Goal: Task Accomplishment & Management: Manage account settings

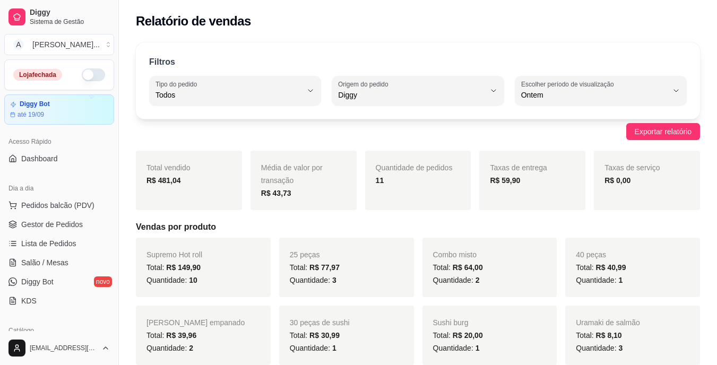
select select "ALL"
select select "DIGGY"
select select "1"
click at [91, 76] on button "button" at bounding box center [93, 74] width 23 height 13
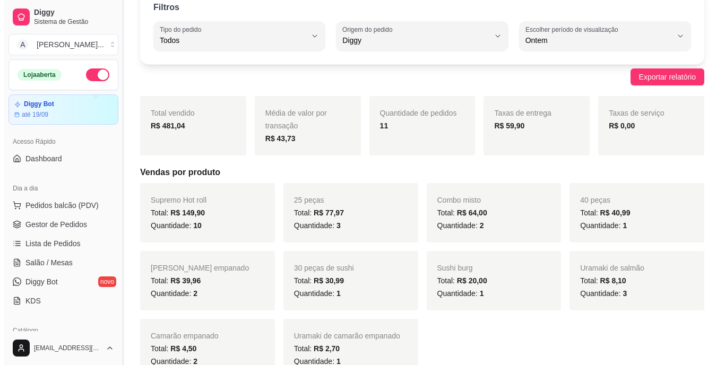
scroll to position [0, 0]
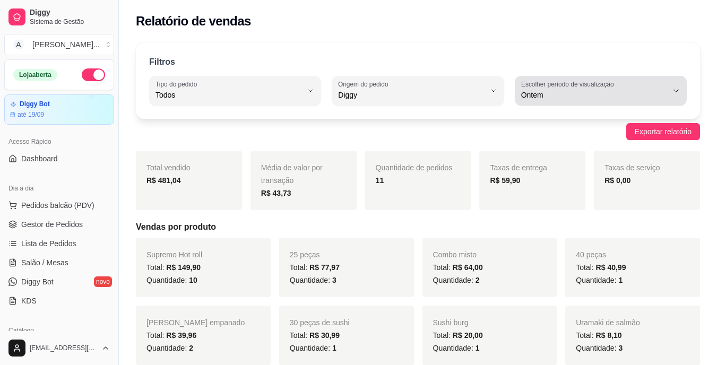
click at [534, 94] on span "Ontem" at bounding box center [594, 95] width 146 height 11
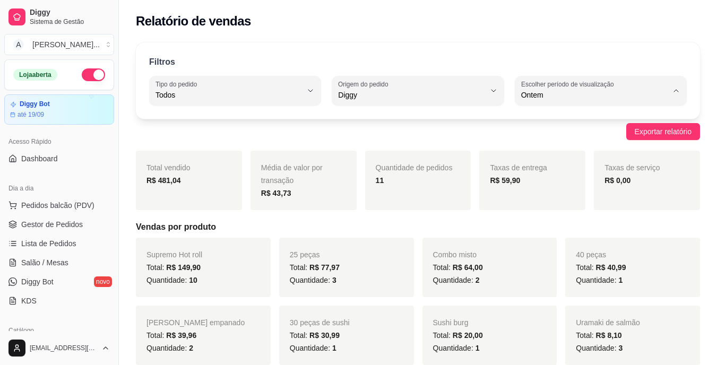
click at [535, 120] on span "Hoje" at bounding box center [595, 120] width 138 height 10
type input "0"
select select "0"
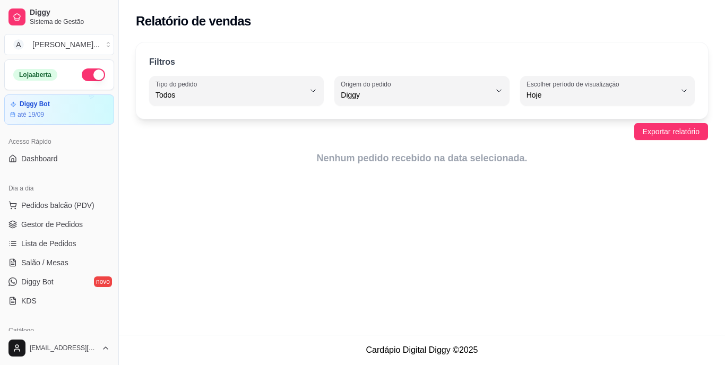
type input "7"
select select "7"
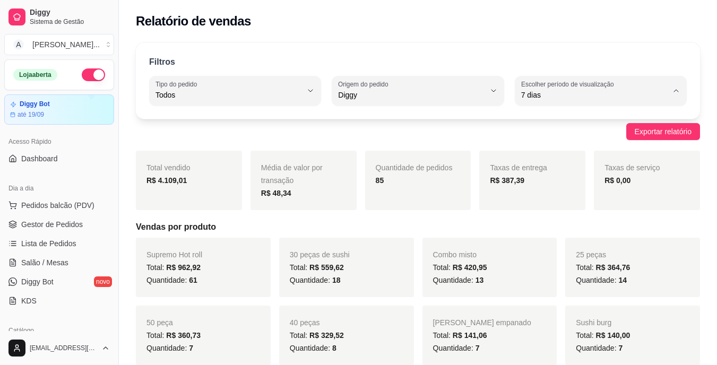
click at [608, 47] on div "Filtros ALL Tipo do pedido Todos Entrega Retirada Mesa Consumo local Tipo do pe…" at bounding box center [418, 80] width 564 height 76
click at [479, 132] on div "Exportar relatório" at bounding box center [418, 131] width 564 height 17
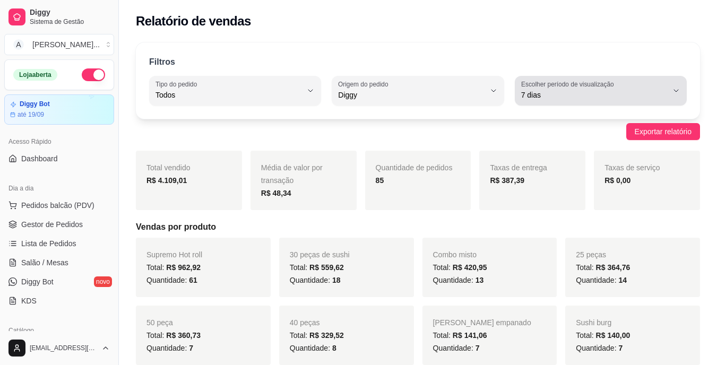
click at [620, 90] on span "7 dias" at bounding box center [594, 95] width 146 height 11
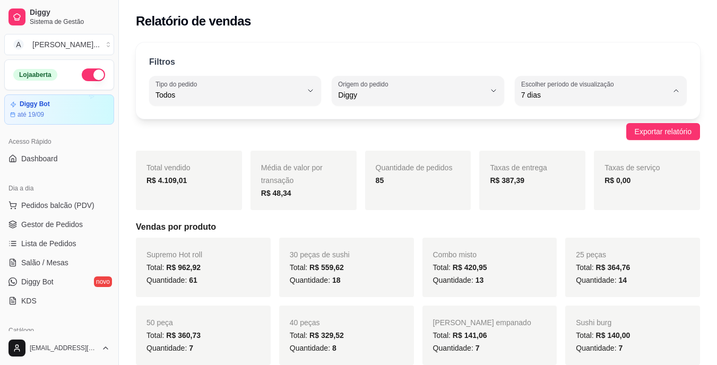
click at [581, 124] on span "Hoje" at bounding box center [595, 120] width 138 height 10
type input "0"
select select "0"
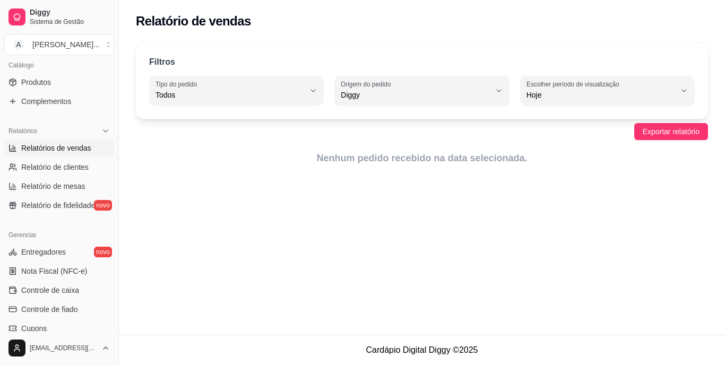
scroll to position [212, 0]
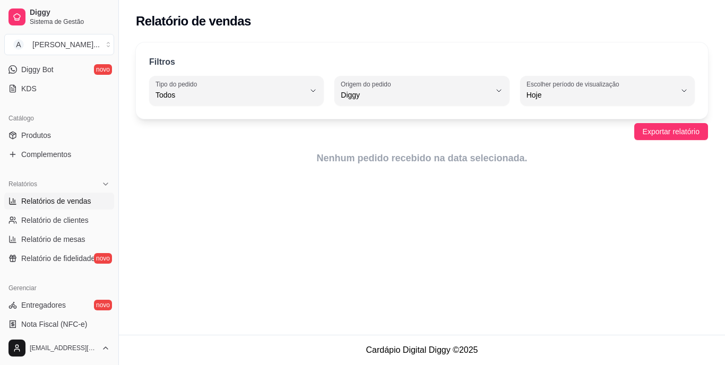
click at [63, 209] on link "Relatórios de vendas" at bounding box center [59, 201] width 110 height 17
click at [66, 204] on span "Relatórios de vendas" at bounding box center [56, 201] width 70 height 11
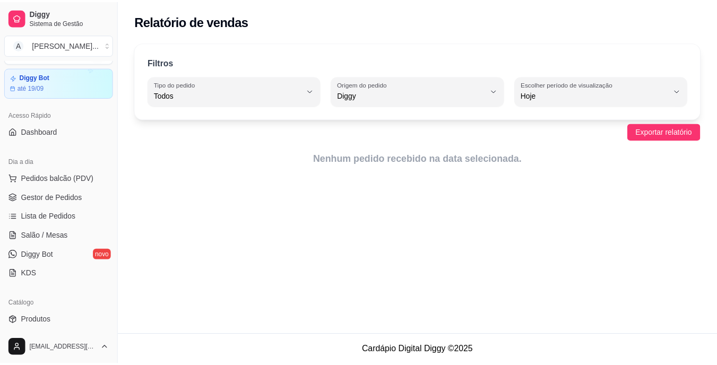
scroll to position [0, 0]
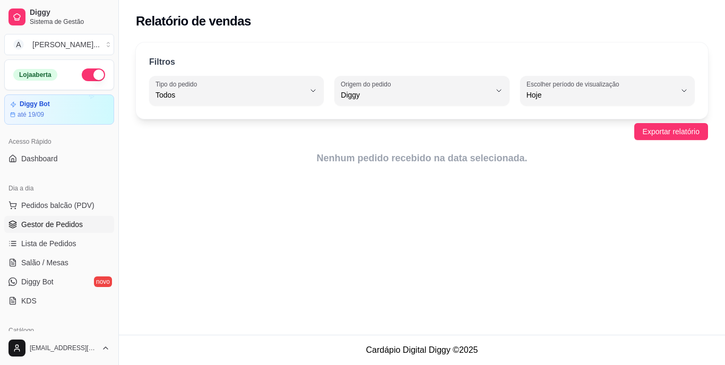
click at [65, 222] on span "Gestor de Pedidos" at bounding box center [52, 224] width 62 height 11
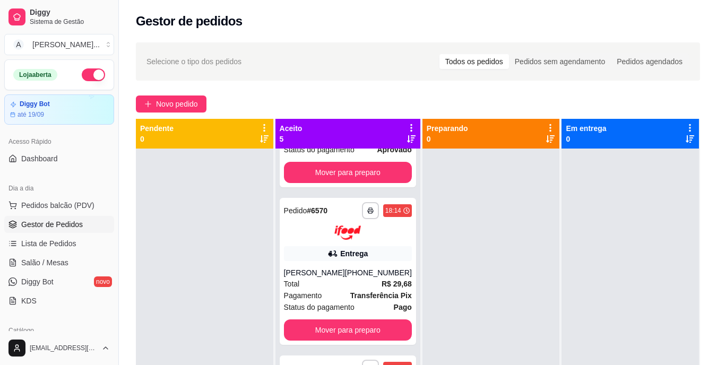
scroll to position [106, 0]
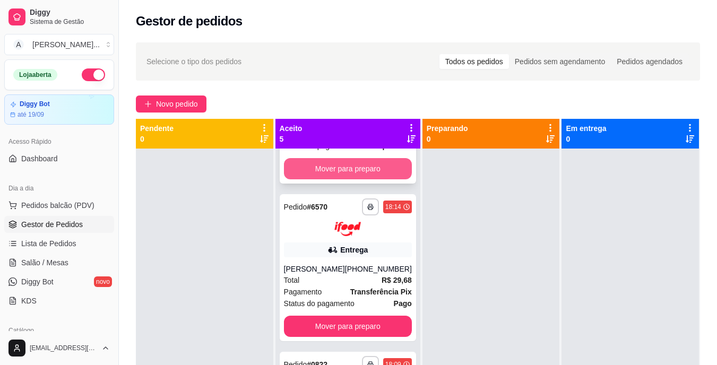
click at [340, 160] on button "Mover para preparo" at bounding box center [348, 168] width 128 height 21
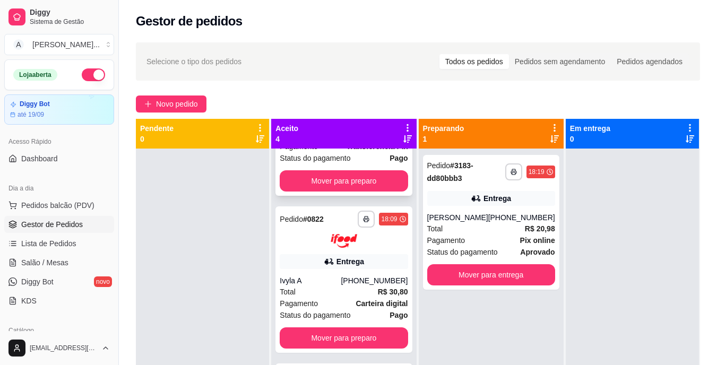
scroll to position [0, 0]
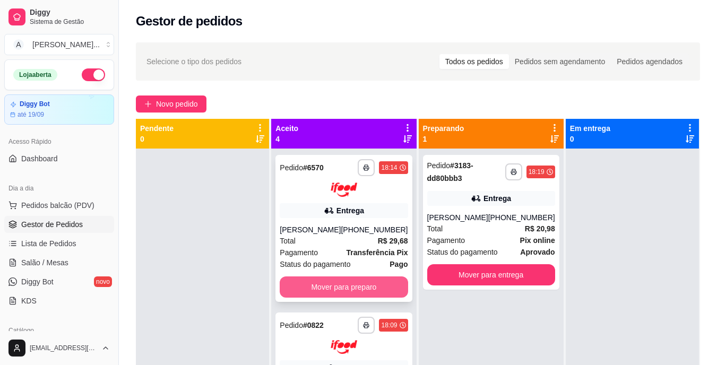
click at [348, 298] on button "Mover para preparo" at bounding box center [344, 286] width 128 height 21
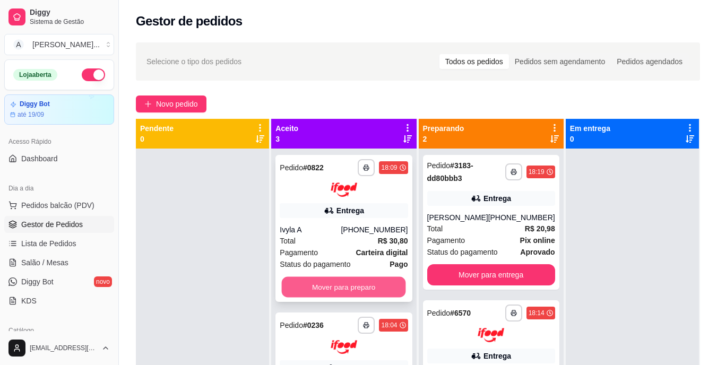
click at [347, 289] on button "Mover para preparo" at bounding box center [344, 286] width 124 height 21
click at [347, 289] on button "Mover para preparo" at bounding box center [344, 286] width 128 height 21
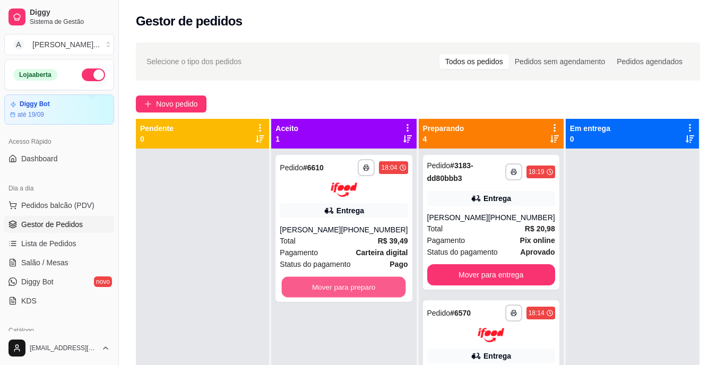
click at [347, 289] on button "Mover para preparo" at bounding box center [344, 286] width 124 height 21
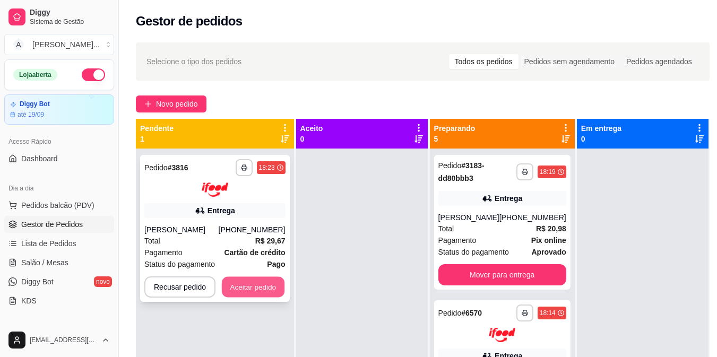
click at [259, 294] on button "Aceitar pedido" at bounding box center [253, 286] width 63 height 21
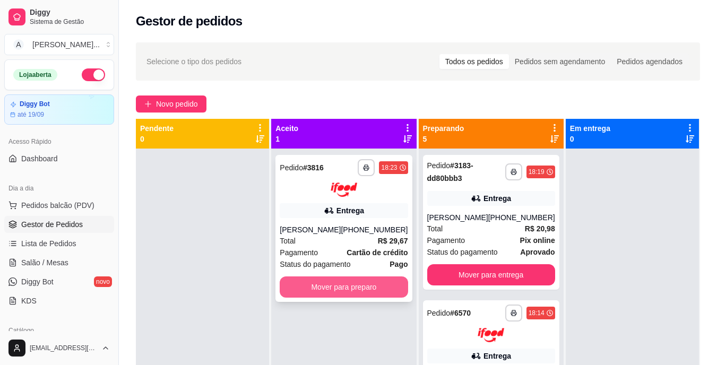
click at [305, 292] on button "Mover para preparo" at bounding box center [344, 286] width 128 height 21
click at [338, 265] on span "Status do pagamento" at bounding box center [315, 264] width 71 height 12
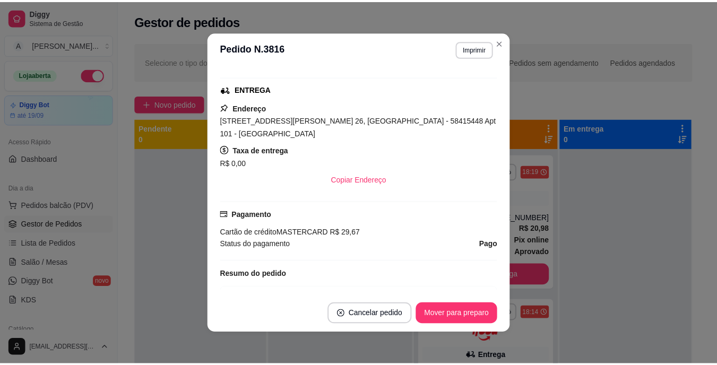
scroll to position [159, 0]
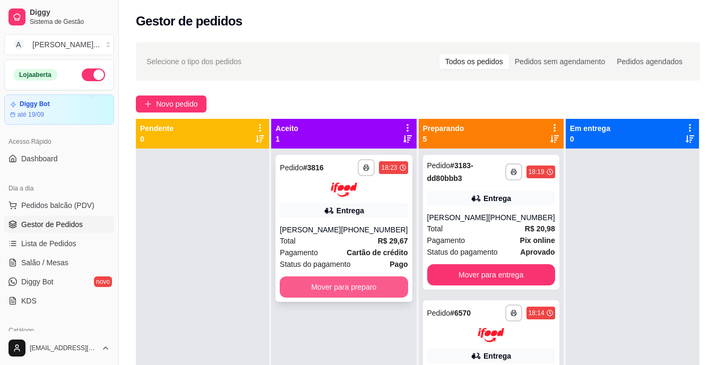
click at [306, 283] on button "Mover para preparo" at bounding box center [344, 286] width 128 height 21
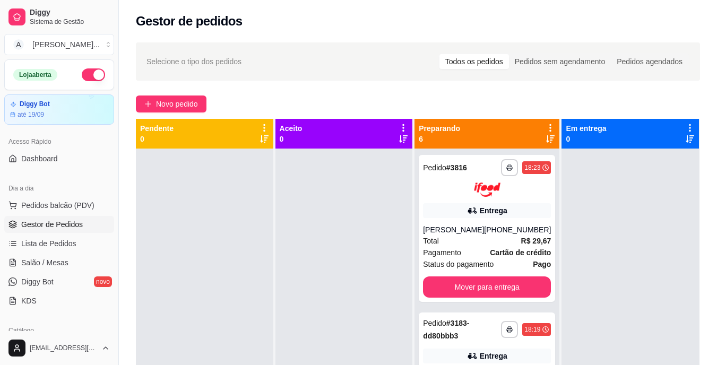
scroll to position [30, 0]
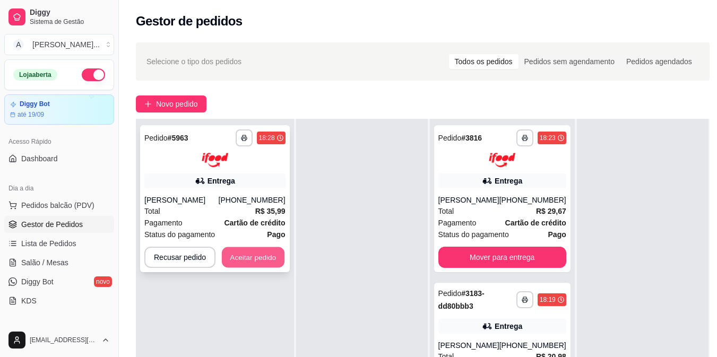
click at [268, 250] on button "Aceitar pedido" at bounding box center [253, 257] width 63 height 21
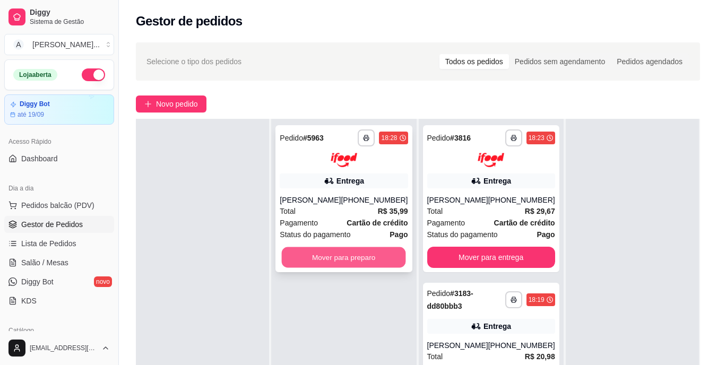
click at [305, 254] on button "Mover para preparo" at bounding box center [344, 257] width 124 height 21
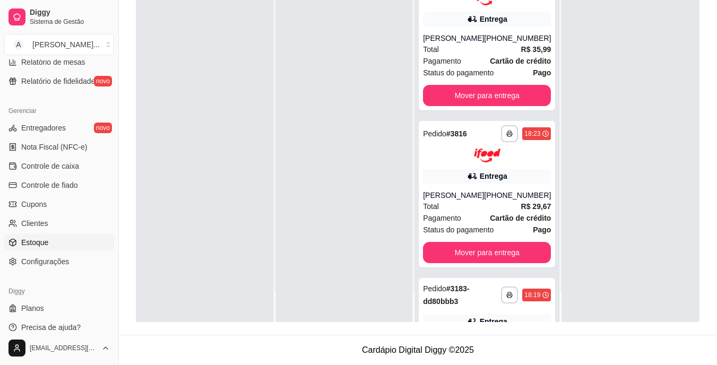
scroll to position [398, 0]
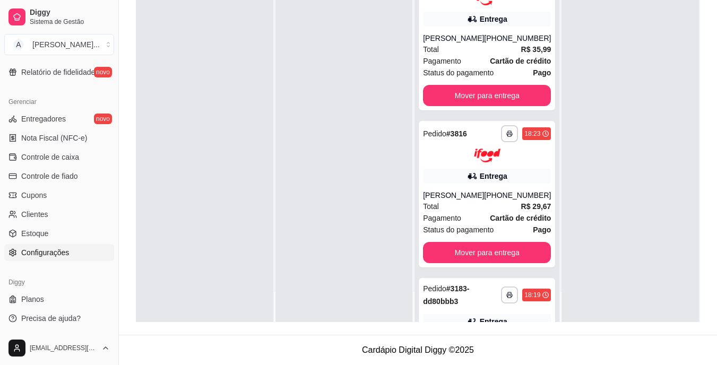
click at [44, 258] on link "Configurações" at bounding box center [59, 252] width 110 height 17
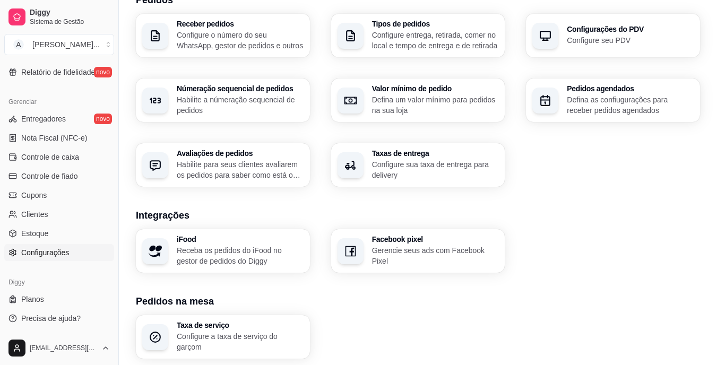
scroll to position [318, 0]
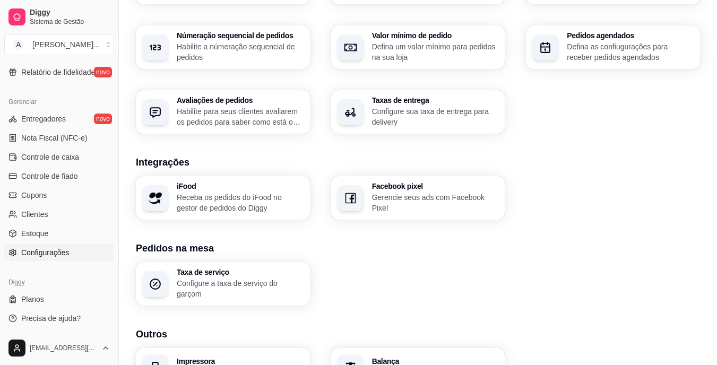
click at [223, 208] on p "Receba os pedidos do iFood no gestor de pedidos do Diggy" at bounding box center [240, 202] width 127 height 21
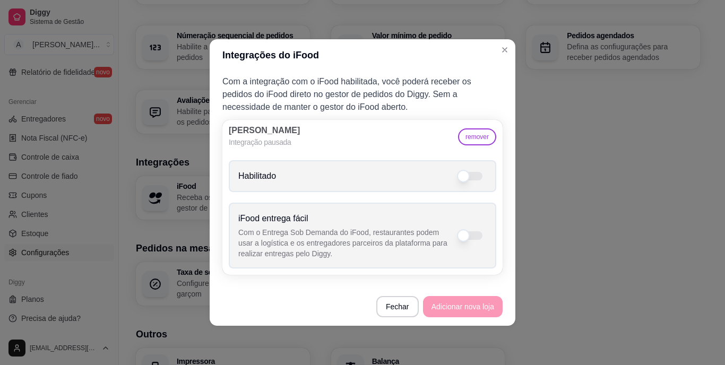
click at [473, 138] on button "remover" at bounding box center [477, 136] width 38 height 17
click at [450, 115] on button "Sim" at bounding box center [458, 115] width 32 height 16
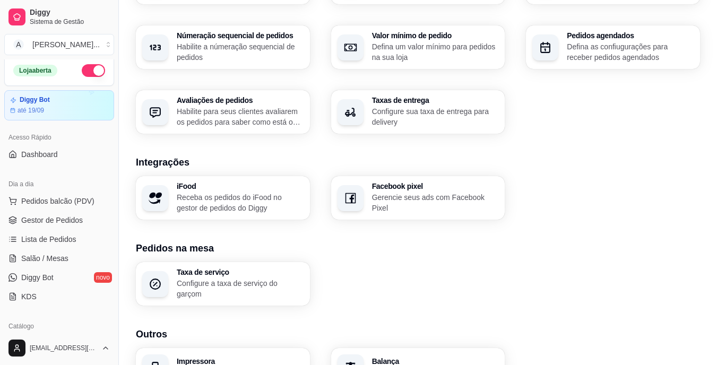
scroll to position [0, 0]
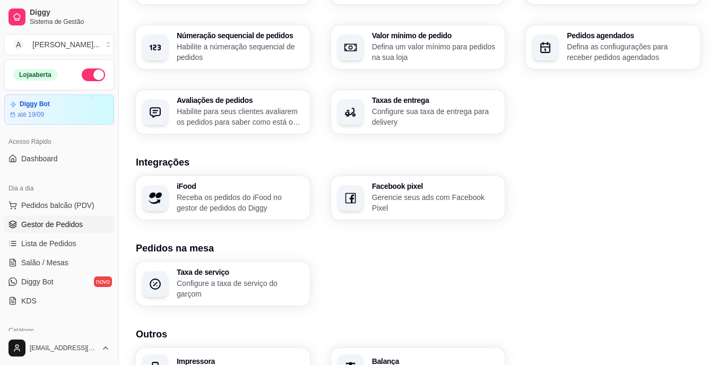
click at [53, 225] on span "Gestor de Pedidos" at bounding box center [52, 224] width 62 height 11
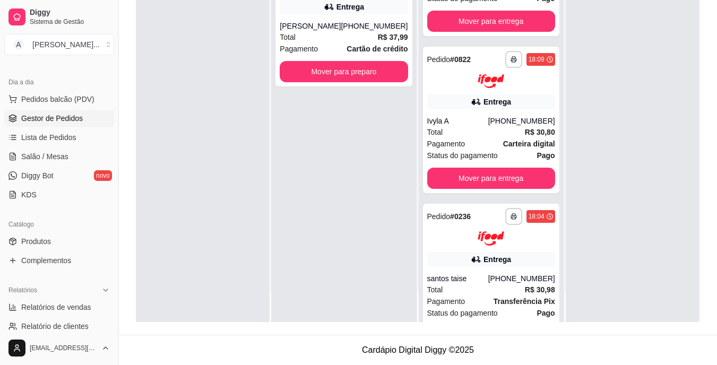
scroll to position [534, 0]
click at [471, 265] on icon at bounding box center [476, 260] width 11 height 11
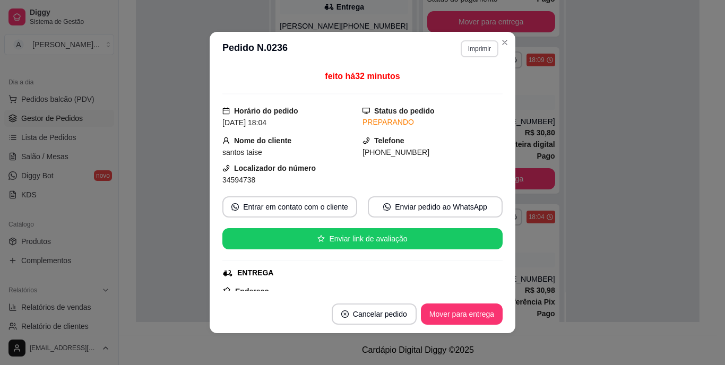
click at [483, 49] on button "Imprimir" at bounding box center [479, 48] width 38 height 17
click at [473, 90] on button "IMPRESSORA" at bounding box center [457, 85] width 74 height 16
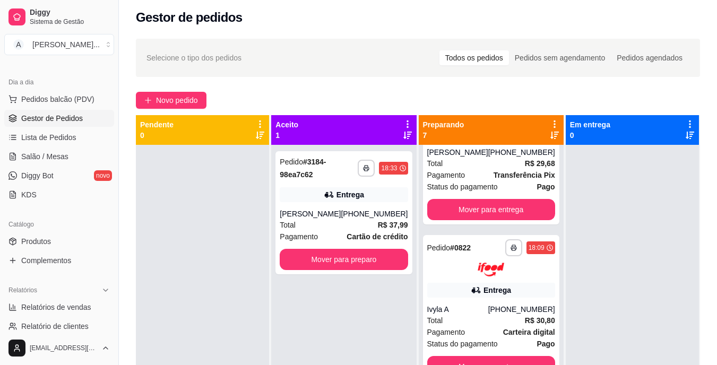
scroll to position [0, 0]
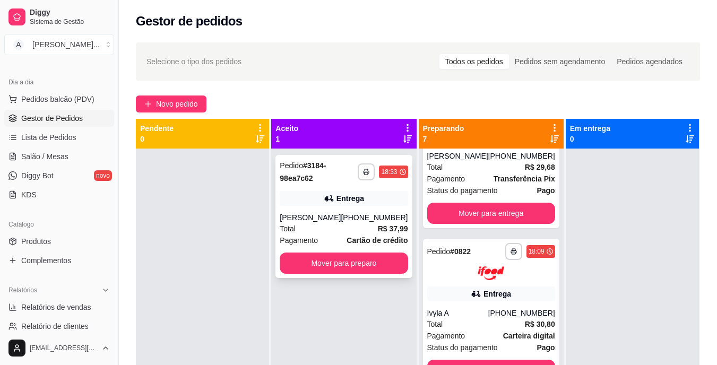
click at [339, 188] on div "**********" at bounding box center [343, 216] width 136 height 123
click at [344, 232] on div "Total R$ 37,99" at bounding box center [344, 229] width 128 height 12
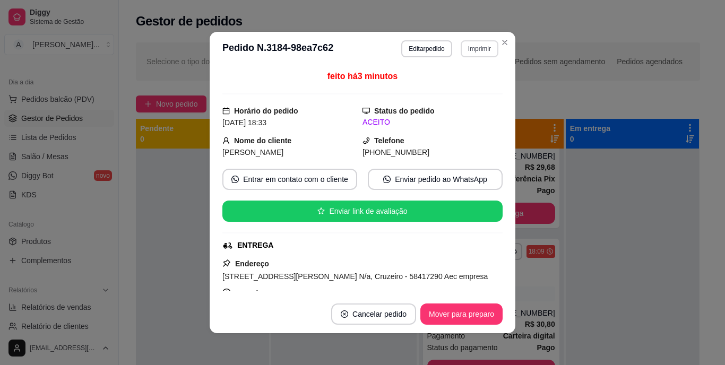
click at [477, 46] on button "Imprimir" at bounding box center [479, 48] width 38 height 17
click at [467, 80] on button "IMPRESSORA" at bounding box center [456, 85] width 77 height 17
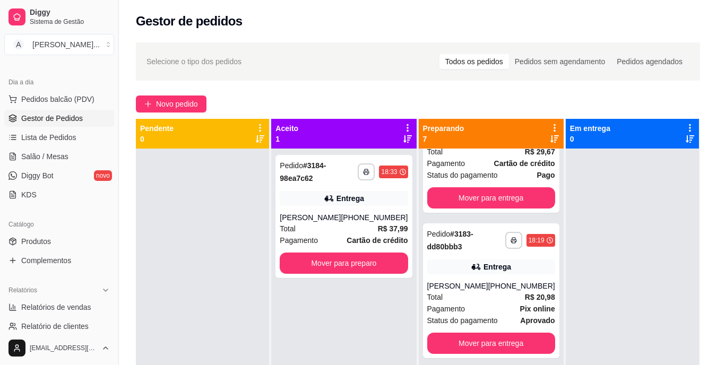
scroll to position [265, 0]
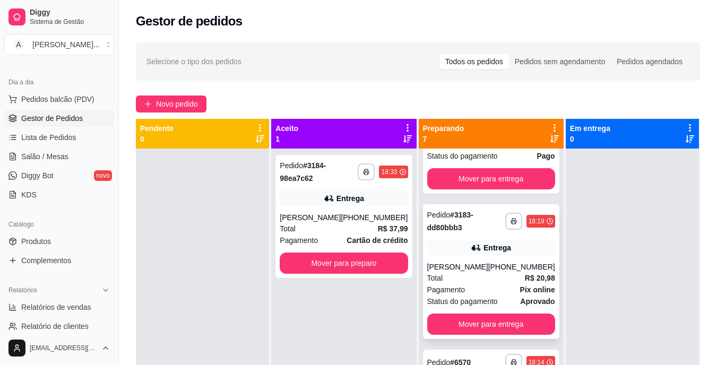
click at [472, 263] on div "[PERSON_NAME]" at bounding box center [457, 267] width 61 height 11
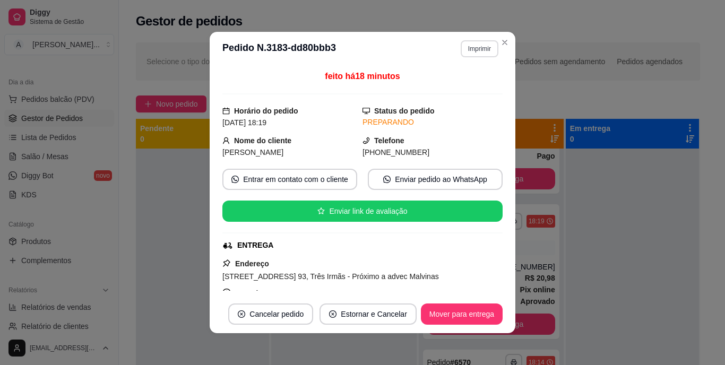
click at [475, 50] on button "Imprimir" at bounding box center [479, 48] width 38 height 17
click at [473, 86] on button "IMPRESSORA" at bounding box center [456, 85] width 77 height 17
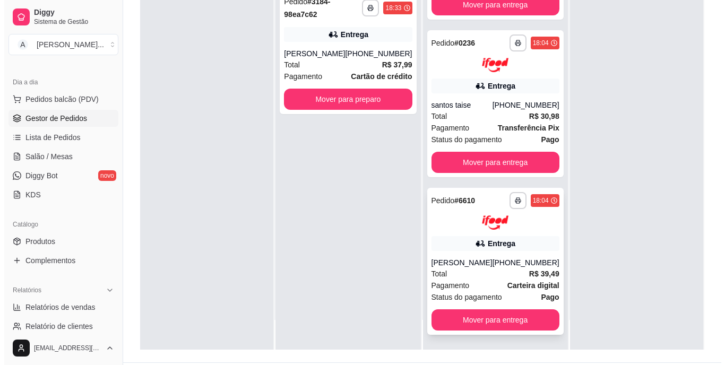
scroll to position [162, 0]
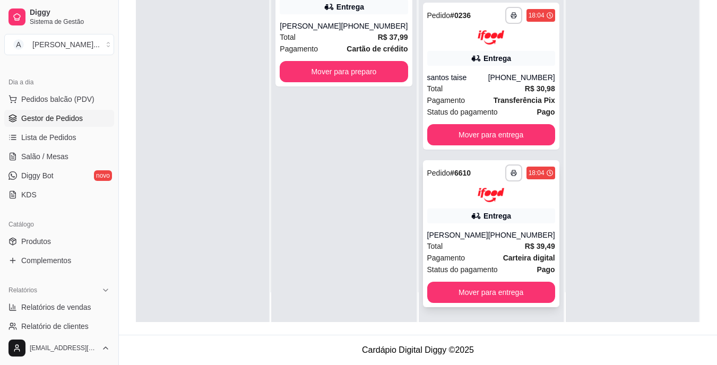
click at [460, 247] on div "Total R$ 39,49" at bounding box center [491, 246] width 128 height 12
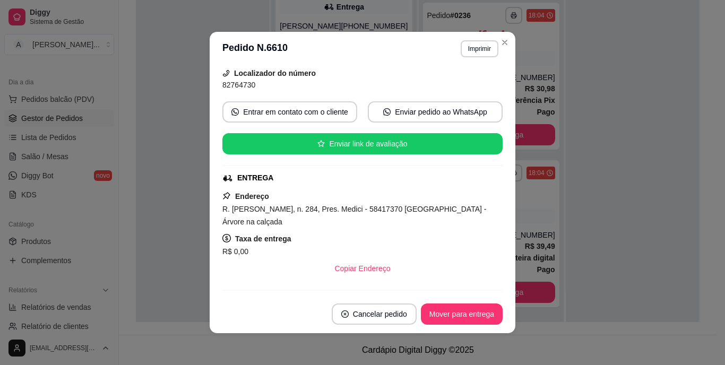
scroll to position [106, 0]
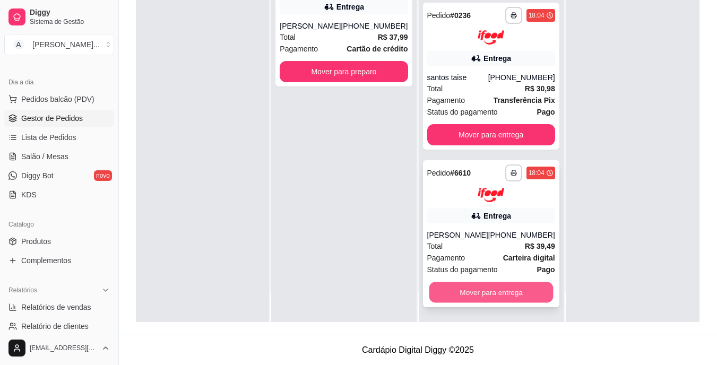
click at [499, 295] on button "Mover para entrega" at bounding box center [491, 292] width 124 height 21
click at [483, 293] on button "Mover para entrega" at bounding box center [491, 292] width 124 height 21
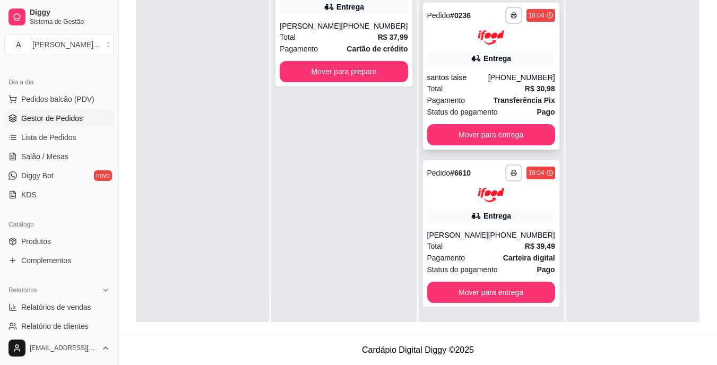
click at [478, 89] on div "Total R$ 30,98" at bounding box center [491, 89] width 128 height 12
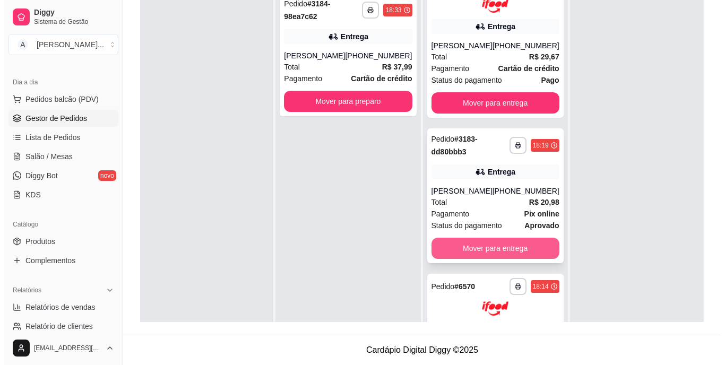
scroll to position [162, 0]
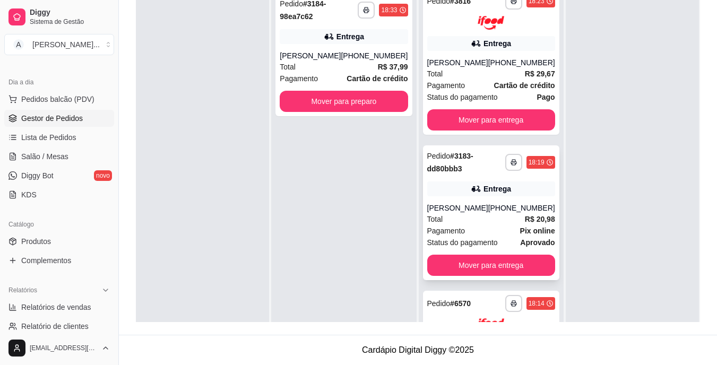
click at [455, 211] on div "[PERSON_NAME]" at bounding box center [457, 208] width 61 height 11
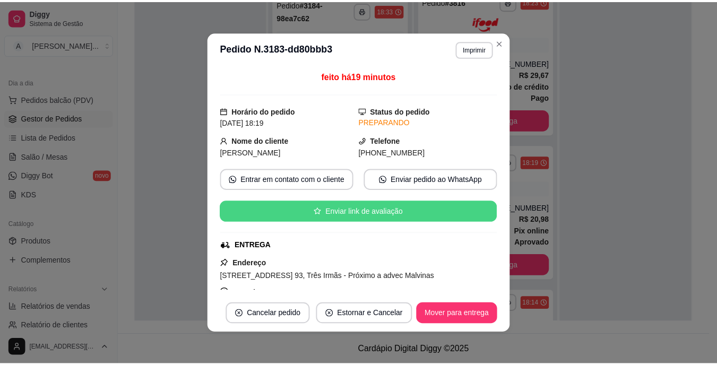
scroll to position [106, 0]
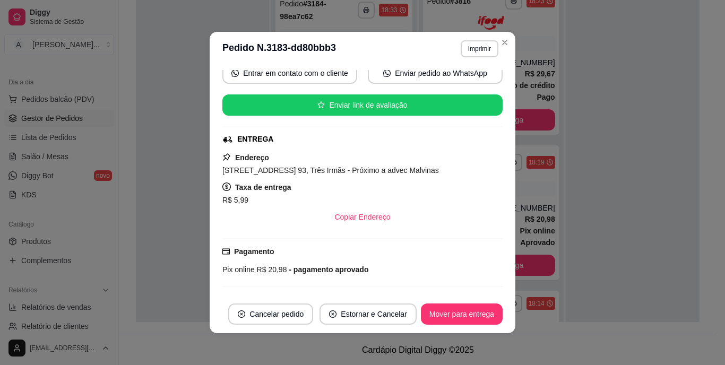
click at [356, 168] on span "[STREET_ADDRESS] 93, Três Irmãs - Próximo a advec Malvinas" at bounding box center [330, 170] width 216 height 8
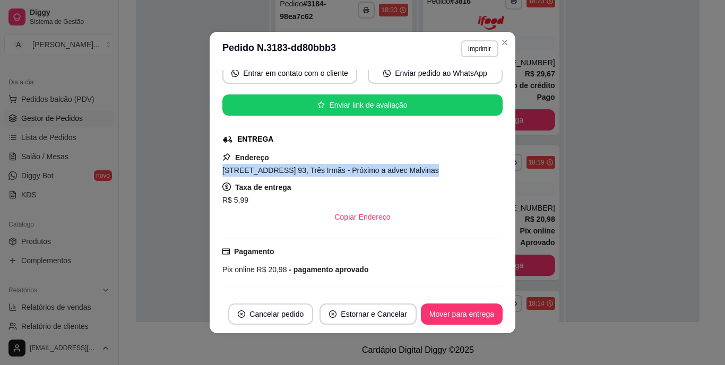
click at [356, 168] on span "[STREET_ADDRESS] 93, Três Irmãs - Próximo a advec Malvinas" at bounding box center [330, 170] width 216 height 8
copy span "[STREET_ADDRESS] 93, Três Irmãs - Próximo a advec Malvinas"
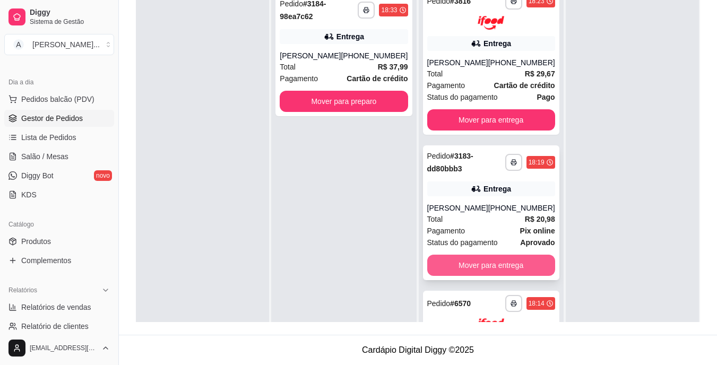
click at [496, 269] on button "Mover para entrega" at bounding box center [491, 265] width 128 height 21
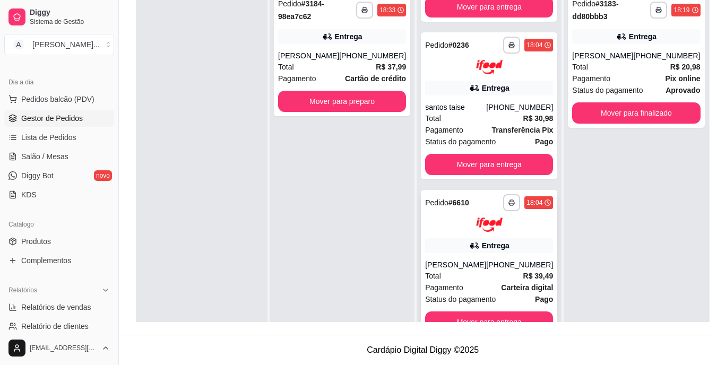
scroll to position [30, 0]
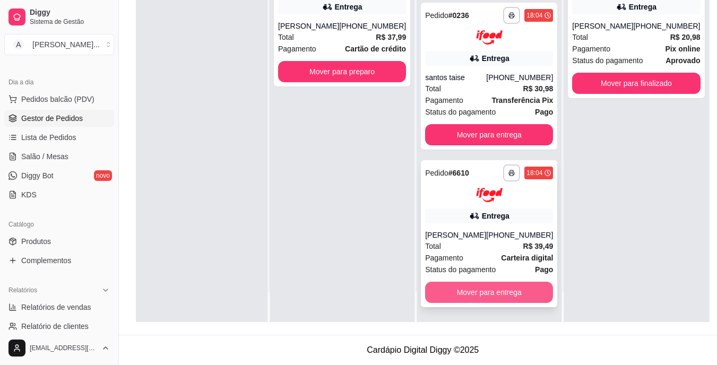
click at [491, 282] on button "Mover para entrega" at bounding box center [489, 292] width 128 height 21
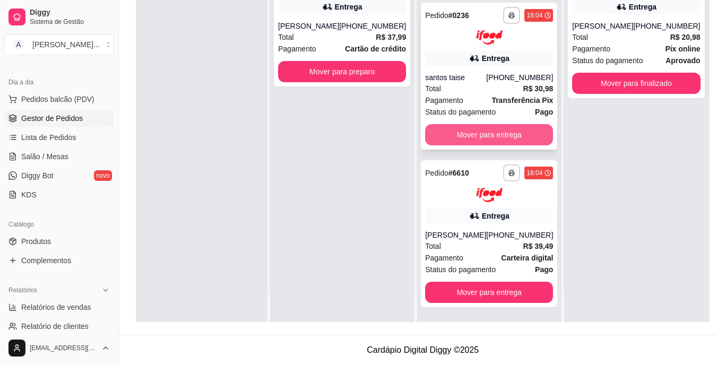
click at [489, 128] on button "Mover para entrega" at bounding box center [489, 134] width 128 height 21
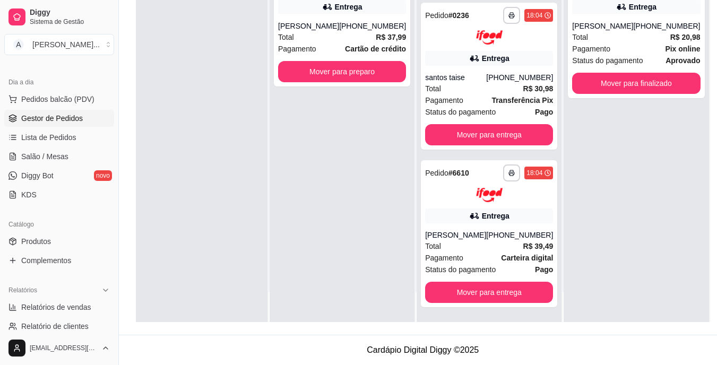
click at [344, 190] on div "**********" at bounding box center [341, 139] width 145 height 365
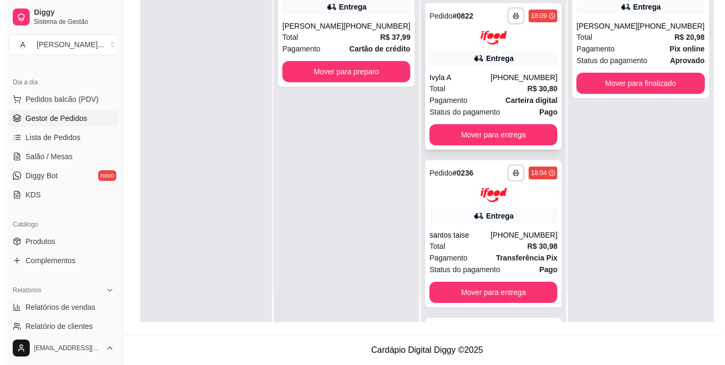
scroll to position [388, 0]
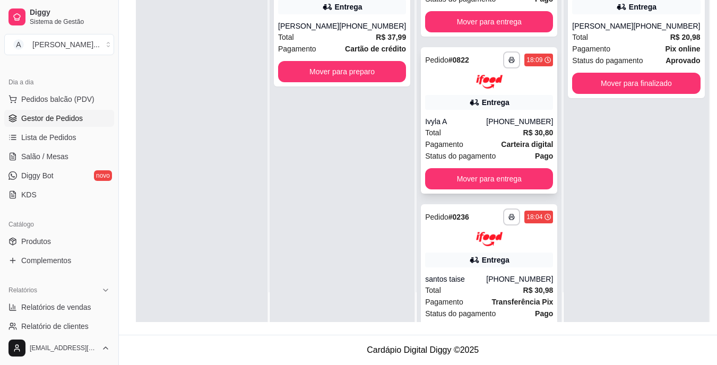
click at [483, 150] on div "Pagamento Carteira digital" at bounding box center [489, 144] width 128 height 12
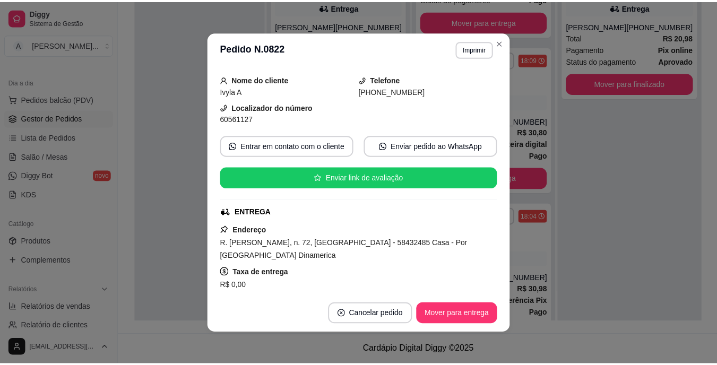
scroll to position [106, 0]
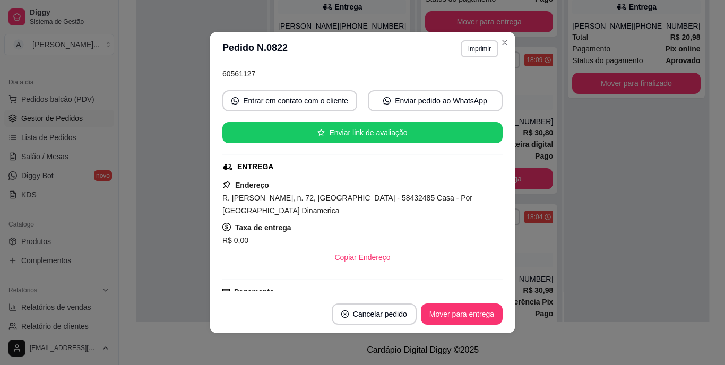
click at [291, 214] on span "R. [PERSON_NAME], n. 72, [GEOGRAPHIC_DATA] - 58432485 Casa - Por [GEOGRAPHIC_DA…" at bounding box center [347, 204] width 250 height 21
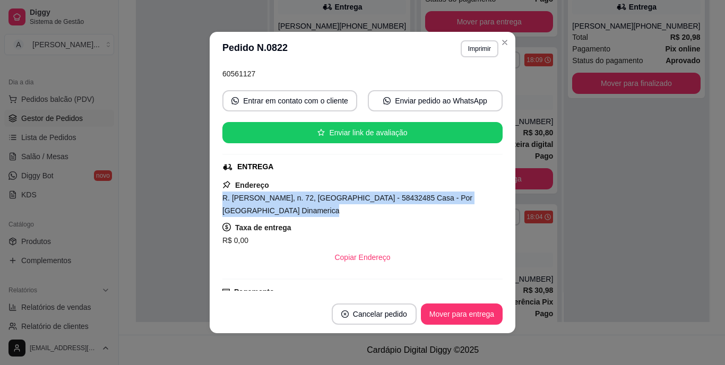
click at [291, 214] on span "R. [PERSON_NAME], n. 72, [GEOGRAPHIC_DATA] - 58432485 Casa - Por [GEOGRAPHIC_DA…" at bounding box center [347, 204] width 250 height 21
copy span "R. [PERSON_NAME], n. 72, [GEOGRAPHIC_DATA] - 58432485 Casa - Por [GEOGRAPHIC_DA…"
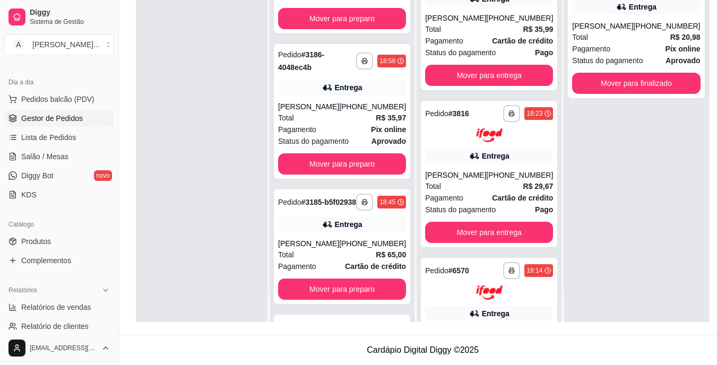
scroll to position [0, 0]
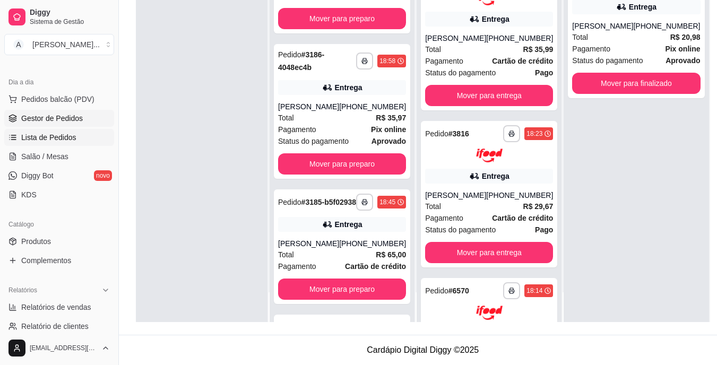
click at [76, 133] on link "Lista de Pedidos" at bounding box center [59, 137] width 110 height 17
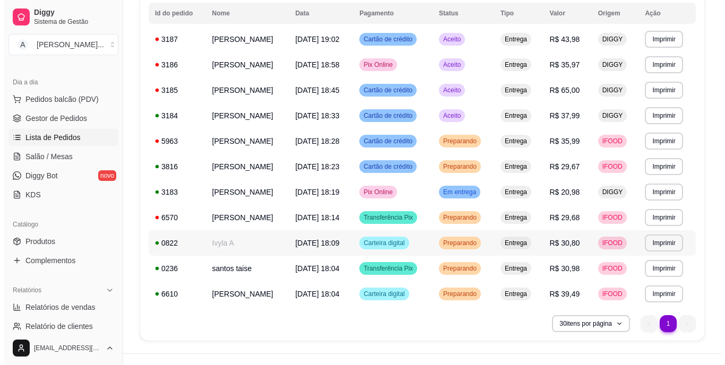
scroll to position [145, 0]
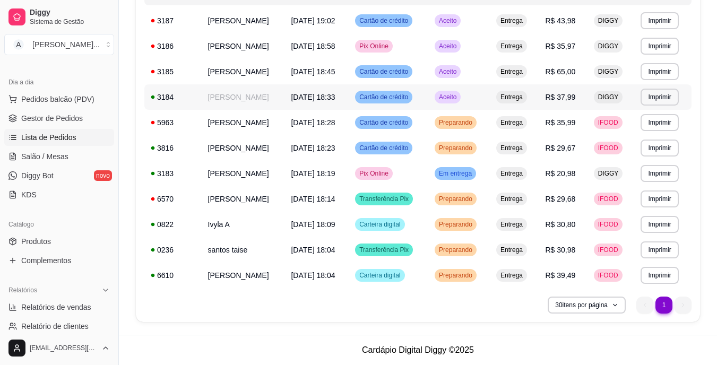
click at [258, 98] on td "[PERSON_NAME]" at bounding box center [243, 96] width 83 height 25
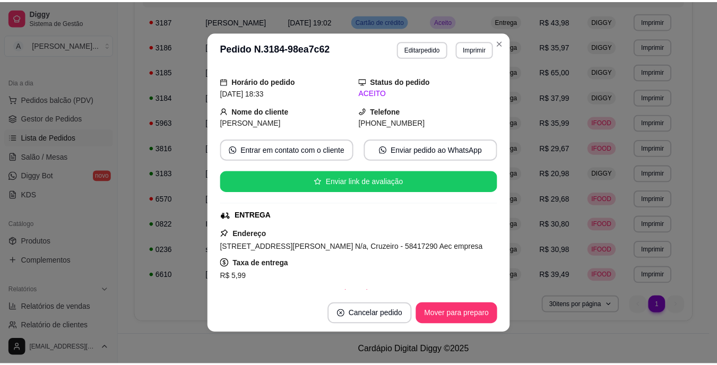
scroll to position [53, 0]
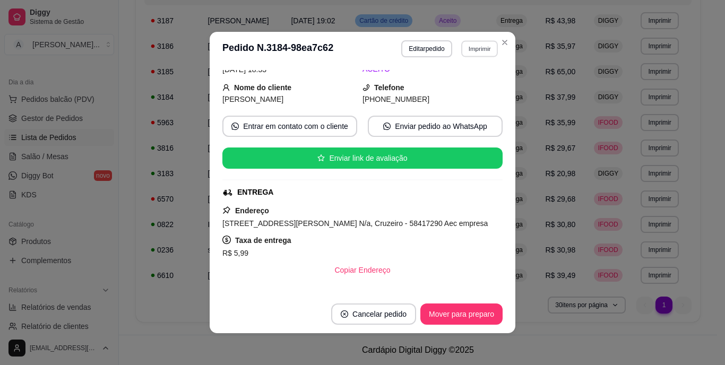
click at [463, 50] on button "Imprimir" at bounding box center [479, 48] width 37 height 16
click at [464, 89] on button "IMPRESSORA" at bounding box center [456, 85] width 74 height 16
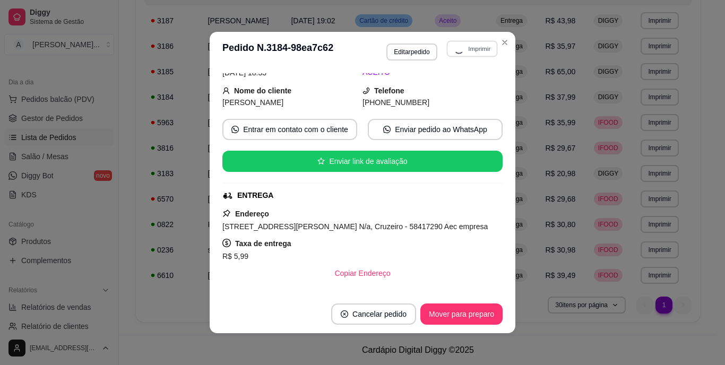
click at [341, 223] on div "[STREET_ADDRESS][PERSON_NAME] N/a, Cruzeiro - 58417290 Aec empresa" at bounding box center [362, 226] width 280 height 13
click at [343, 224] on span "[STREET_ADDRESS][PERSON_NAME] N/a, Cruzeiro - 58417290 Aec empresa" at bounding box center [354, 226] width 265 height 8
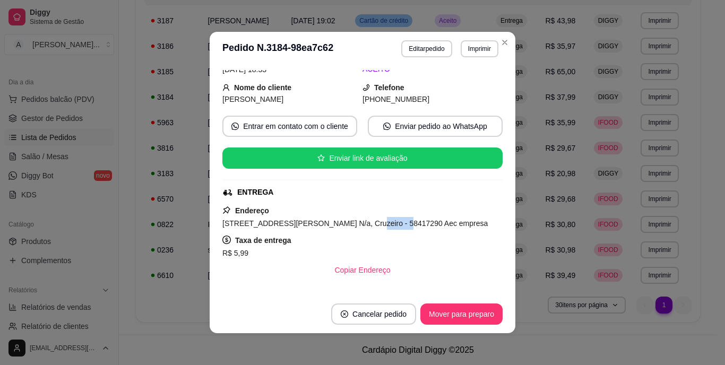
click at [343, 224] on span "[STREET_ADDRESS][PERSON_NAME] N/a, Cruzeiro - 58417290 Aec empresa" at bounding box center [354, 223] width 265 height 8
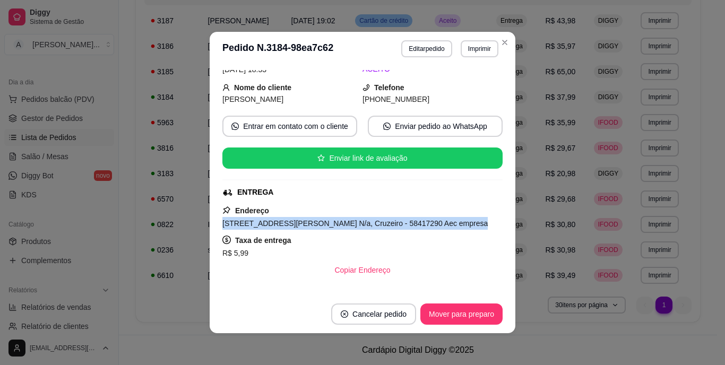
click at [343, 224] on span "[STREET_ADDRESS][PERSON_NAME] N/a, Cruzeiro - 58417290 Aec empresa" at bounding box center [354, 223] width 265 height 8
copy span "[STREET_ADDRESS][PERSON_NAME] N/a, Cruzeiro - 58417290 Aec empresa"
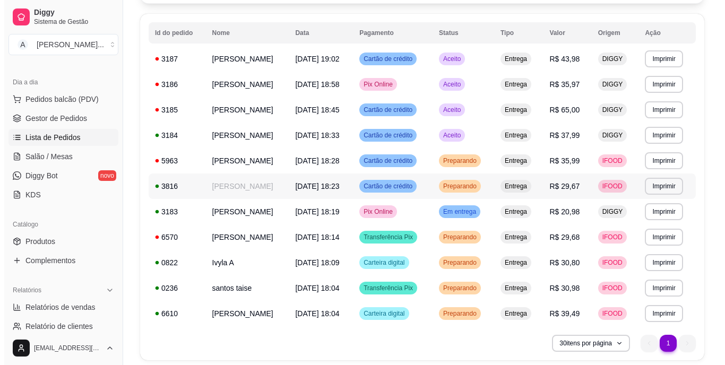
scroll to position [92, 0]
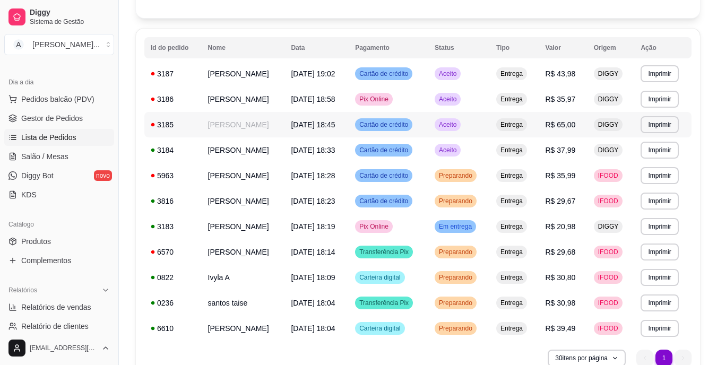
click at [273, 128] on td "[PERSON_NAME]" at bounding box center [243, 124] width 83 height 25
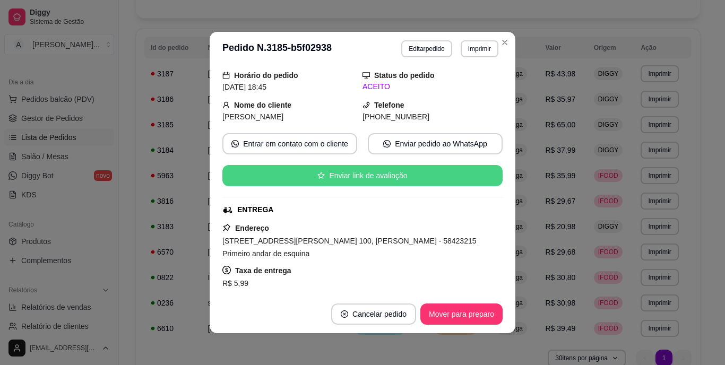
scroll to position [53, 0]
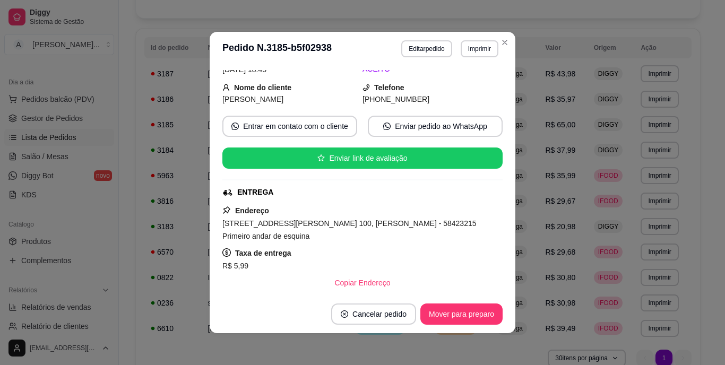
click at [355, 218] on div "[STREET_ADDRESS][PERSON_NAME] 100, [PERSON_NAME] - 58423215 Primeiro andar de e…" at bounding box center [362, 229] width 280 height 25
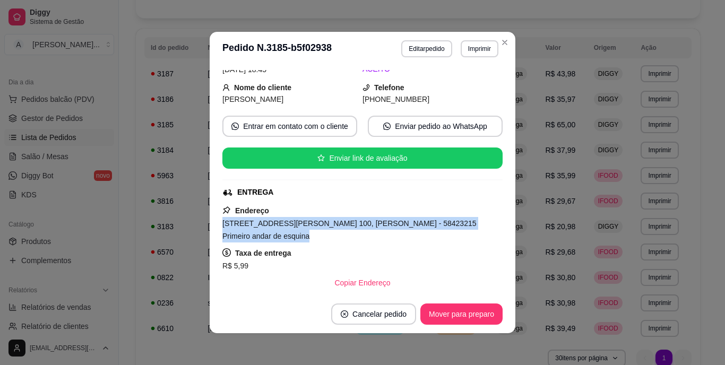
click at [355, 218] on div "[STREET_ADDRESS][PERSON_NAME] 100, [PERSON_NAME] - 58423215 Primeiro andar de e…" at bounding box center [362, 229] width 280 height 25
copy span "[STREET_ADDRESS][PERSON_NAME] 100, [PERSON_NAME] - 58423215 Primeiro andar de e…"
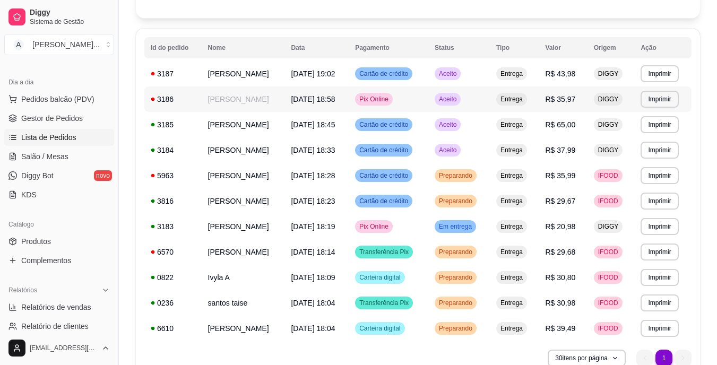
click at [267, 101] on td "[PERSON_NAME]" at bounding box center [243, 98] width 83 height 25
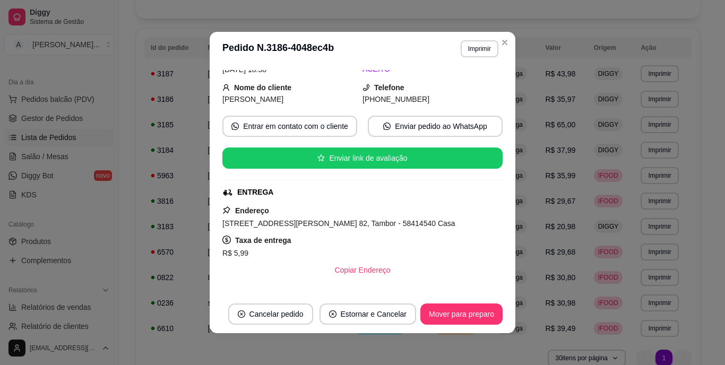
click at [326, 227] on span "[STREET_ADDRESS][PERSON_NAME] 82, Tambor - 58414540 Casa" at bounding box center [338, 223] width 233 height 8
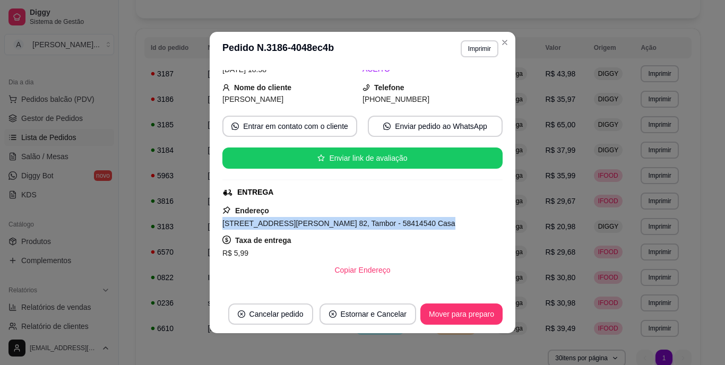
click at [326, 227] on span "[STREET_ADDRESS][PERSON_NAME] 82, Tambor - 58414540 Casa" at bounding box center [338, 223] width 233 height 8
copy span "[STREET_ADDRESS][PERSON_NAME] 82, Tambor - 58414540 Casa"
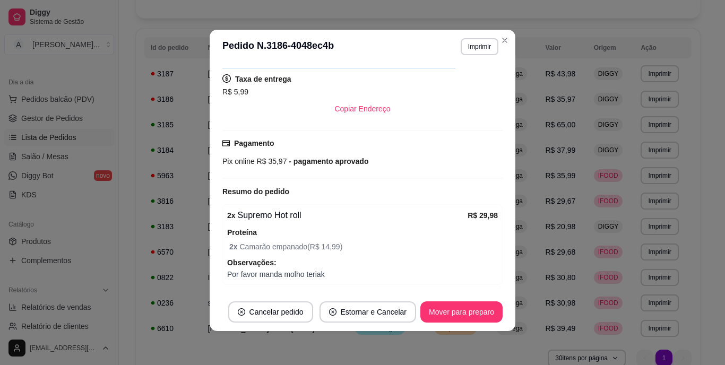
scroll to position [250, 0]
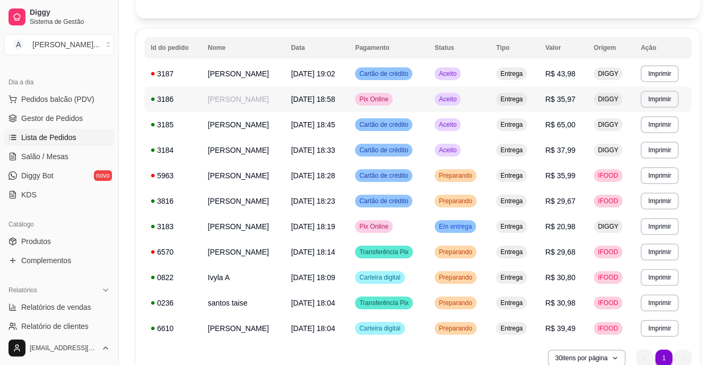
click at [292, 98] on td "[DATE] 18:58" at bounding box center [316, 98] width 64 height 25
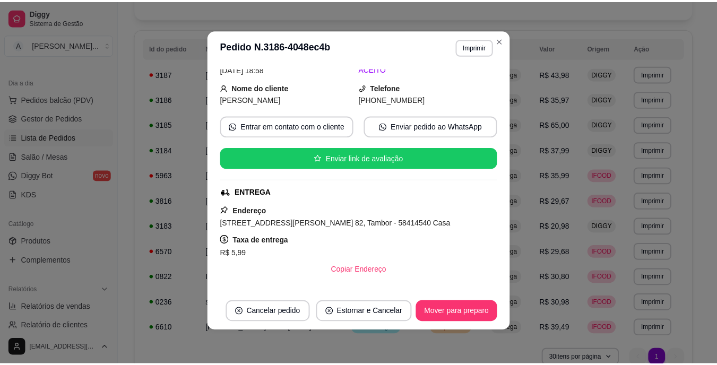
scroll to position [0, 0]
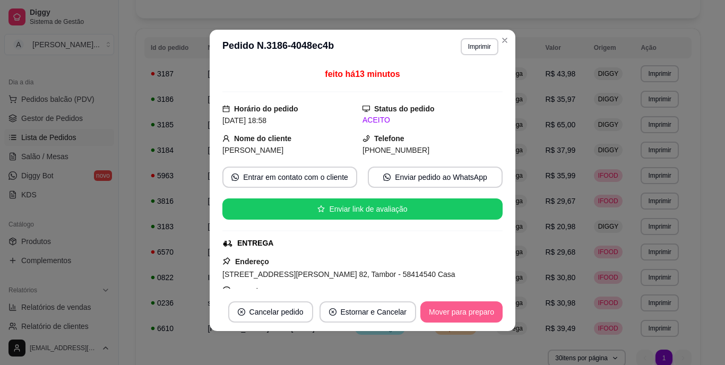
click at [459, 314] on button "Mover para preparo" at bounding box center [461, 311] width 82 height 21
click at [453, 307] on button "Mover para entrega" at bounding box center [462, 311] width 82 height 21
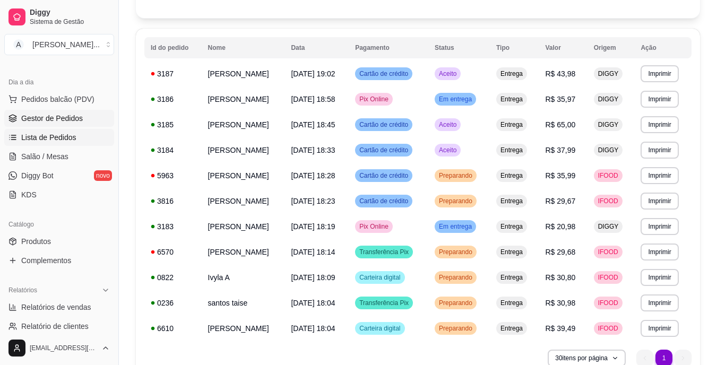
click at [59, 114] on span "Gestor de Pedidos" at bounding box center [52, 118] width 62 height 11
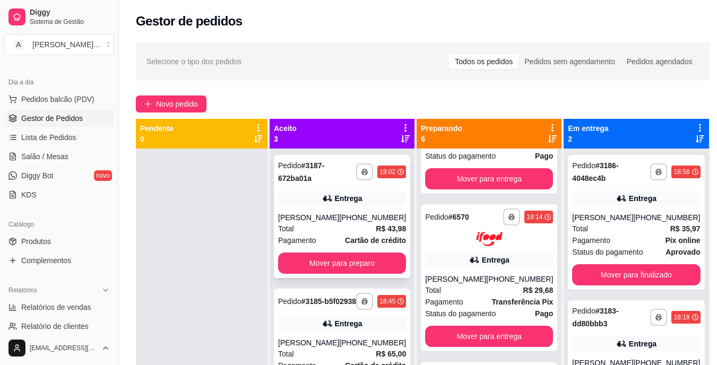
scroll to position [47, 0]
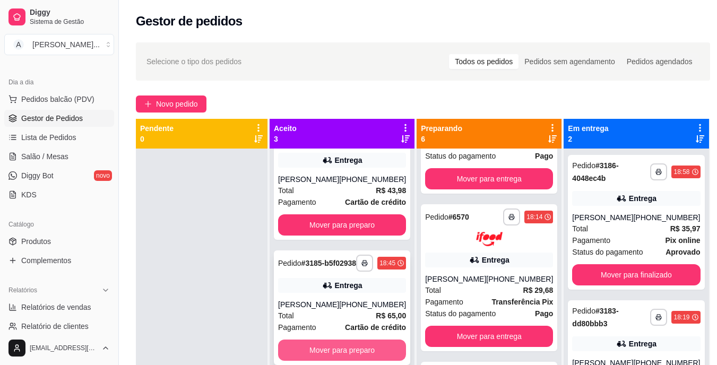
click at [373, 346] on button "Mover para preparo" at bounding box center [342, 350] width 128 height 21
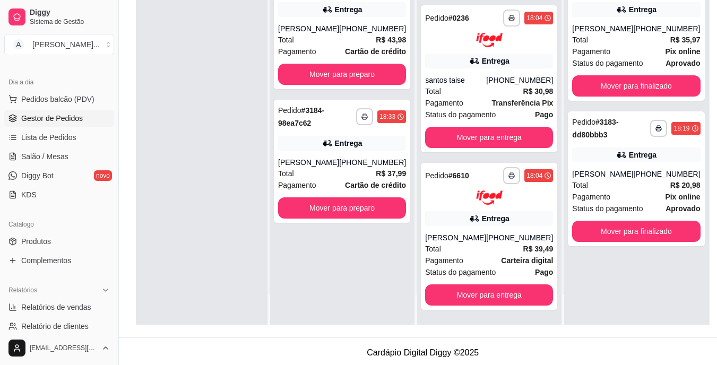
scroll to position [162, 0]
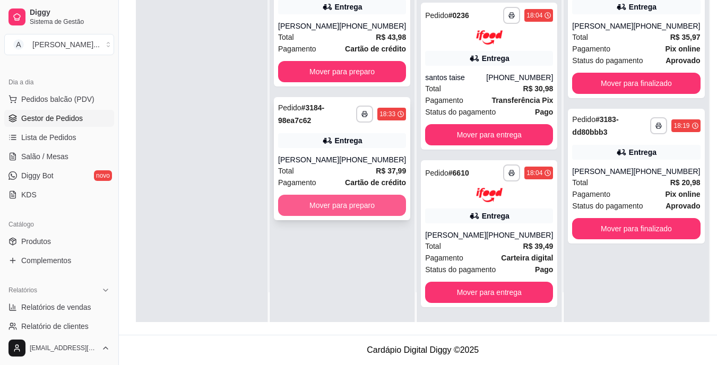
click at [331, 205] on button "Mover para preparo" at bounding box center [342, 205] width 128 height 21
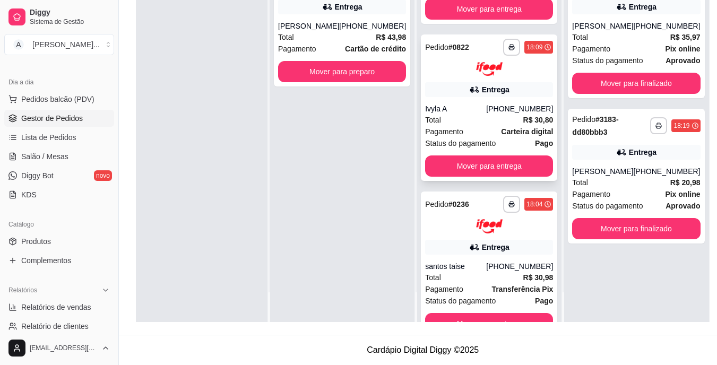
scroll to position [656, 0]
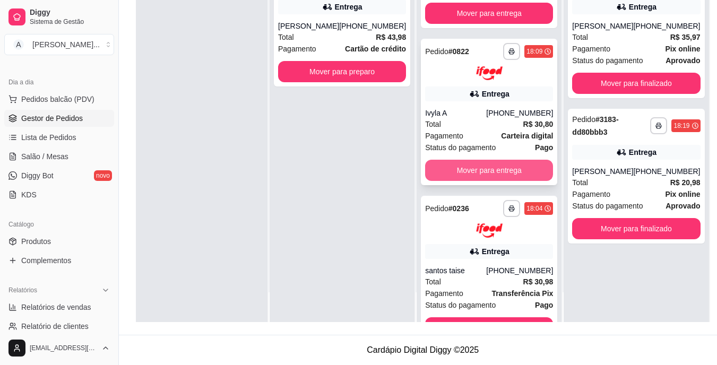
click at [451, 181] on button "Mover para entrega" at bounding box center [489, 170] width 128 height 21
click at [465, 181] on button "Mover para entrega" at bounding box center [489, 170] width 128 height 21
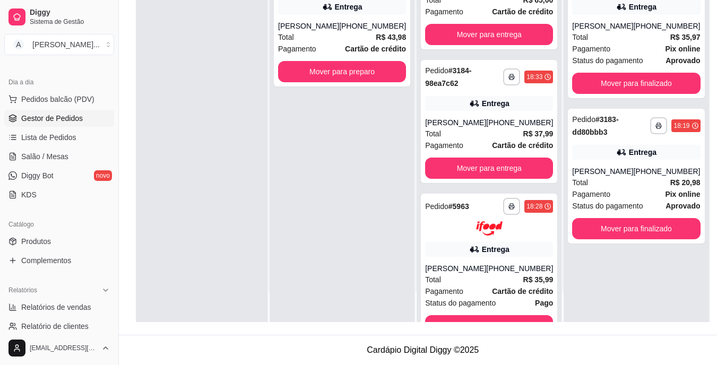
scroll to position [0, 0]
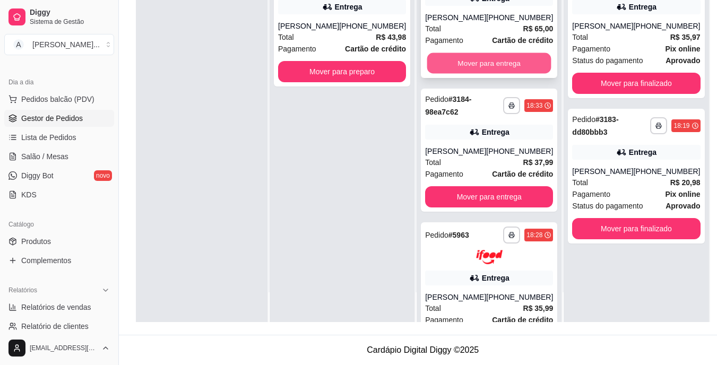
click at [485, 74] on button "Mover para entrega" at bounding box center [489, 63] width 124 height 21
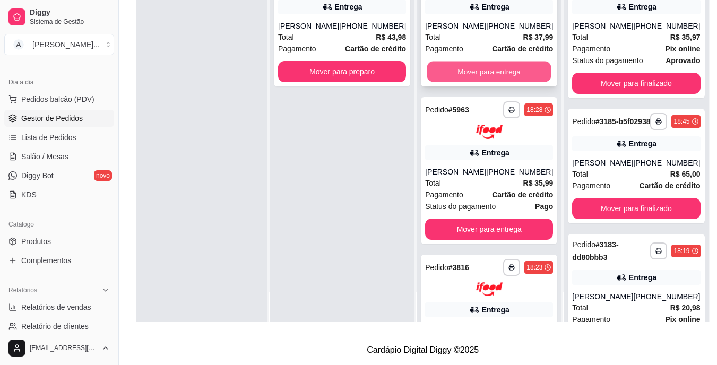
click at [500, 67] on button "Mover para entrega" at bounding box center [489, 72] width 124 height 21
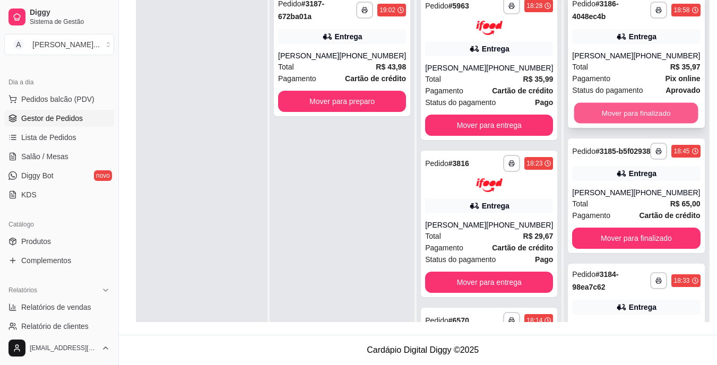
click at [642, 113] on button "Mover para finalizado" at bounding box center [636, 113] width 124 height 21
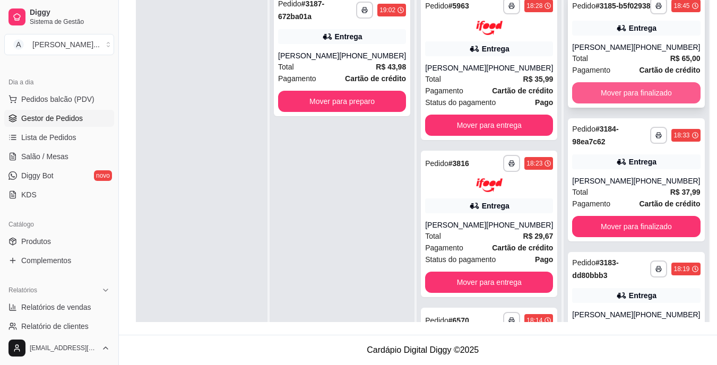
click at [642, 102] on button "Mover para finalizado" at bounding box center [636, 92] width 128 height 21
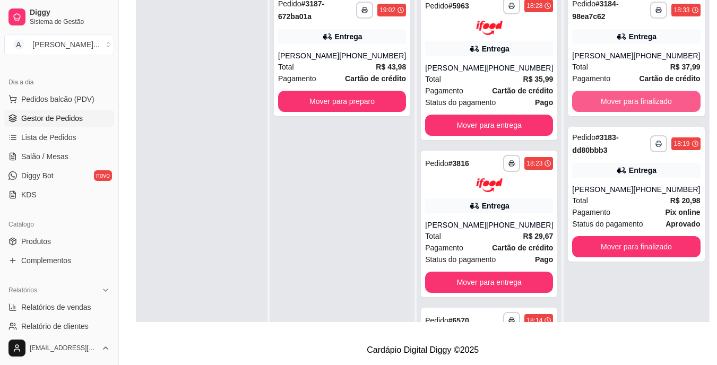
click at [642, 102] on button "Mover para finalizado" at bounding box center [636, 101] width 128 height 21
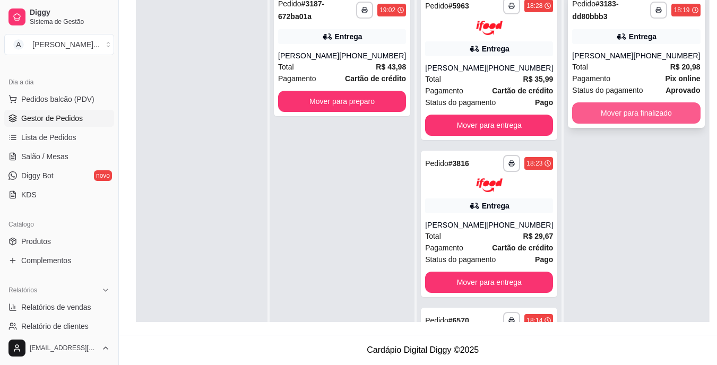
click at [645, 111] on button "Mover para finalizado" at bounding box center [636, 112] width 128 height 21
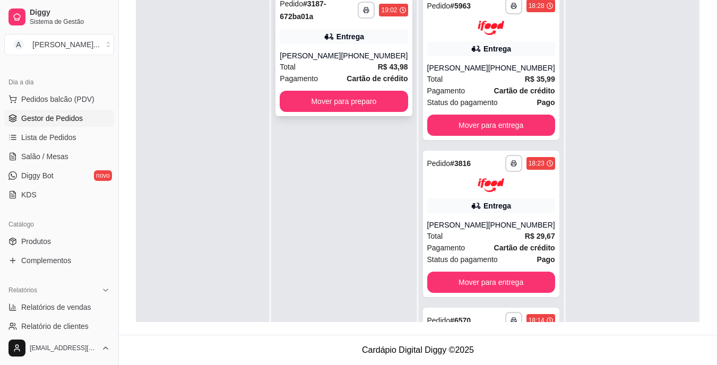
click at [346, 74] on strong "Cartão de crédito" at bounding box center [376, 78] width 61 height 8
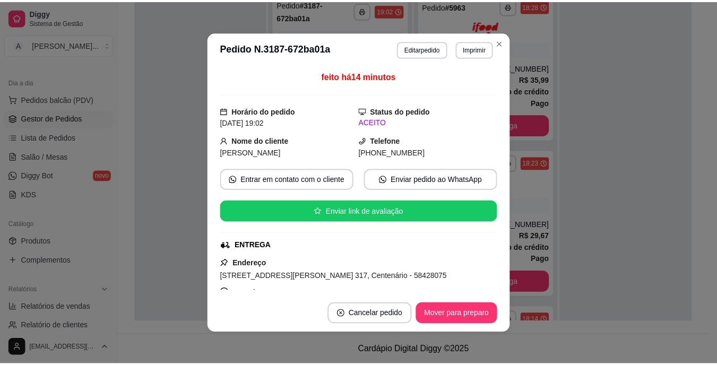
scroll to position [53, 0]
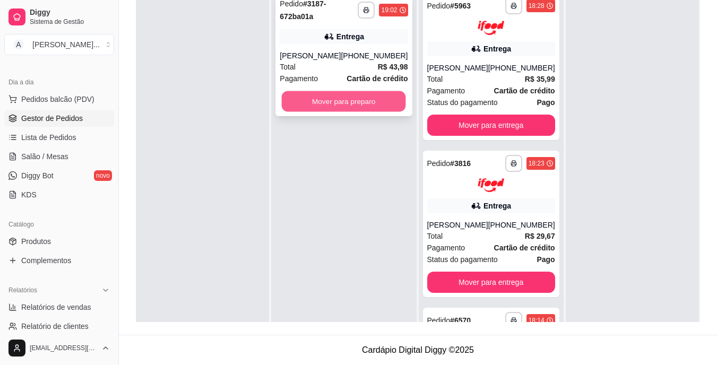
click at [322, 95] on button "Mover para preparo" at bounding box center [344, 101] width 124 height 21
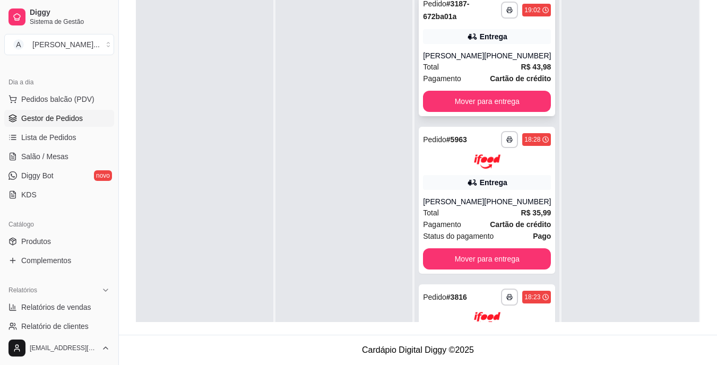
click at [484, 60] on div "[PHONE_NUMBER]" at bounding box center [517, 55] width 67 height 11
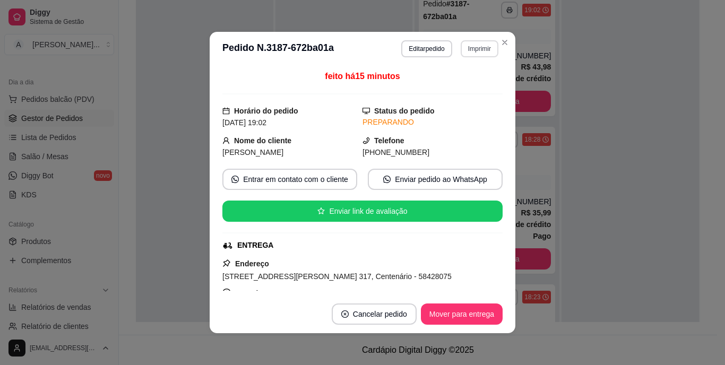
click at [471, 53] on button "Imprimir" at bounding box center [479, 48] width 38 height 17
click at [473, 88] on button "IMPRESSORA" at bounding box center [456, 85] width 74 height 16
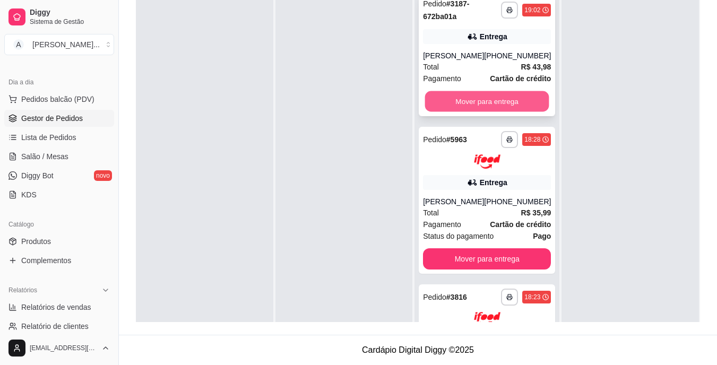
click at [519, 105] on button "Mover para entrega" at bounding box center [487, 101] width 124 height 21
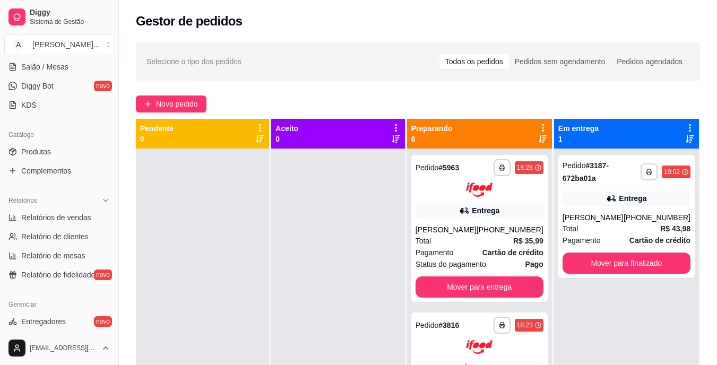
scroll to position [212, 0]
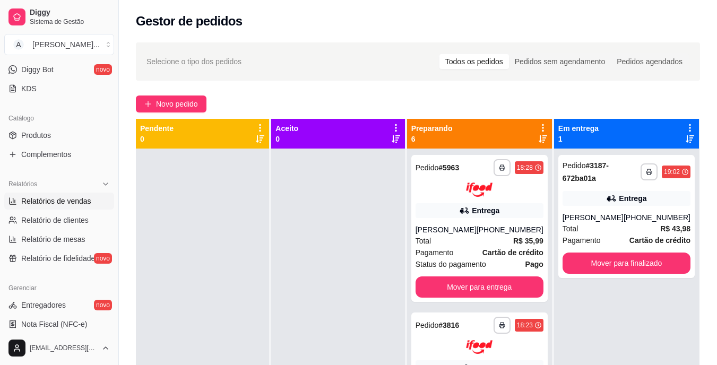
click at [77, 201] on span "Relatórios de vendas" at bounding box center [56, 201] width 70 height 11
select select "ALL"
select select "0"
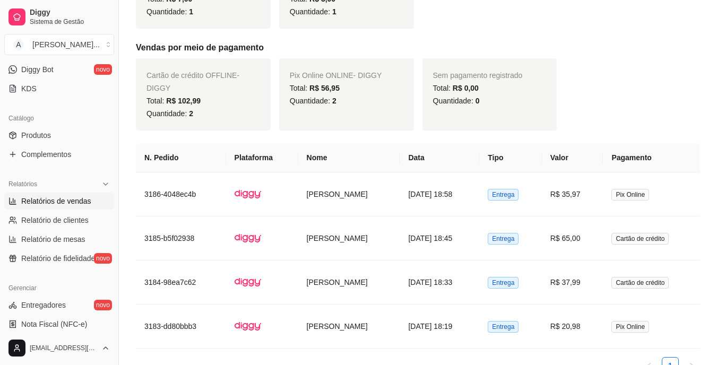
scroll to position [371, 0]
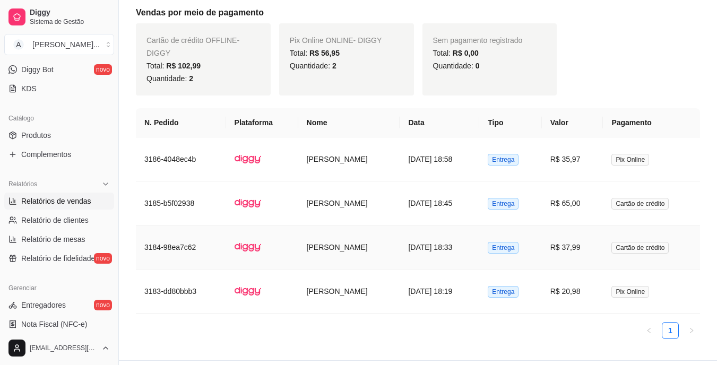
click at [369, 251] on td "[PERSON_NAME]" at bounding box center [349, 247] width 102 height 44
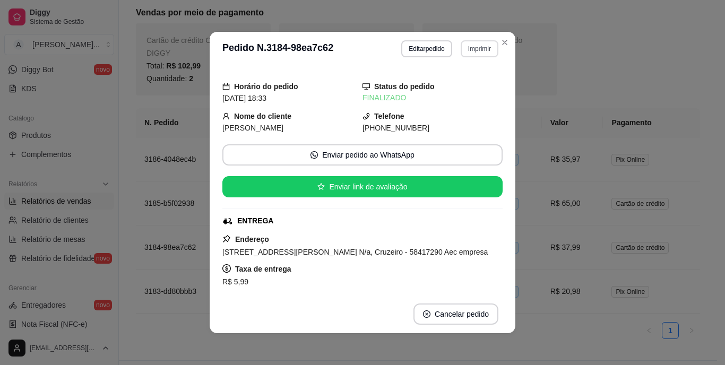
click at [470, 51] on button "Imprimir" at bounding box center [479, 48] width 38 height 17
click at [472, 77] on div "Escolha a impressora IMPRESSORA" at bounding box center [465, 74] width 70 height 29
click at [470, 86] on button "IMPRESSORA" at bounding box center [456, 85] width 77 height 17
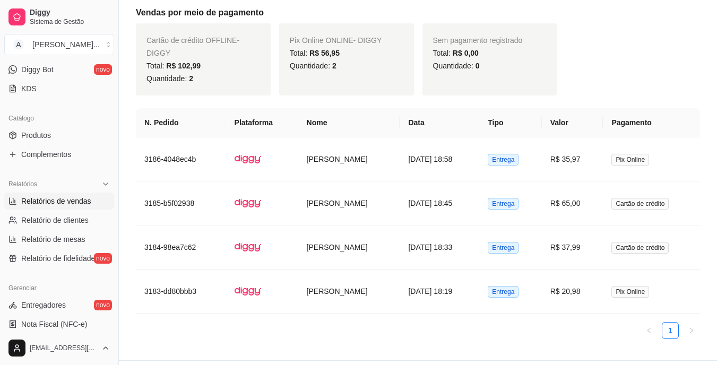
click at [92, 205] on link "Relatórios de vendas" at bounding box center [59, 201] width 110 height 17
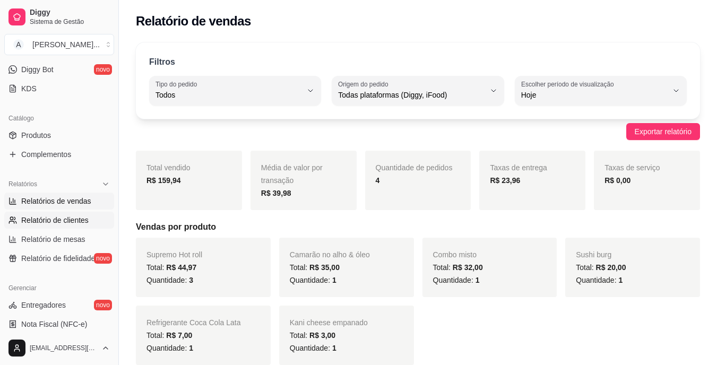
click at [86, 214] on link "Relatório de clientes" at bounding box center [59, 220] width 110 height 17
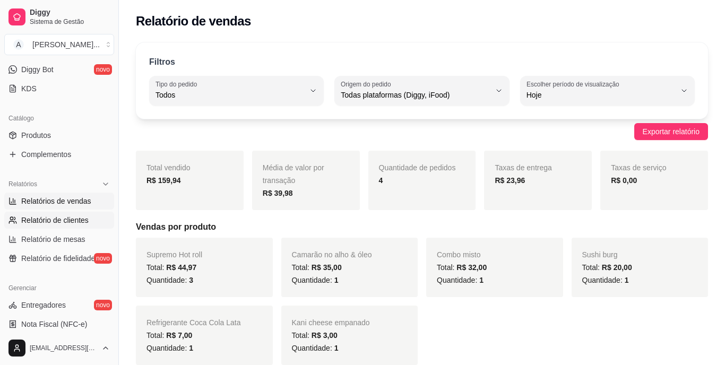
select select "30"
select select "HIGHEST_TOTAL_SPENT_WITH_ORDERS"
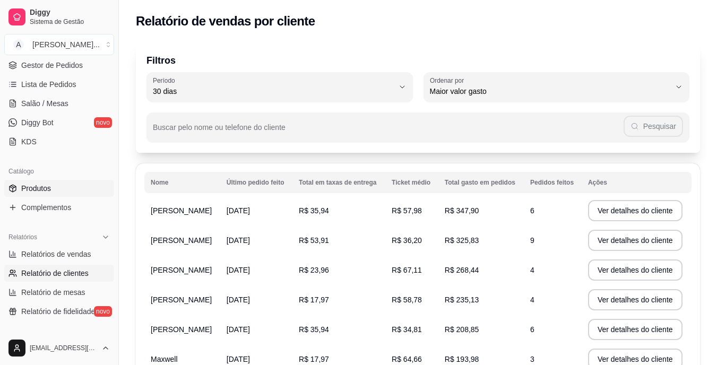
scroll to position [106, 0]
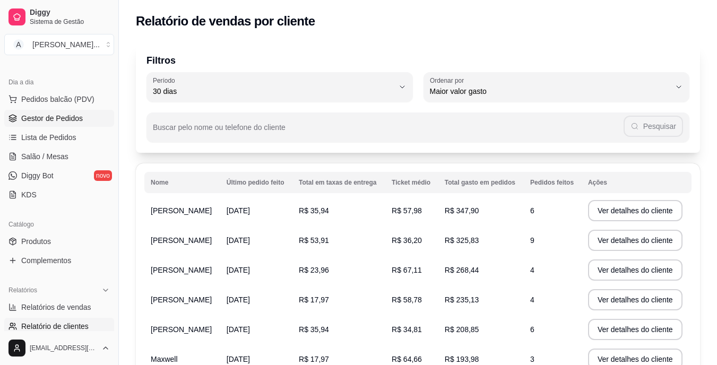
click at [64, 115] on span "Gestor de Pedidos" at bounding box center [52, 118] width 62 height 11
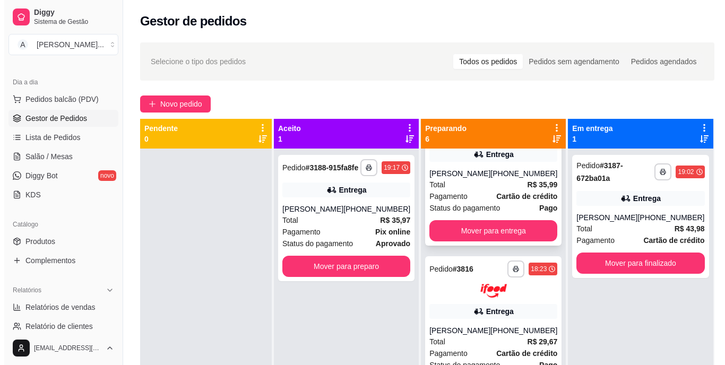
scroll to position [106, 0]
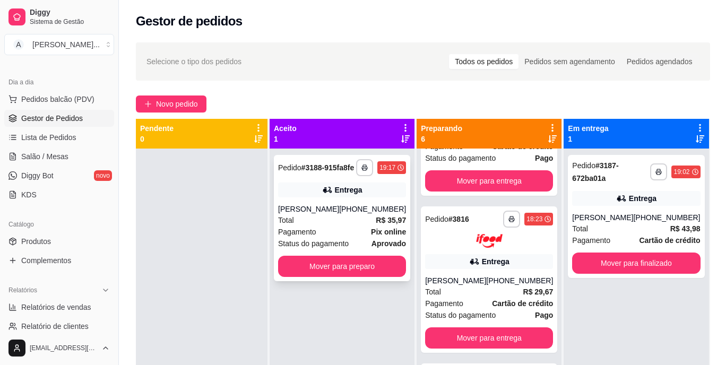
click at [332, 214] on div "[PERSON_NAME]" at bounding box center [308, 209] width 61 height 11
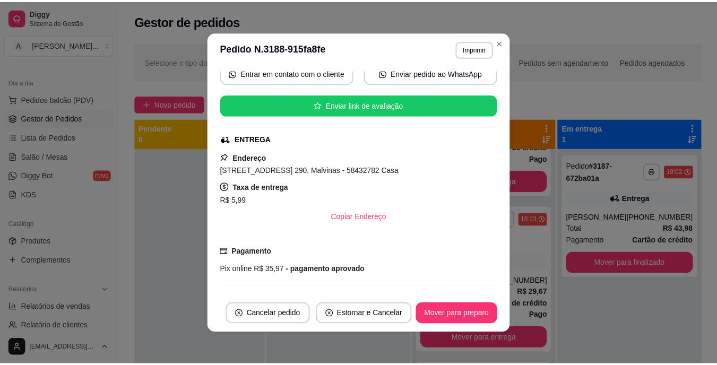
scroll to position [2, 0]
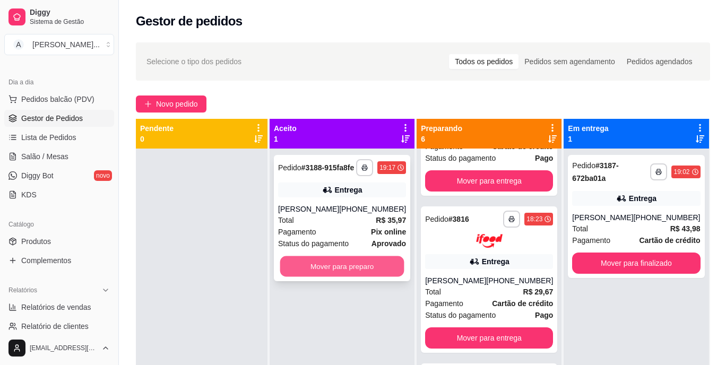
click at [347, 277] on button "Mover para preparo" at bounding box center [342, 266] width 124 height 21
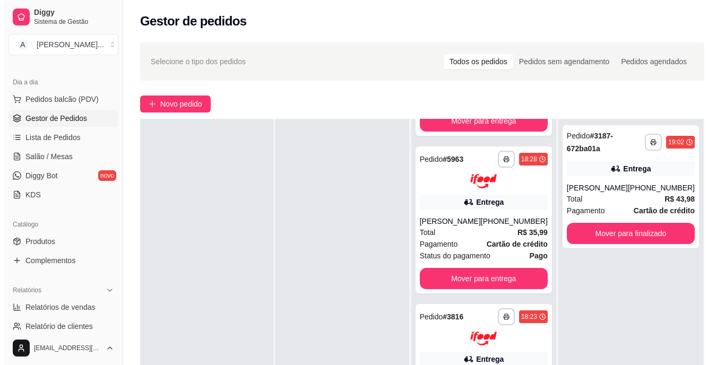
scroll to position [0, 0]
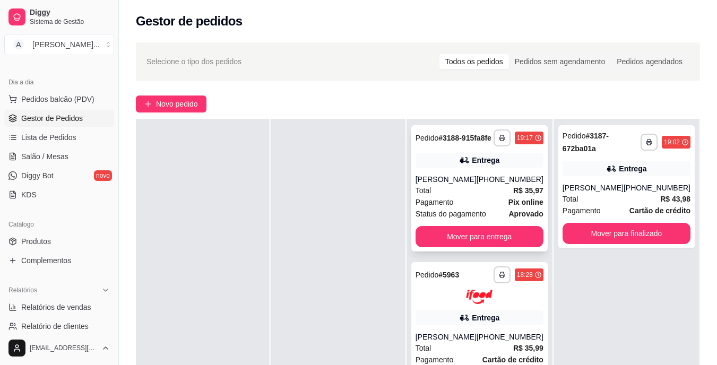
click at [474, 196] on div "Total R$ 35,97" at bounding box center [479, 191] width 128 height 12
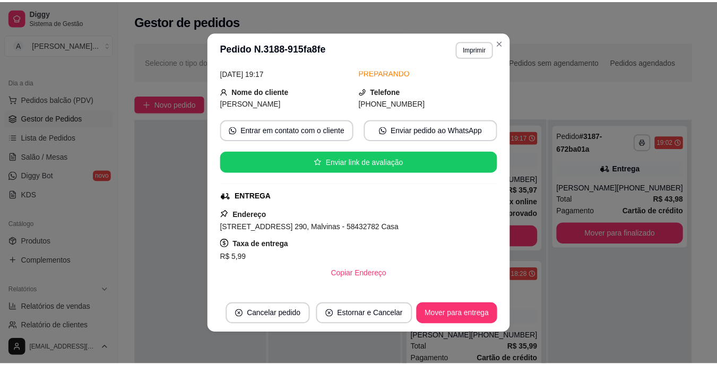
scroll to position [53, 0]
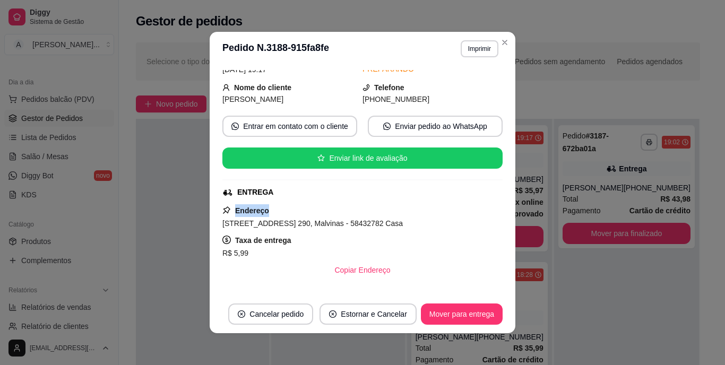
drag, startPoint x: 323, startPoint y: 193, endPoint x: 332, endPoint y: 196, distance: 10.1
click at [332, 196] on div "feito há 20 minutos Horário do pedido [DATE] 19:17 Status do pedido PREPARANDO …" at bounding box center [362, 180] width 280 height 221
click at [331, 201] on div "feito há 20 minutos Horário do pedido [DATE] 19:17 Status do pedido PREPARANDO …" at bounding box center [362, 180] width 280 height 221
click at [368, 222] on span "[STREET_ADDRESS] 290, Malvinas - 58432782 Casa" at bounding box center [312, 223] width 180 height 8
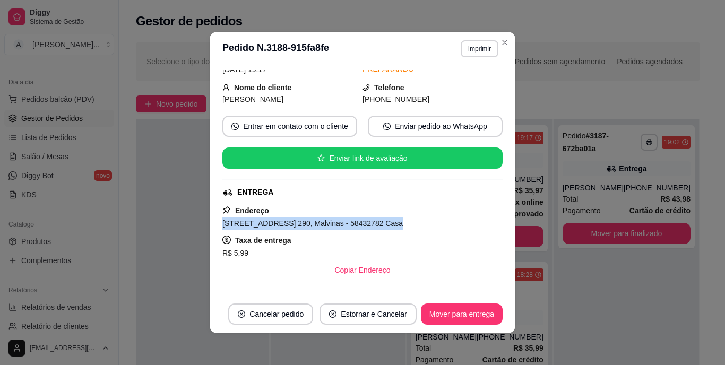
click at [368, 222] on span "[STREET_ADDRESS] 290, Malvinas - 58432782 Casa" at bounding box center [312, 223] width 180 height 8
copy span "[STREET_ADDRESS] 290, Malvinas - 58432782 Casa"
click at [470, 54] on button "Imprimir" at bounding box center [479, 48] width 38 height 17
click at [466, 85] on button "IMPRESSORA" at bounding box center [457, 85] width 74 height 16
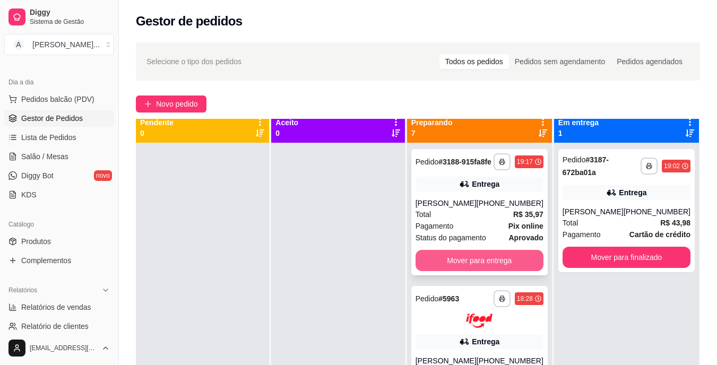
scroll to position [0, 0]
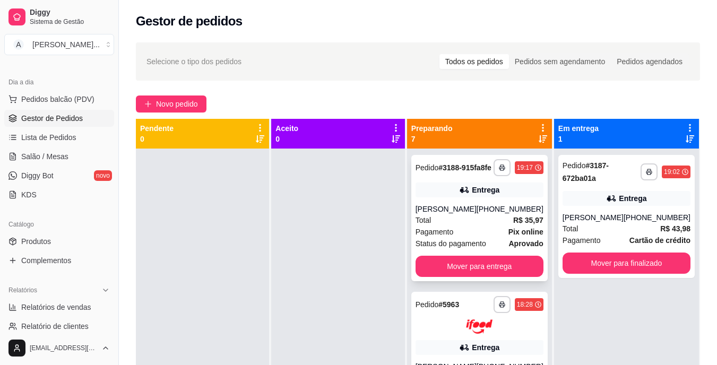
click at [505, 214] on div "[PHONE_NUMBER]" at bounding box center [509, 209] width 67 height 11
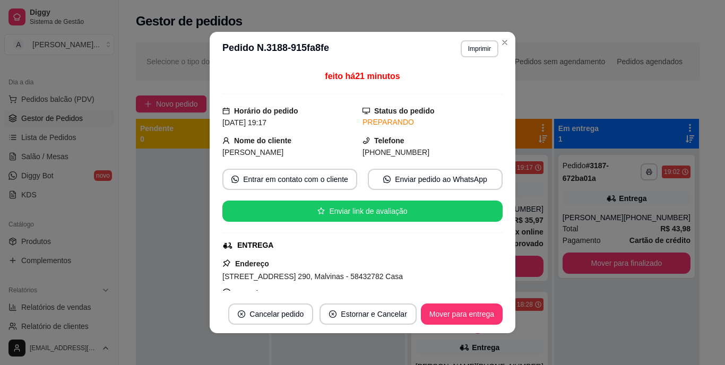
click at [356, 278] on span "[STREET_ADDRESS] 290, Malvinas - 58432782 Casa" at bounding box center [312, 276] width 180 height 8
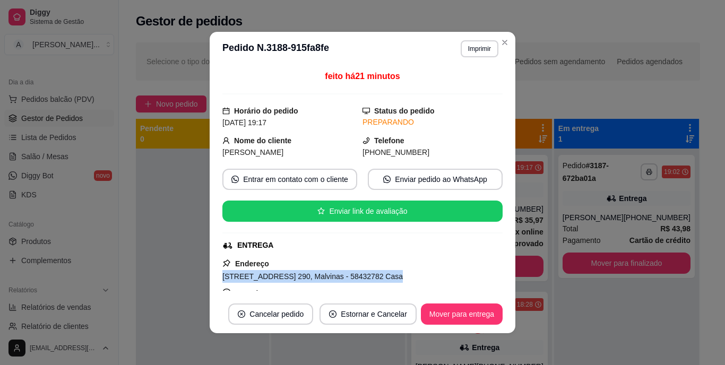
click at [356, 278] on span "[STREET_ADDRESS] 290, Malvinas - 58432782 Casa" at bounding box center [312, 276] width 180 height 8
copy span "[STREET_ADDRESS] 290, Malvinas - 58432782 Casa"
click at [431, 312] on button "Mover para entrega" at bounding box center [462, 313] width 82 height 21
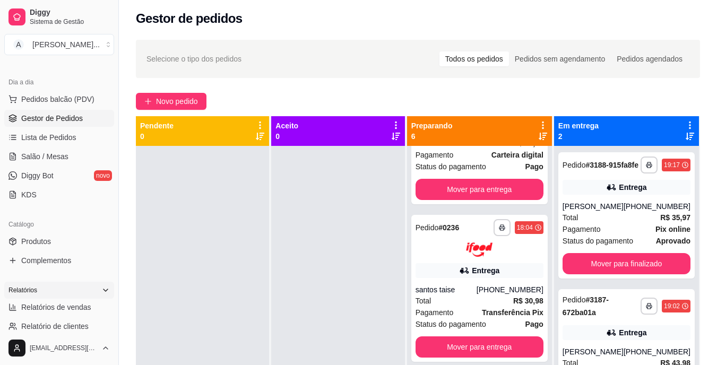
scroll to position [601, 0]
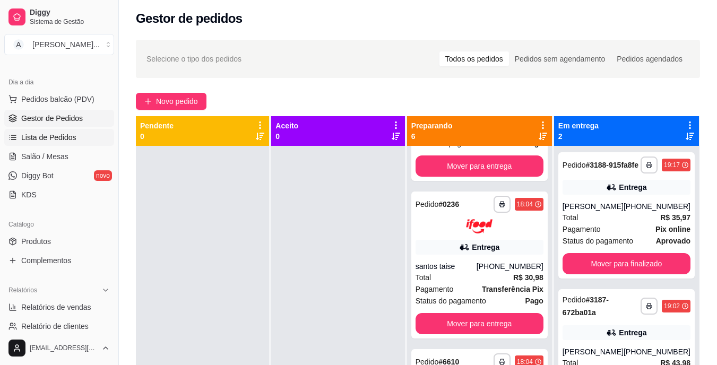
click at [81, 136] on link "Lista de Pedidos" at bounding box center [59, 137] width 110 height 17
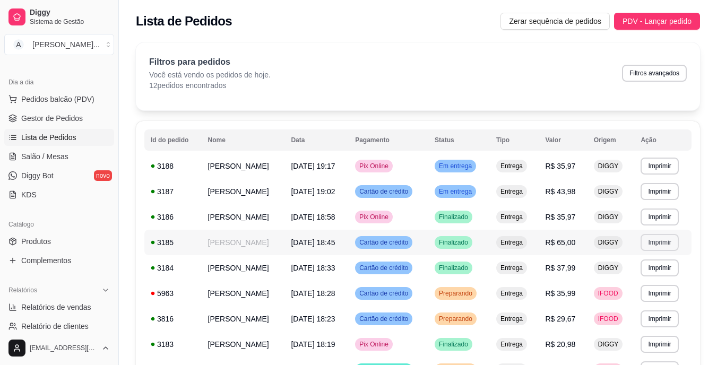
click at [653, 242] on button "Imprimir" at bounding box center [659, 242] width 38 height 17
click at [641, 276] on button "IMPRESSORA" at bounding box center [644, 280] width 74 height 16
click at [77, 120] on span "Gestor de Pedidos" at bounding box center [52, 118] width 62 height 11
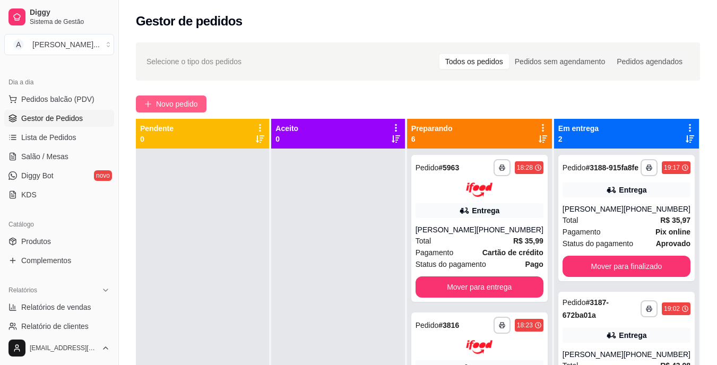
click at [172, 107] on span "Novo pedido" at bounding box center [177, 104] width 42 height 12
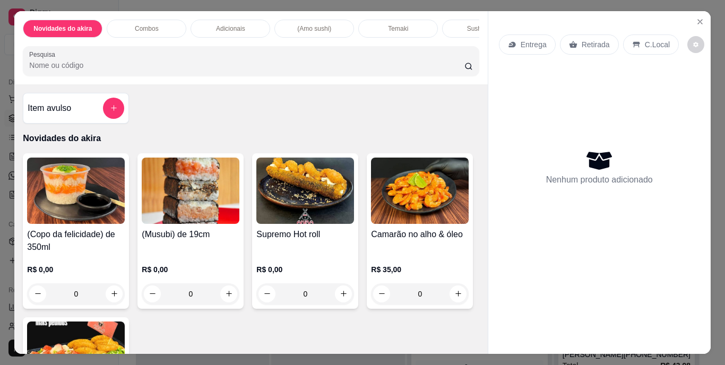
click at [282, 260] on div "R$ 0,00 0" at bounding box center [305, 279] width 98 height 51
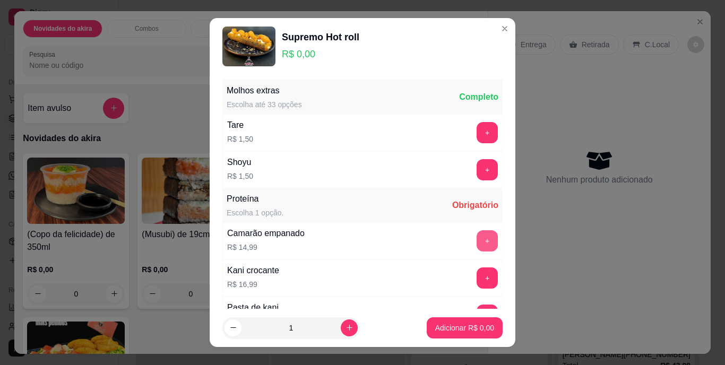
click at [476, 237] on button "+" at bounding box center [486, 240] width 21 height 21
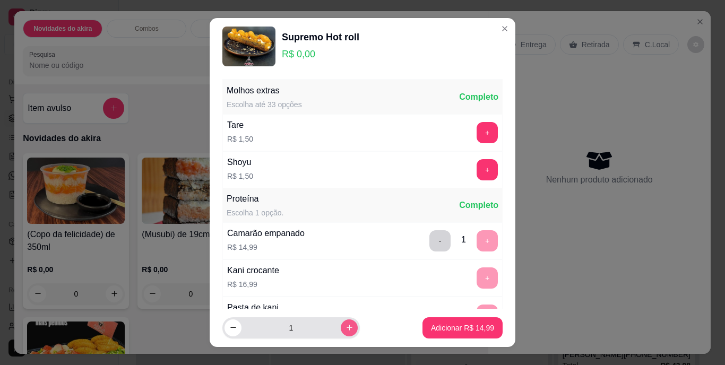
click at [345, 326] on icon "increase-product-quantity" at bounding box center [349, 328] width 8 height 8
type input "2"
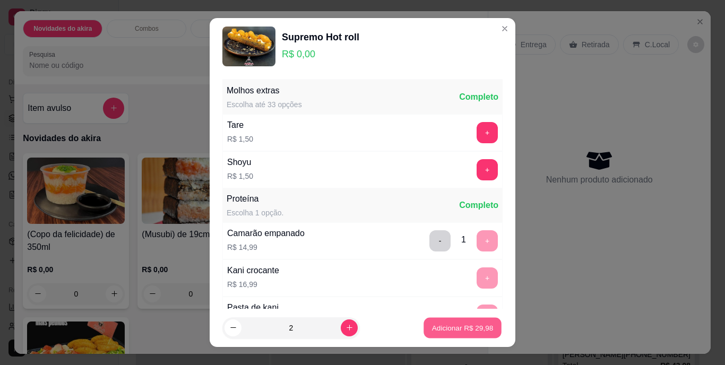
click at [458, 324] on p "Adicionar R$ 29,98" at bounding box center [463, 328] width 62 height 10
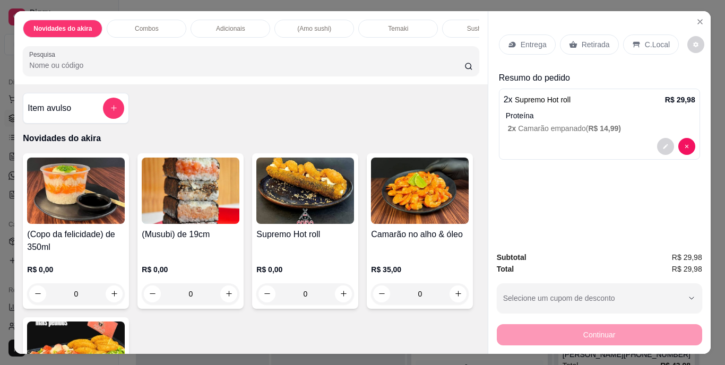
click at [534, 39] on p "Entrega" at bounding box center [533, 44] width 26 height 11
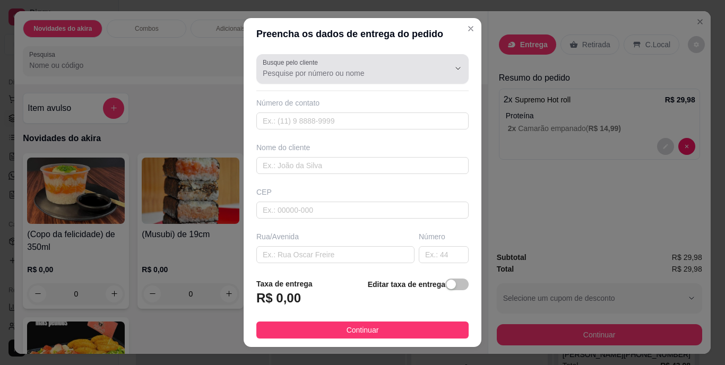
click at [380, 73] on input "Busque pelo cliente" at bounding box center [348, 73] width 170 height 11
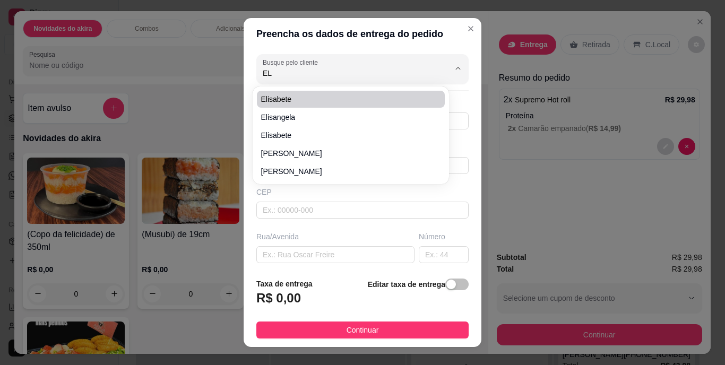
type input "E"
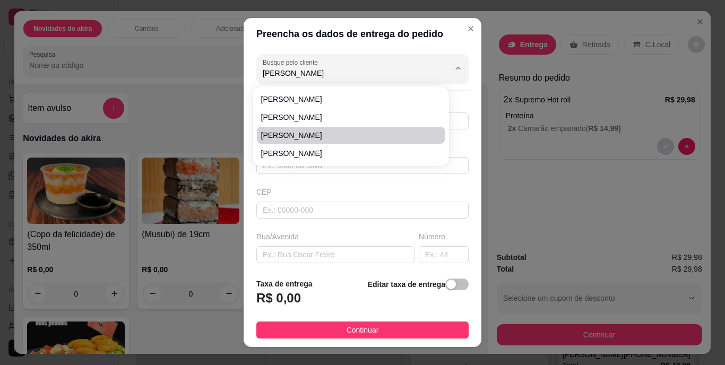
click at [325, 136] on span "[PERSON_NAME]" at bounding box center [345, 135] width 169 height 11
type input "[PERSON_NAME]"
type input "83987058453"
type input "[PERSON_NAME]"
type input "58432606"
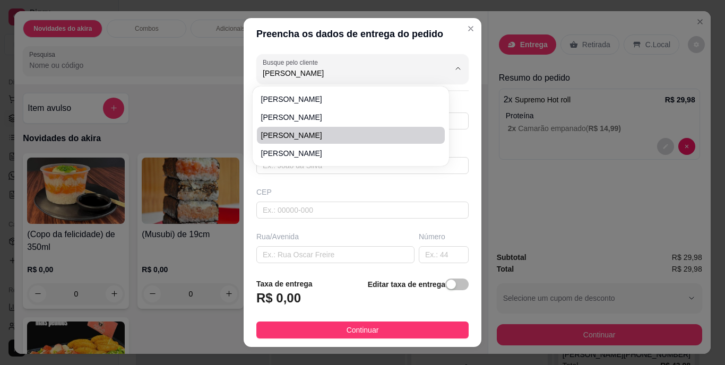
type input "[GEOGRAPHIC_DATA]"
type input "1100"
type input "Malvinas"
type input "Campina Grande"
type input "QD K LT 27 Montevile"
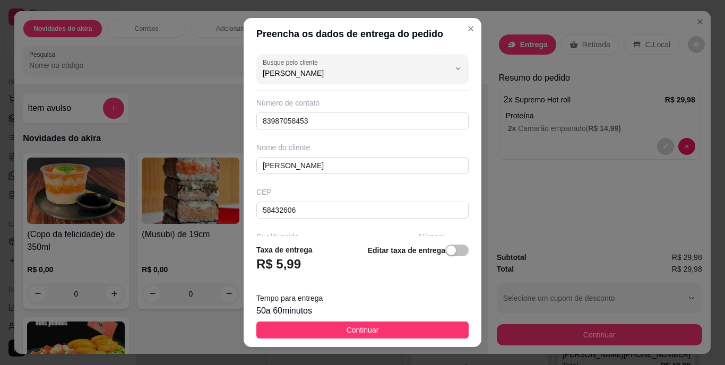
scroll to position [16, 0]
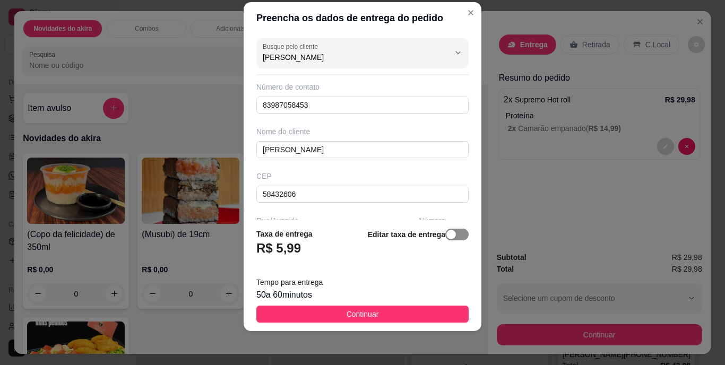
type input "[PERSON_NAME]"
click at [452, 233] on span "button" at bounding box center [456, 235] width 23 height 12
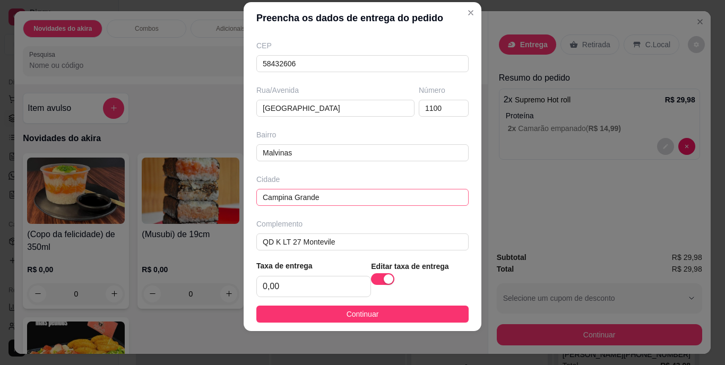
scroll to position [140, 0]
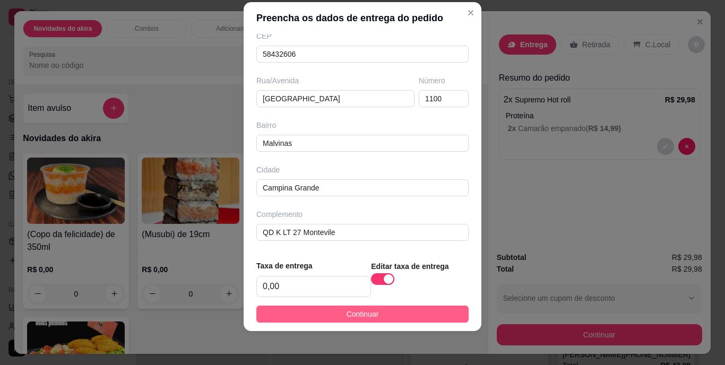
click at [389, 307] on button "Continuar" at bounding box center [362, 314] width 212 height 17
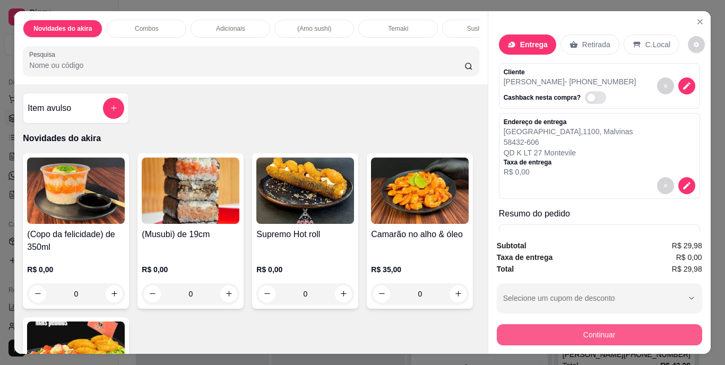
click at [564, 335] on button "Continuar" at bounding box center [599, 334] width 205 height 21
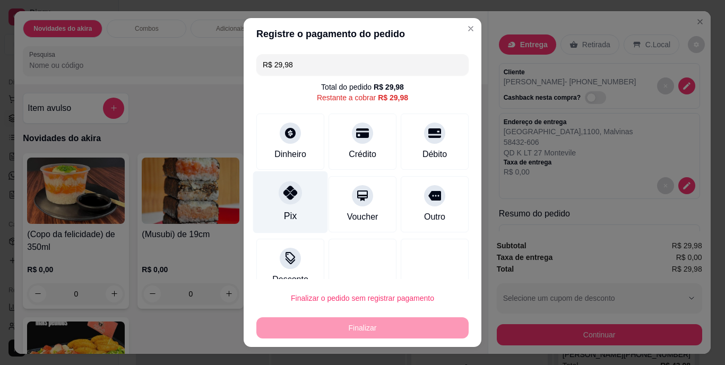
click at [289, 206] on div "Pix" at bounding box center [290, 202] width 75 height 62
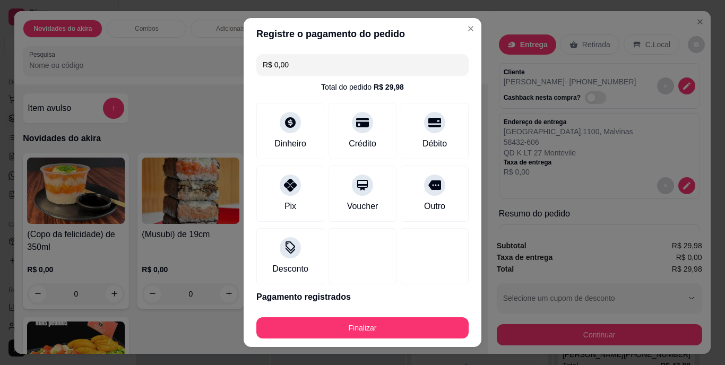
click at [385, 313] on div "Finalizar" at bounding box center [362, 325] width 212 height 25
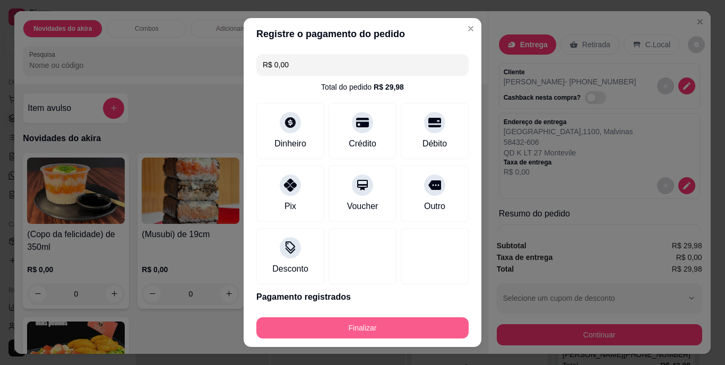
click at [386, 321] on button "Finalizar" at bounding box center [362, 327] width 212 height 21
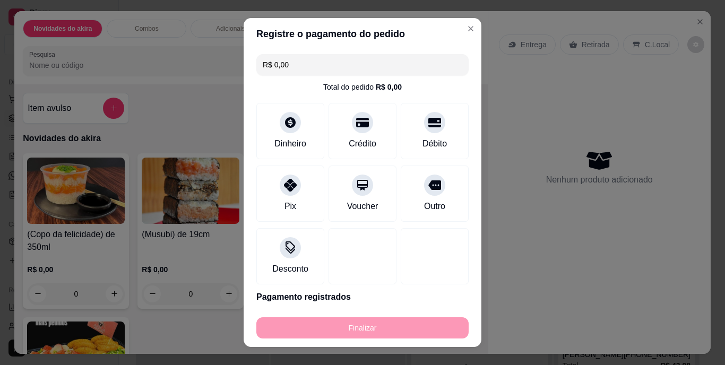
type input "-R$ 29,98"
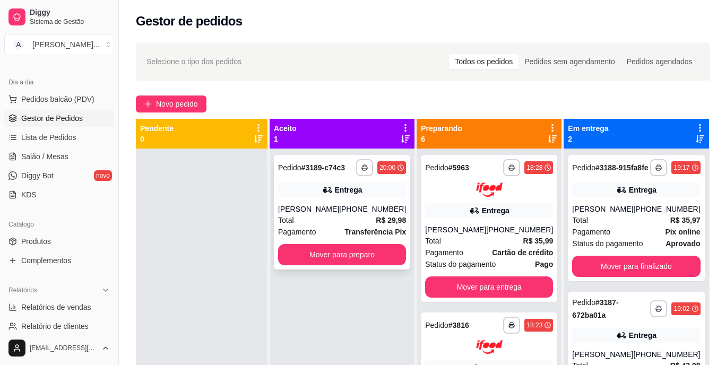
click at [319, 211] on div "[PERSON_NAME]" at bounding box center [308, 209] width 61 height 11
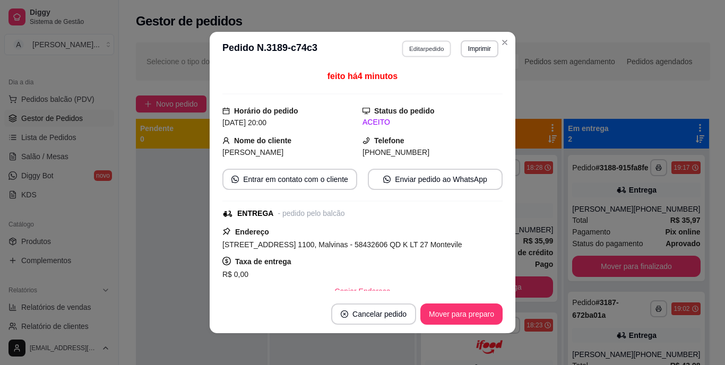
click at [419, 50] on button "Editar pedido" at bounding box center [426, 48] width 49 height 16
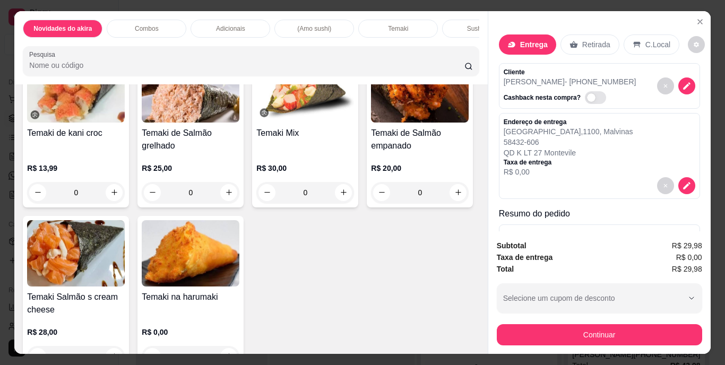
scroll to position [1220, 0]
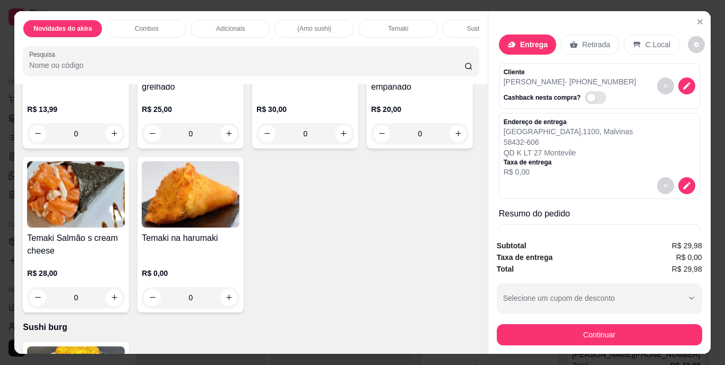
click at [239, 144] on div "0" at bounding box center [191, 133] width 98 height 21
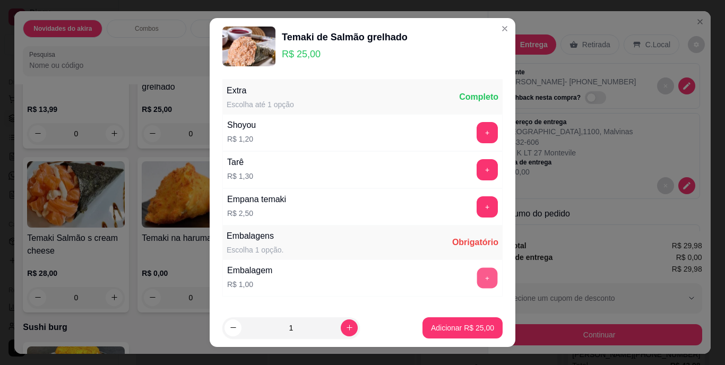
click at [477, 281] on button "+" at bounding box center [487, 278] width 21 height 21
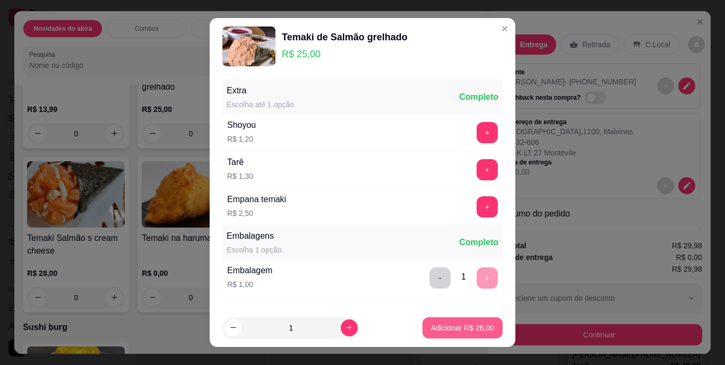
click at [458, 329] on p "Adicionar R$ 26,00" at bounding box center [462, 328] width 63 height 11
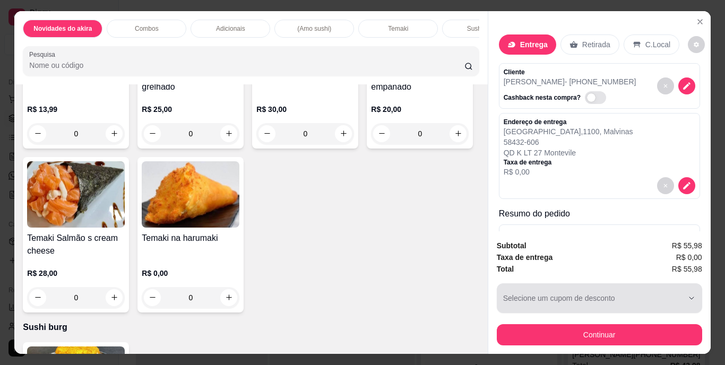
scroll to position [27, 0]
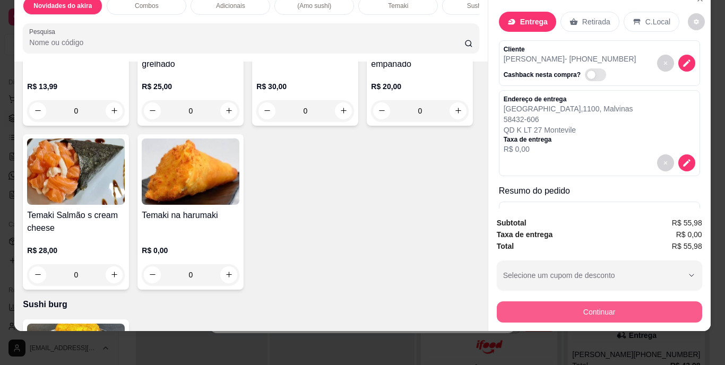
click at [576, 306] on button "Continuar" at bounding box center [599, 311] width 205 height 21
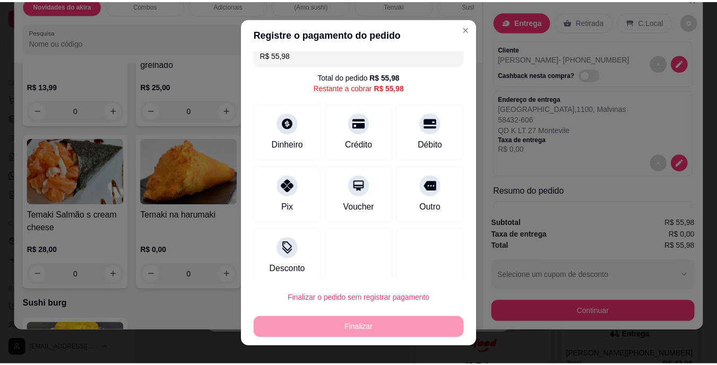
scroll to position [20, 0]
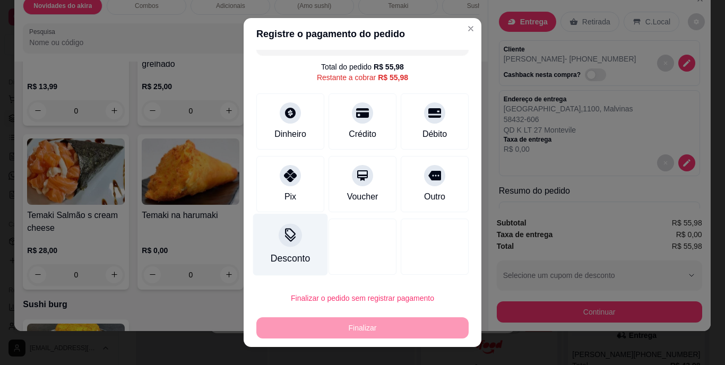
click at [283, 240] on icon at bounding box center [290, 236] width 14 height 14
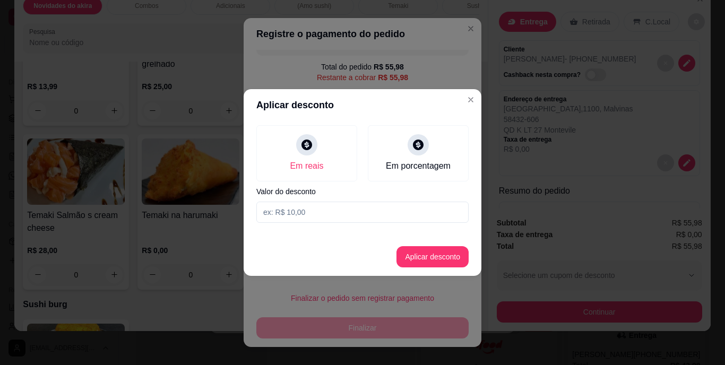
click at [306, 208] on input at bounding box center [362, 212] width 212 height 21
type input "5,98"
click at [445, 260] on button "Aplicar desconto" at bounding box center [432, 257] width 69 height 21
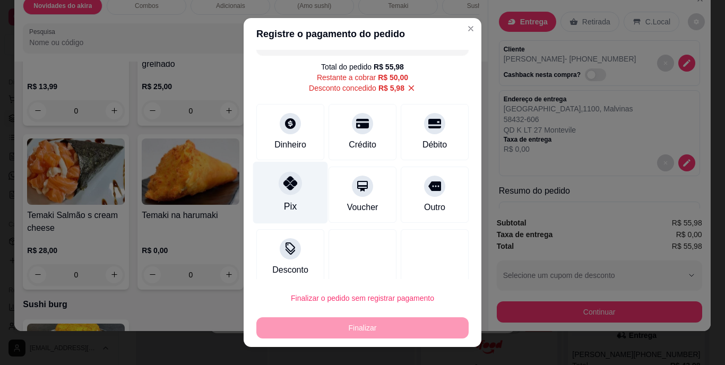
click at [283, 185] on icon at bounding box center [290, 184] width 14 height 14
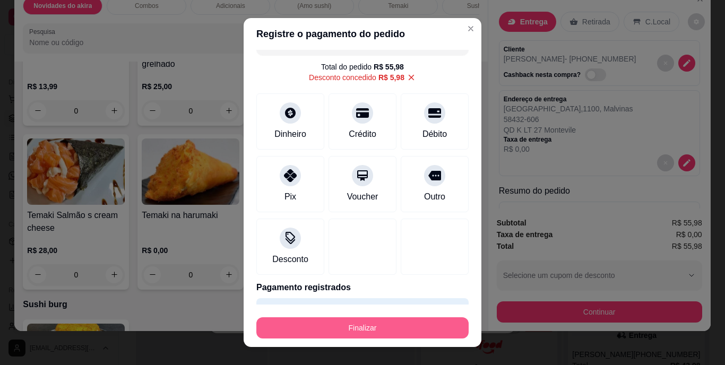
click at [360, 328] on button "Finalizar" at bounding box center [362, 327] width 212 height 21
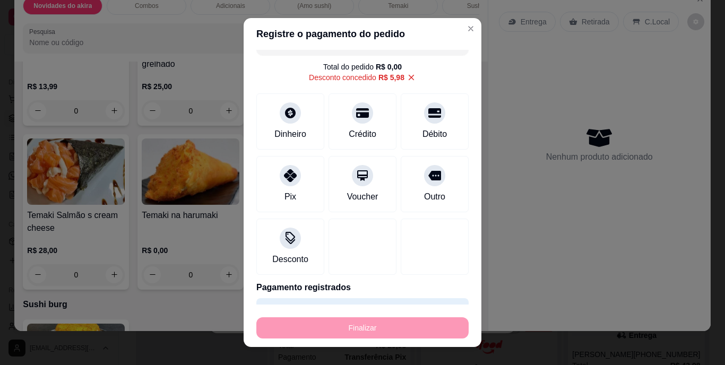
type input "-R$ 55,98"
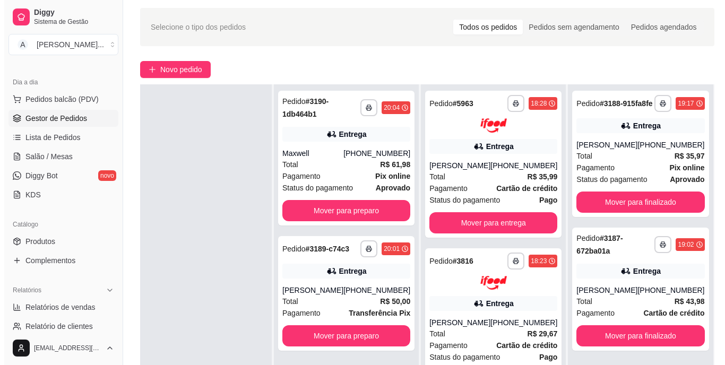
scroll to position [53, 0]
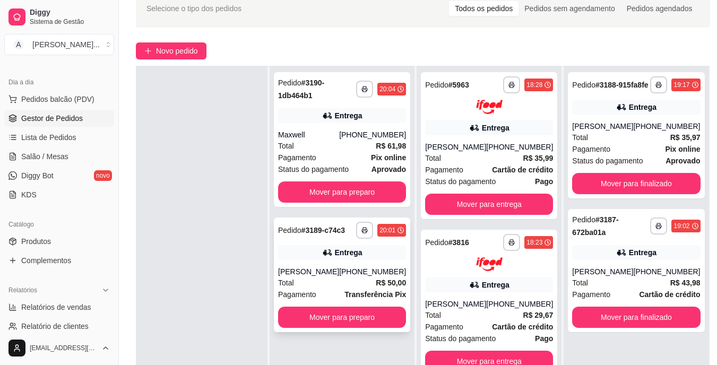
click at [337, 263] on div "**********" at bounding box center [342, 275] width 136 height 115
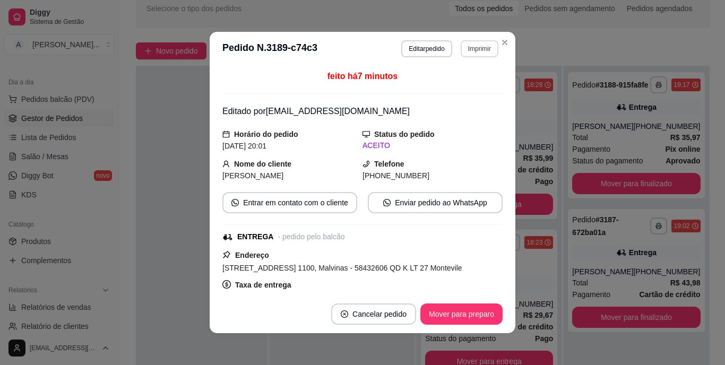
click at [474, 50] on button "Imprimir" at bounding box center [479, 48] width 38 height 17
click at [466, 85] on button "IMPRESSORA" at bounding box center [456, 85] width 77 height 17
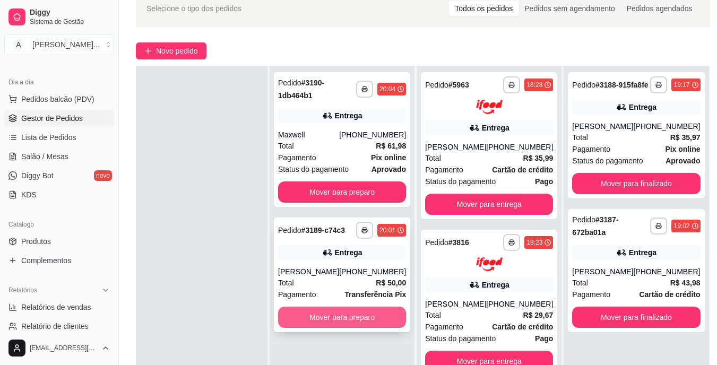
click at [364, 308] on button "Mover para preparo" at bounding box center [342, 317] width 128 height 21
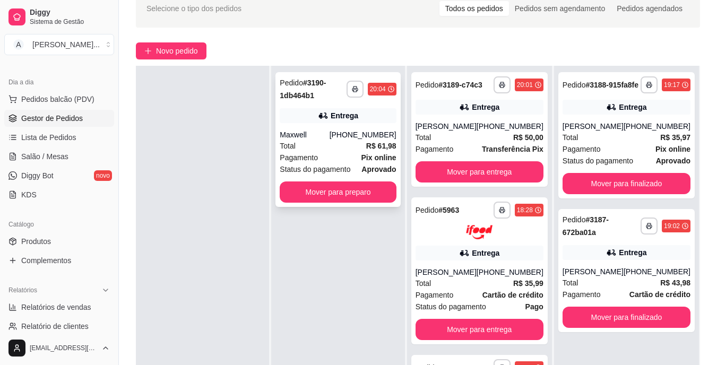
click at [314, 136] on div "Maxwell" at bounding box center [304, 134] width 49 height 11
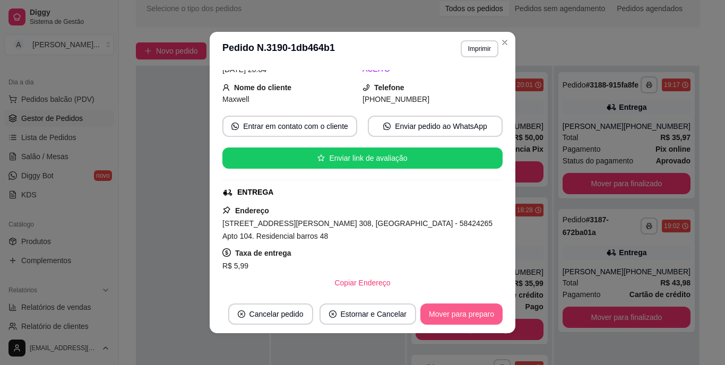
click at [441, 318] on button "Mover para preparo" at bounding box center [461, 313] width 82 height 21
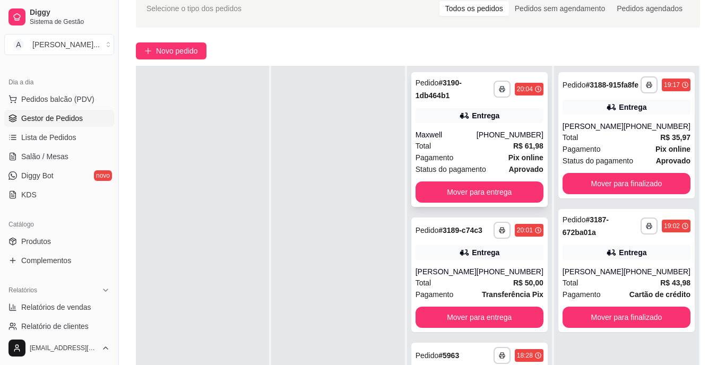
click at [458, 151] on div "Total R$ 61,98" at bounding box center [479, 146] width 128 height 12
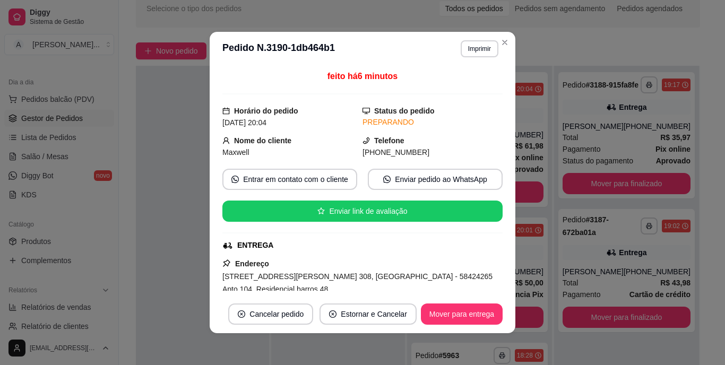
click at [373, 280] on span "[STREET_ADDRESS][PERSON_NAME] 308, [GEOGRAPHIC_DATA] - 58424265 Apto 104. Resid…" at bounding box center [357, 282] width 270 height 21
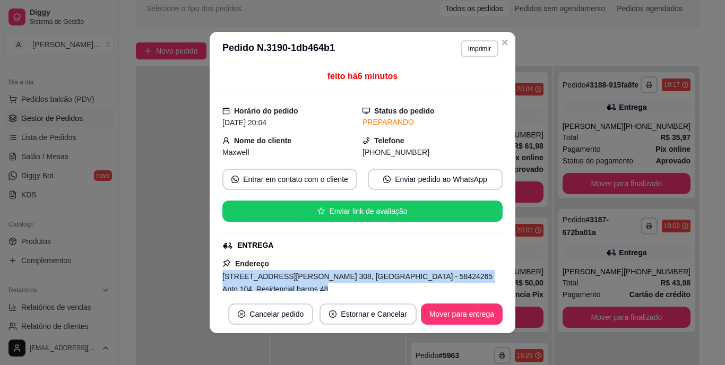
click at [373, 280] on span "[STREET_ADDRESS][PERSON_NAME] 308, [GEOGRAPHIC_DATA] - 58424265 Apto 104. Resid…" at bounding box center [357, 282] width 270 height 21
copy span "[STREET_ADDRESS][PERSON_NAME] 308, [GEOGRAPHIC_DATA] - 58424265 Apto 104. Resid…"
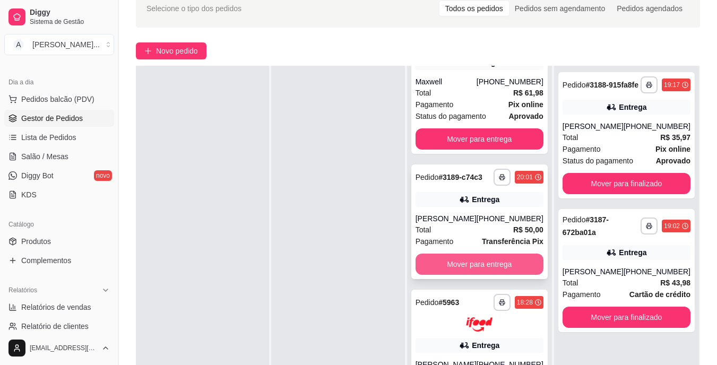
click at [491, 275] on button "Mover para entrega" at bounding box center [479, 264] width 128 height 21
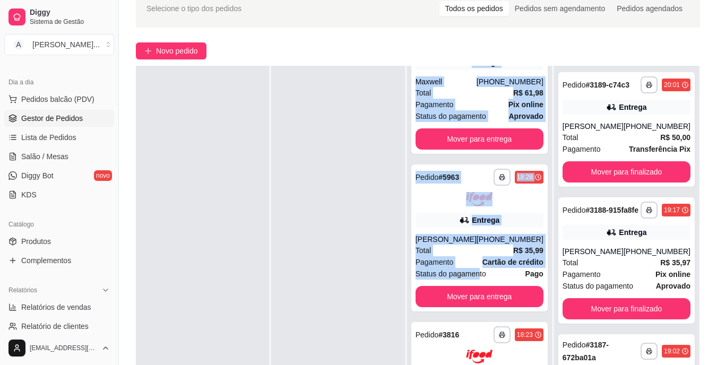
drag, startPoint x: 485, startPoint y: 277, endPoint x: 329, endPoint y: 129, distance: 215.4
click at [329, 129] on div "**********" at bounding box center [418, 248] width 564 height 365
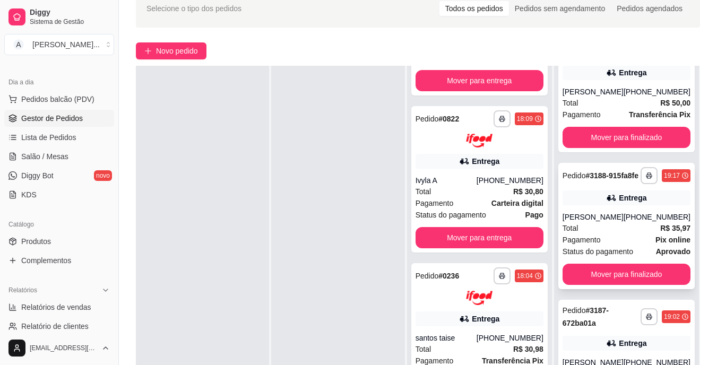
scroll to position [69, 0]
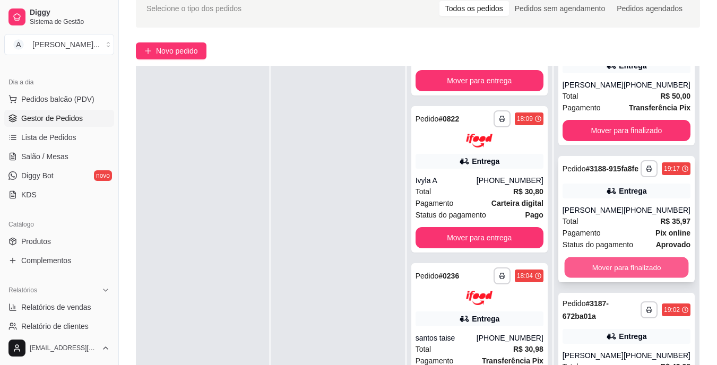
click at [601, 271] on button "Mover para finalizado" at bounding box center [626, 267] width 124 height 21
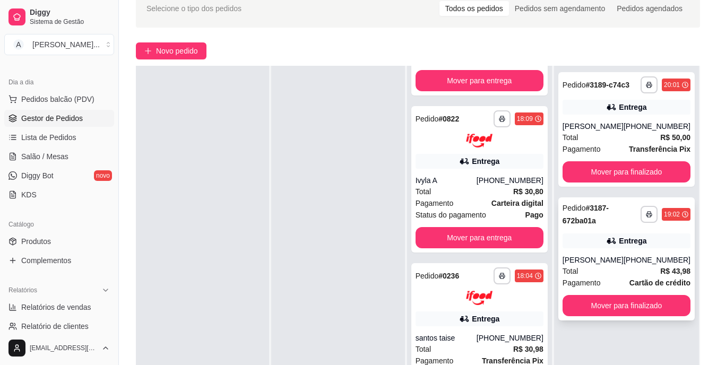
scroll to position [0, 0]
click at [634, 306] on button "Mover para finalizado" at bounding box center [626, 305] width 128 height 21
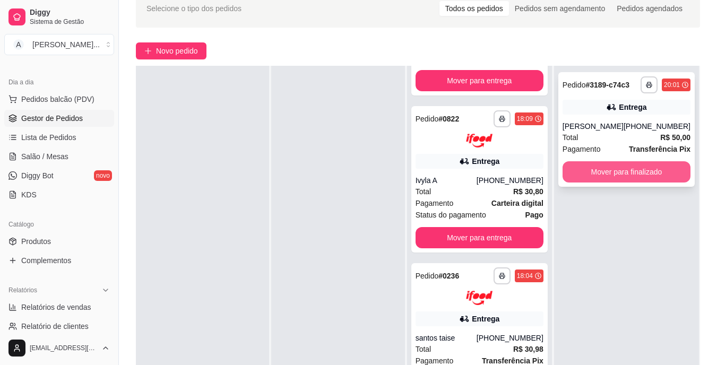
click at [654, 170] on button "Mover para finalizado" at bounding box center [626, 171] width 128 height 21
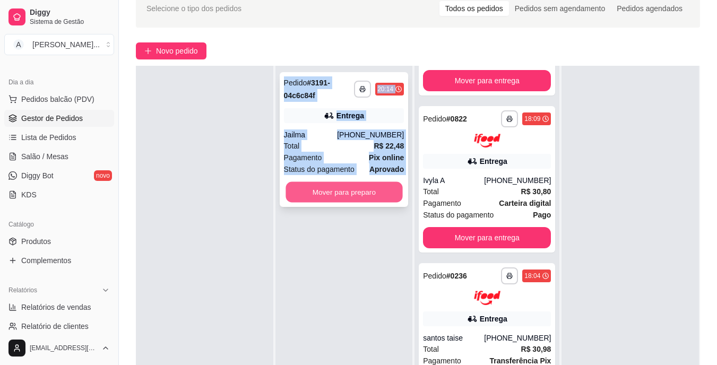
click at [345, 198] on button "Mover para preparo" at bounding box center [343, 192] width 117 height 21
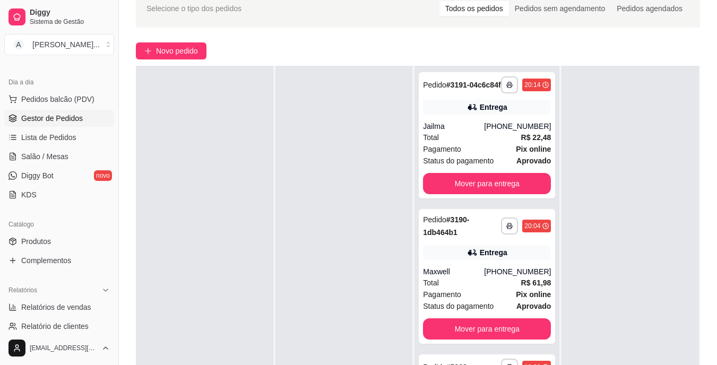
click at [679, 273] on div at bounding box center [629, 248] width 137 height 365
click at [469, 277] on div "Maxwell" at bounding box center [453, 271] width 61 height 11
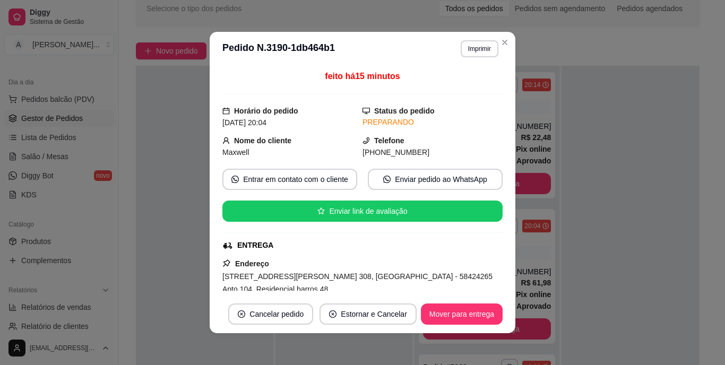
click at [437, 277] on span "[STREET_ADDRESS][PERSON_NAME] 308, [GEOGRAPHIC_DATA] - 58424265 Apto 104. Resid…" at bounding box center [357, 282] width 270 height 21
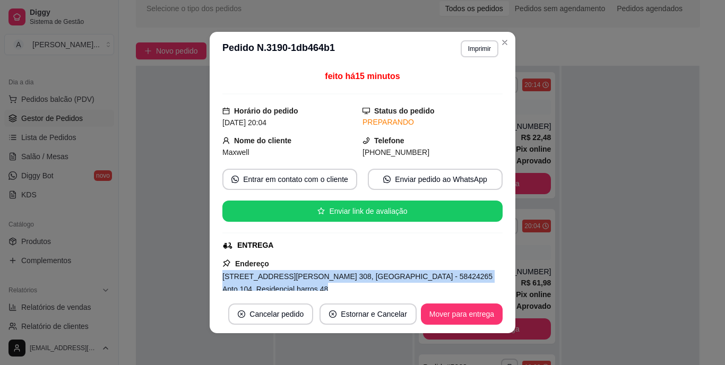
click at [437, 277] on span "[STREET_ADDRESS][PERSON_NAME] 308, [GEOGRAPHIC_DATA] - 58424265 Apto 104. Resid…" at bounding box center [357, 282] width 270 height 21
copy span "[STREET_ADDRESS][PERSON_NAME] 308, [GEOGRAPHIC_DATA] - 58424265 Apto 104. Resid…"
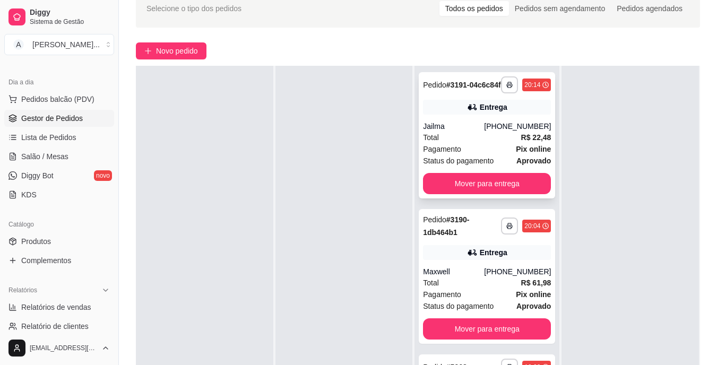
click at [472, 143] on div "Total R$ 22,48" at bounding box center [487, 138] width 128 height 12
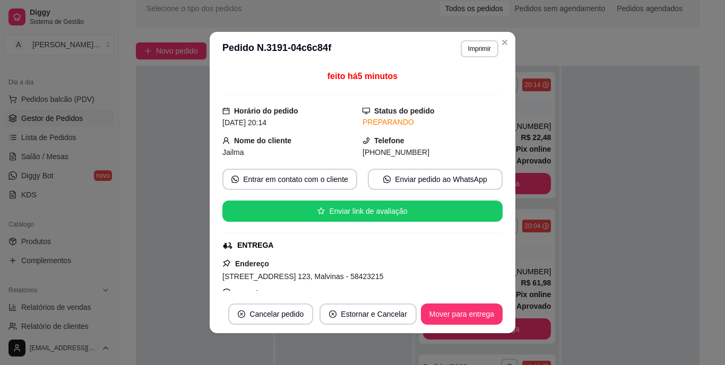
click at [342, 278] on span "[STREET_ADDRESS] 123, Malvinas - 58423215" at bounding box center [302, 276] width 161 height 8
copy span "[STREET_ADDRESS] 123, Malvinas - 58423215"
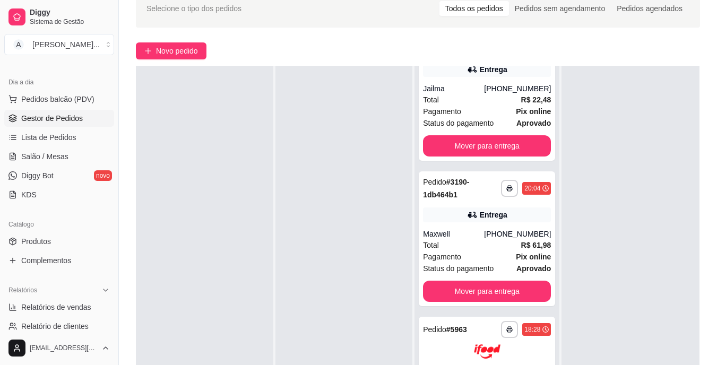
scroll to position [53, 0]
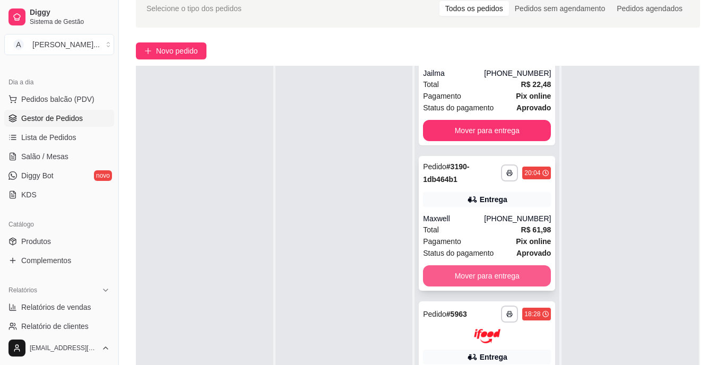
click at [499, 281] on button "Mover para entrega" at bounding box center [487, 275] width 128 height 21
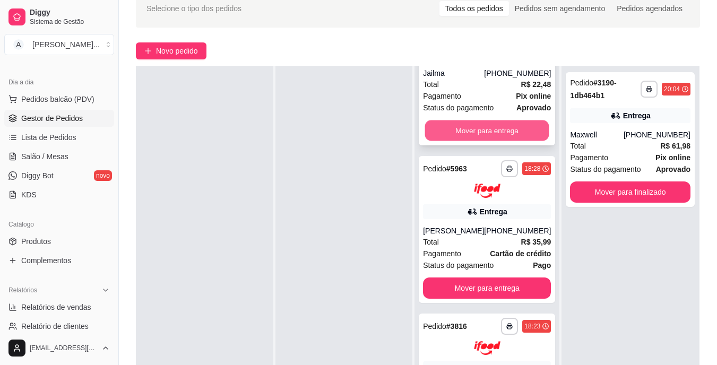
click at [512, 137] on button "Mover para entrega" at bounding box center [487, 130] width 124 height 21
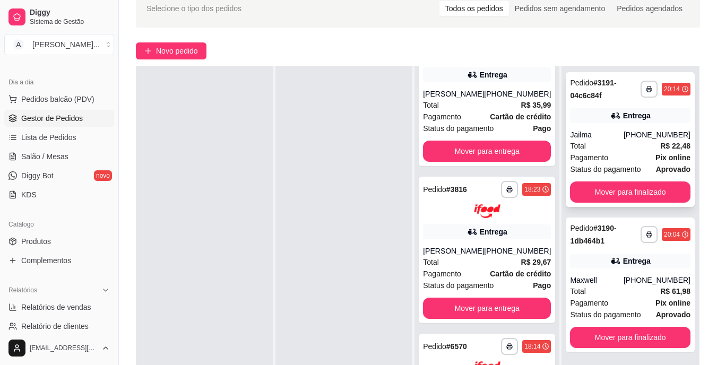
scroll to position [0, 0]
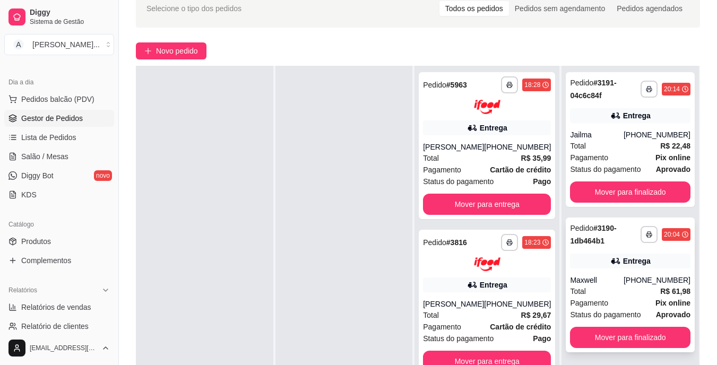
click at [611, 302] on div "Pagamento Pix online" at bounding box center [630, 303] width 120 height 12
click at [647, 336] on button "Mover para finalizado" at bounding box center [630, 337] width 120 height 21
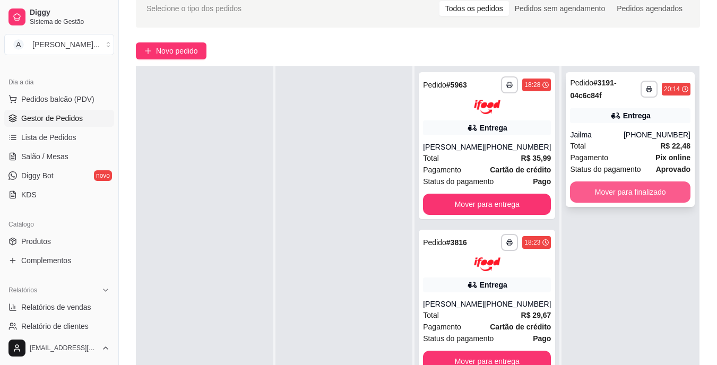
click at [640, 198] on button "Mover para finalizado" at bounding box center [630, 191] width 120 height 21
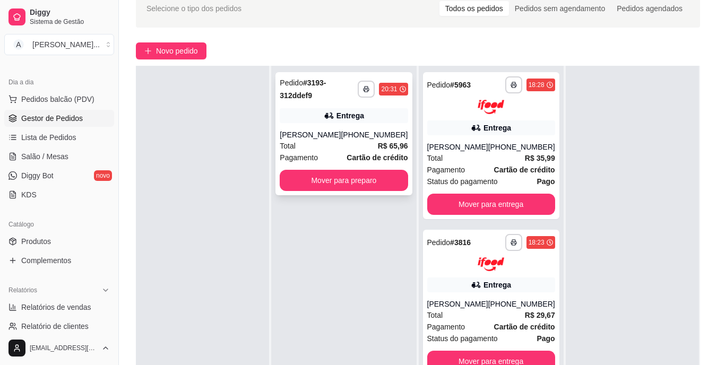
click at [354, 139] on div "[PHONE_NUMBER]" at bounding box center [374, 134] width 67 height 11
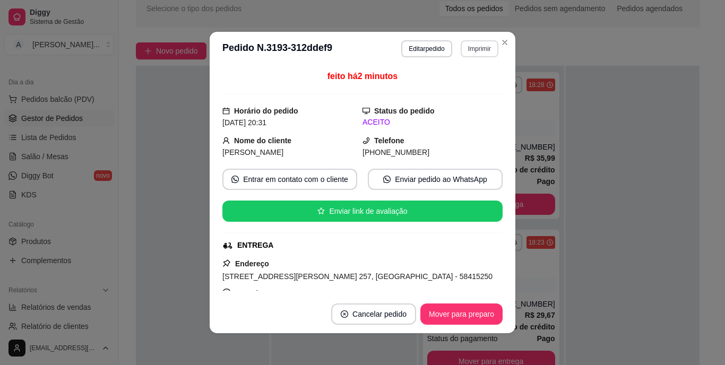
click at [488, 46] on button "Imprimir" at bounding box center [479, 48] width 38 height 17
click at [487, 46] on button "Imprimir" at bounding box center [479, 48] width 37 height 16
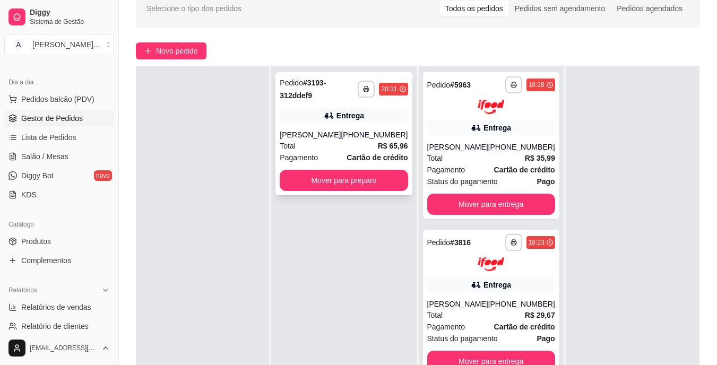
click at [343, 145] on div "Total R$ 65,96" at bounding box center [344, 146] width 128 height 12
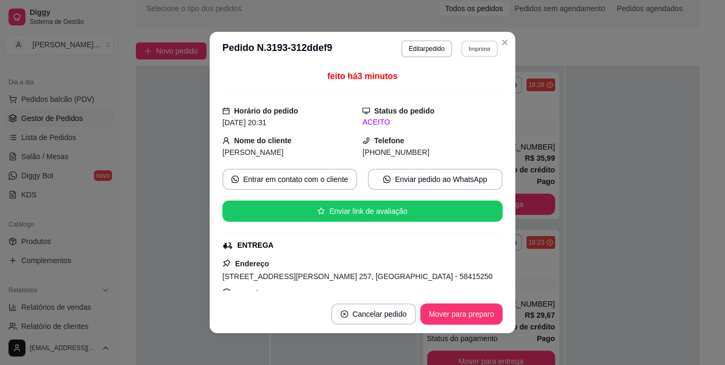
click at [484, 50] on button "Imprimir" at bounding box center [479, 48] width 37 height 16
click at [460, 82] on button "IMPRESSORA" at bounding box center [456, 85] width 77 height 17
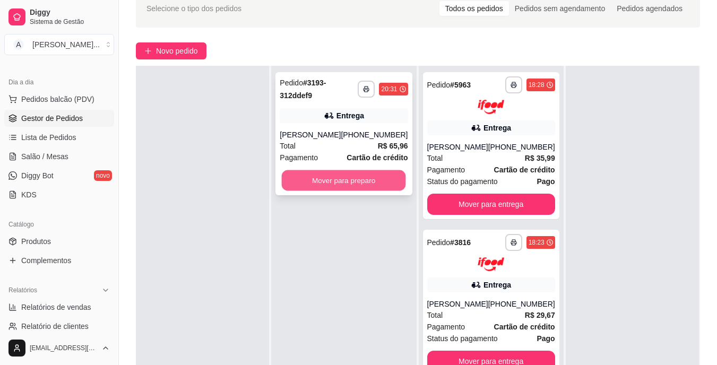
click at [368, 186] on button "Mover para preparo" at bounding box center [344, 180] width 124 height 21
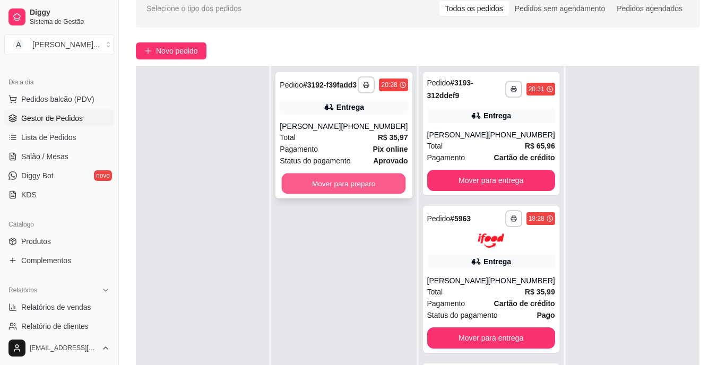
click at [355, 194] on button "Mover para preparo" at bounding box center [344, 183] width 124 height 21
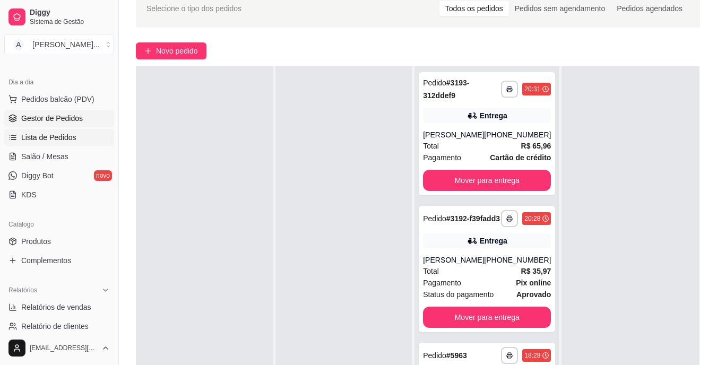
click at [74, 134] on span "Lista de Pedidos" at bounding box center [48, 137] width 55 height 11
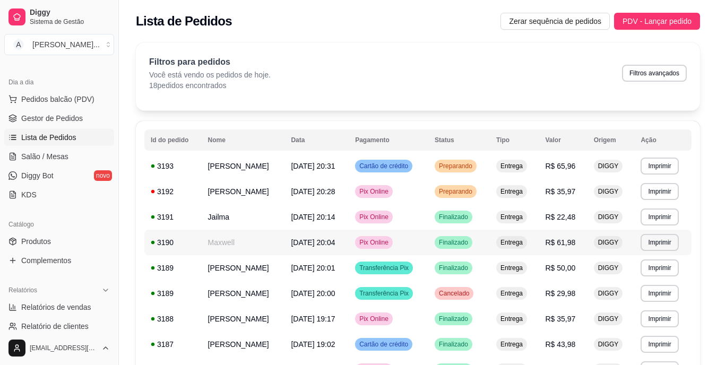
click at [285, 241] on td "Maxwell" at bounding box center [243, 242] width 83 height 25
click at [280, 189] on td "[PERSON_NAME]" at bounding box center [243, 191] width 83 height 25
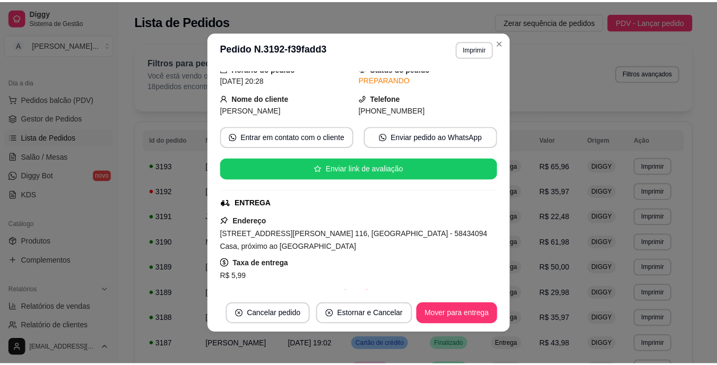
scroll to position [53, 0]
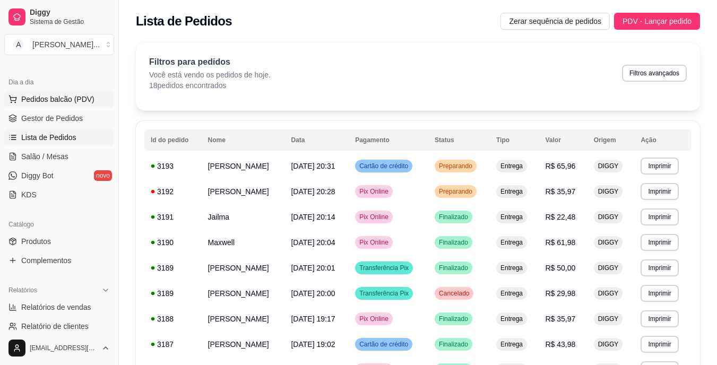
click at [83, 99] on span "Pedidos balcão (PDV)" at bounding box center [57, 99] width 73 height 11
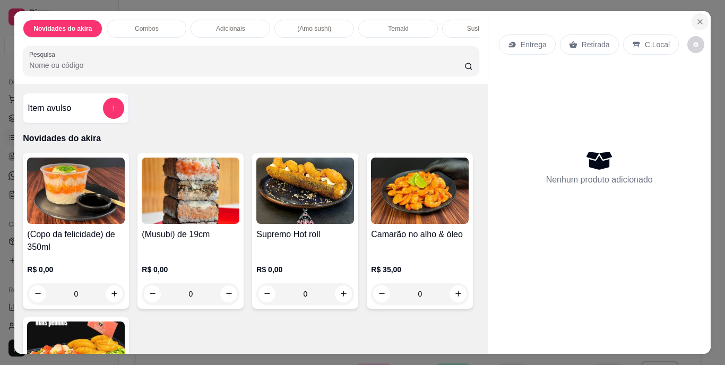
click at [695, 18] on icon "Close" at bounding box center [699, 22] width 8 height 8
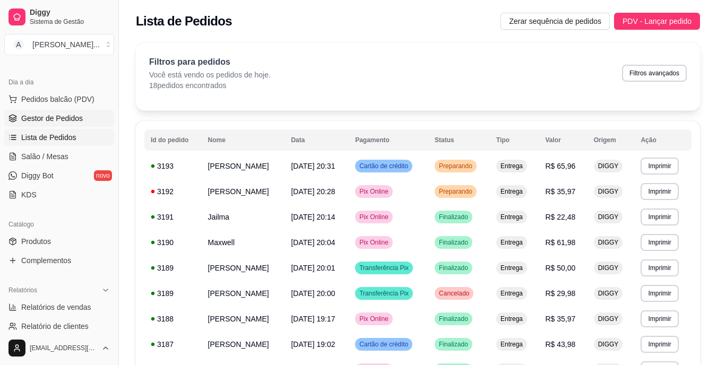
click at [65, 119] on span "Gestor de Pedidos" at bounding box center [52, 118] width 62 height 11
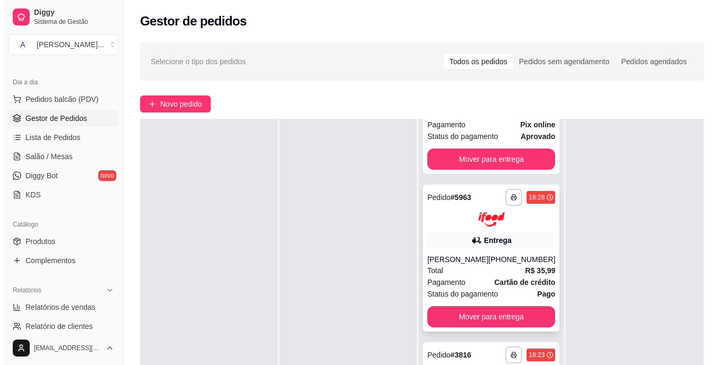
scroll to position [212, 0]
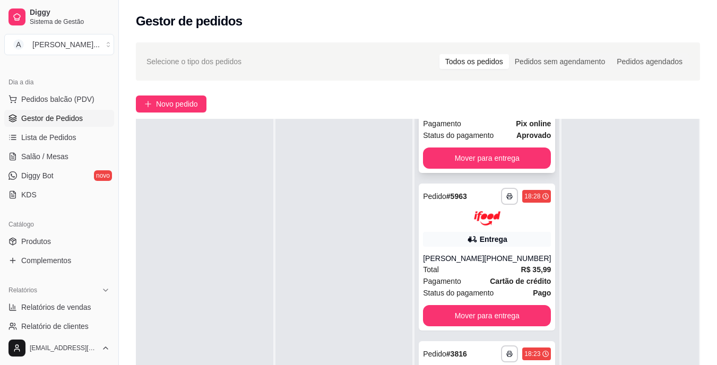
click at [462, 118] on div "Total R$ 35,97" at bounding box center [487, 112] width 128 height 12
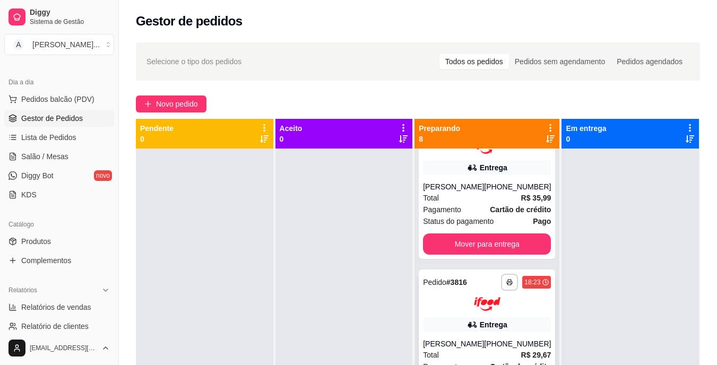
scroll to position [318, 0]
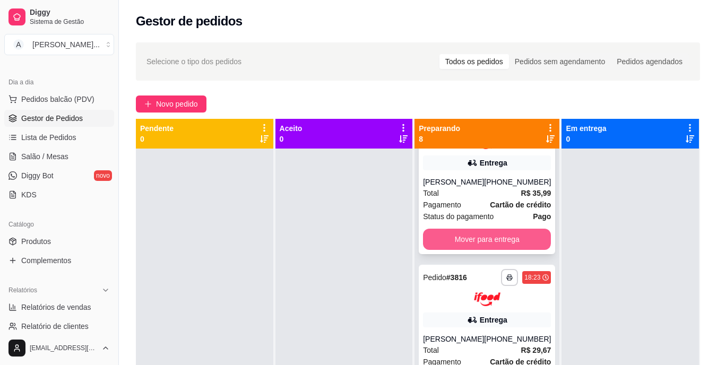
click at [501, 250] on button "Mover para entrega" at bounding box center [487, 239] width 128 height 21
click at [501, 249] on button "Mover para entrega" at bounding box center [487, 239] width 124 height 21
click at [501, 250] on button "Mover para entrega" at bounding box center [487, 239] width 128 height 21
click at [501, 250] on div "Mover para entrega" at bounding box center [487, 239] width 128 height 21
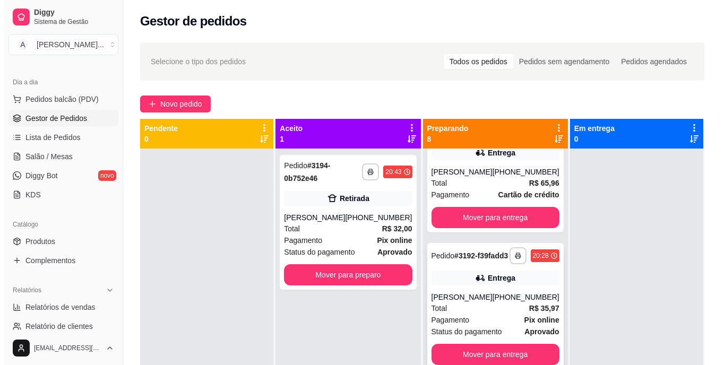
scroll to position [106, 0]
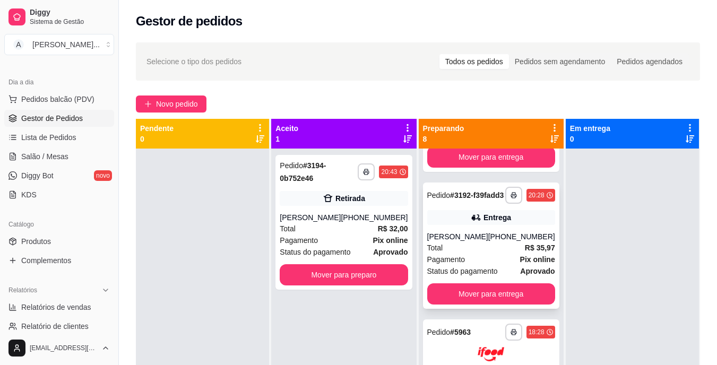
click at [477, 254] on div "Total R$ 35,97" at bounding box center [491, 248] width 128 height 12
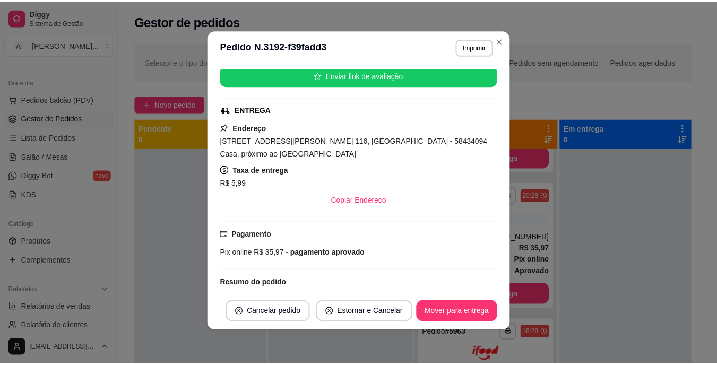
scroll to position [129, 0]
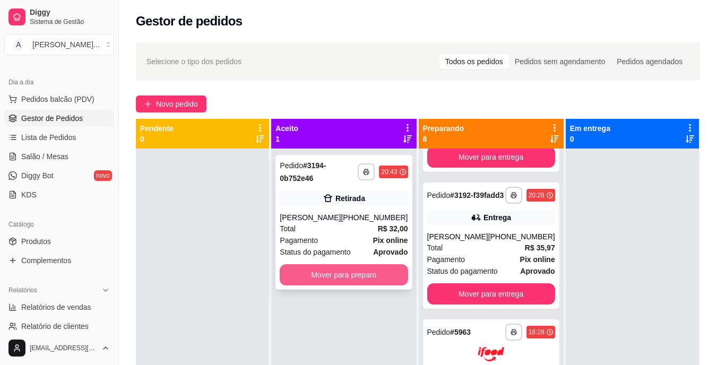
click at [351, 279] on button "Mover para preparo" at bounding box center [344, 274] width 128 height 21
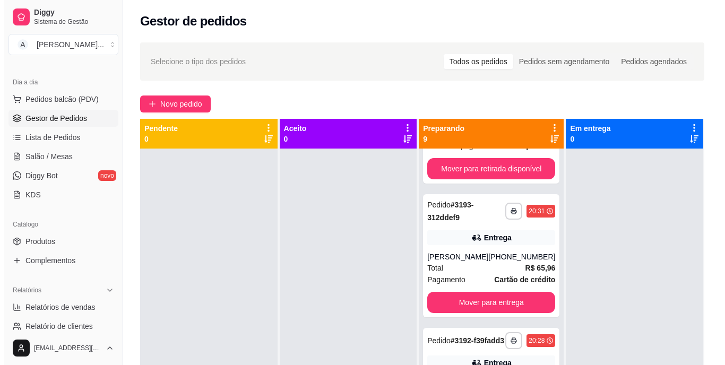
scroll to position [251, 0]
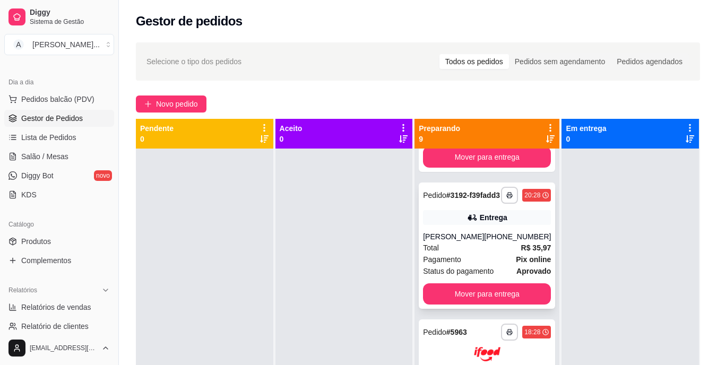
click at [453, 242] on div "[PERSON_NAME]" at bounding box center [453, 236] width 61 height 11
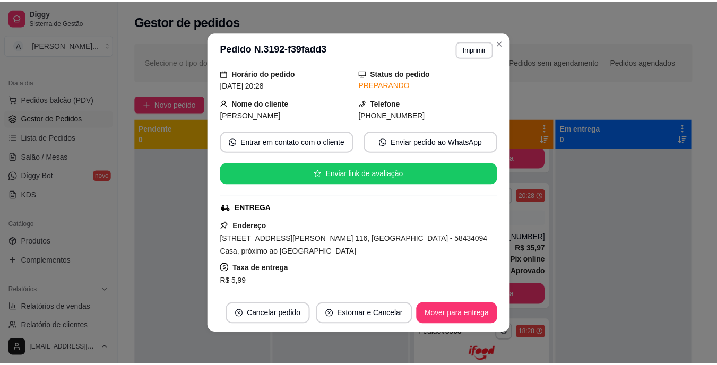
scroll to position [53, 0]
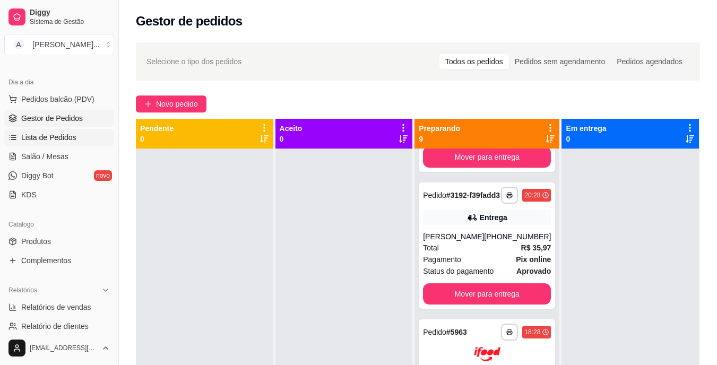
click at [76, 133] on link "Lista de Pedidos" at bounding box center [59, 137] width 110 height 17
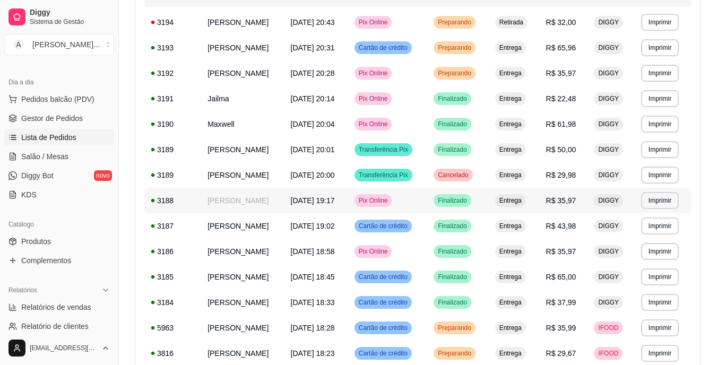
scroll to position [159, 0]
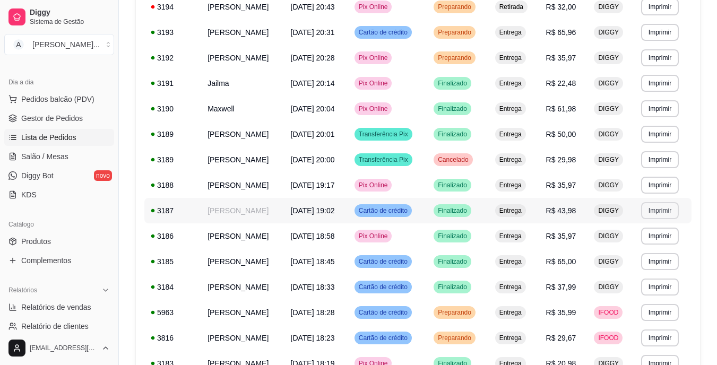
click at [671, 219] on button "Imprimir" at bounding box center [660, 210] width 38 height 17
click at [651, 280] on button "IMPRESSORA" at bounding box center [647, 283] width 74 height 16
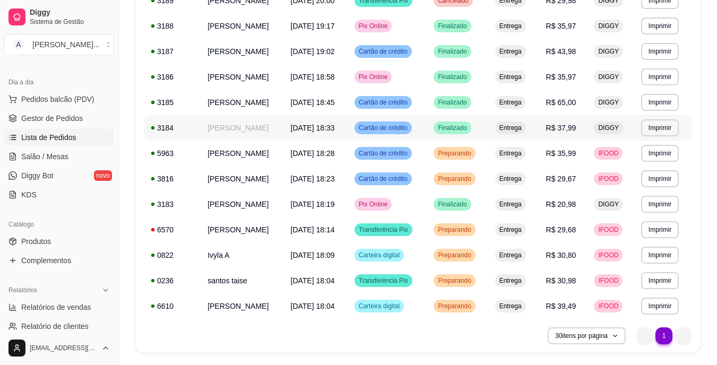
scroll to position [265, 0]
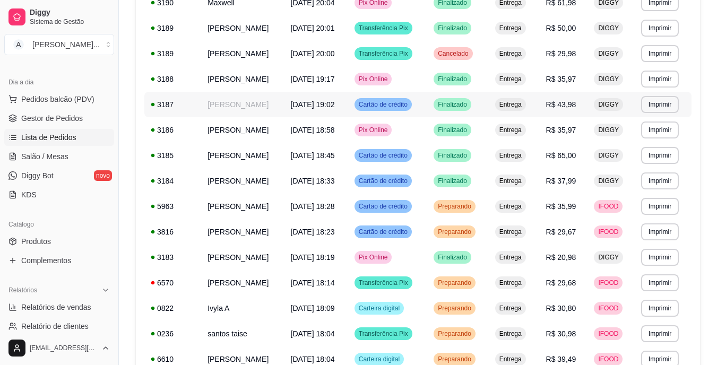
click at [200, 201] on tbody "**********" at bounding box center [417, 130] width 547 height 484
click at [62, 120] on span "Gestor de Pedidos" at bounding box center [52, 118] width 62 height 11
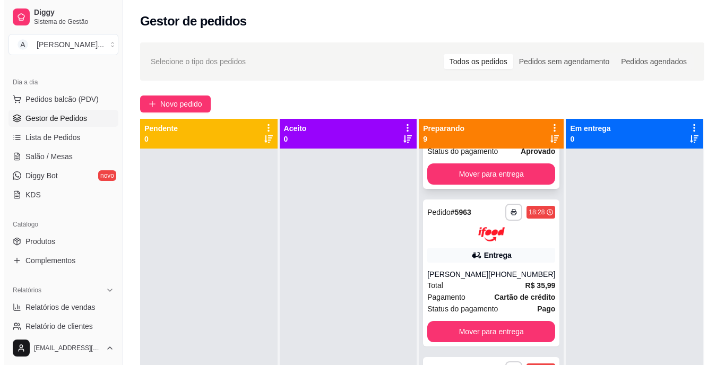
scroll to position [318, 0]
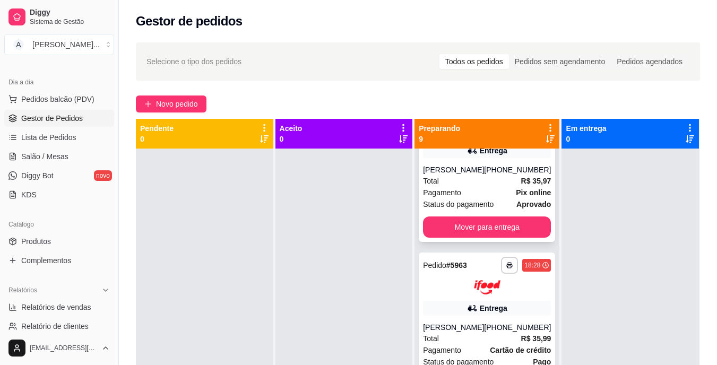
click at [474, 187] on div "Total R$ 35,97" at bounding box center [487, 181] width 128 height 12
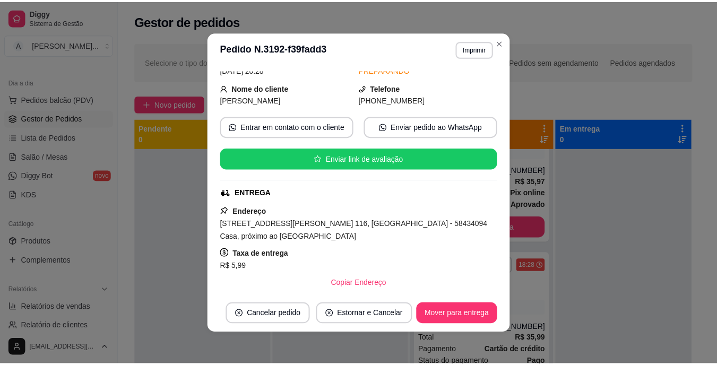
scroll to position [106, 0]
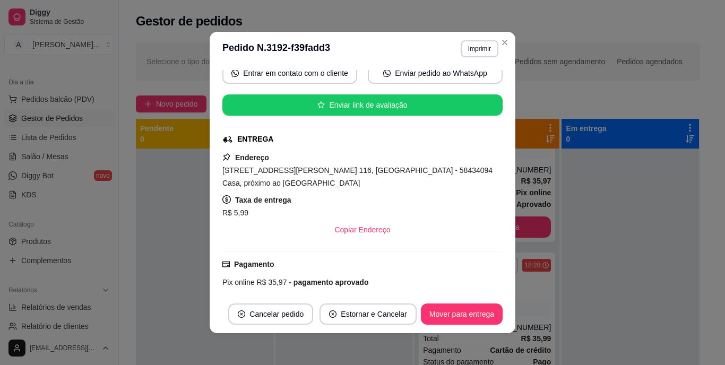
click at [385, 171] on span "[STREET_ADDRESS][PERSON_NAME] 116, [GEOGRAPHIC_DATA] - 58434094 Casa, próximo a…" at bounding box center [357, 176] width 270 height 21
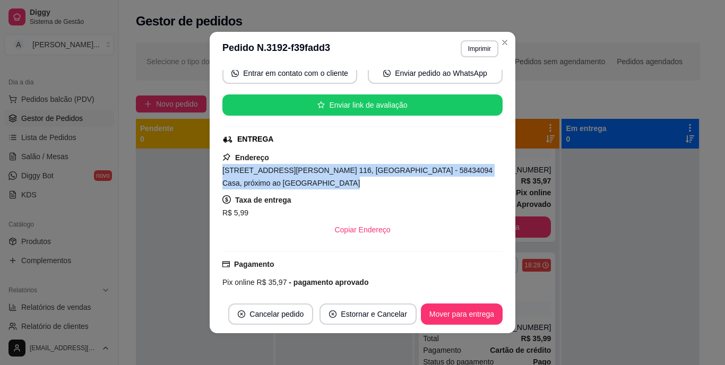
click at [385, 171] on span "[STREET_ADDRESS][PERSON_NAME] 116, [GEOGRAPHIC_DATA] - 58434094 Casa, próximo a…" at bounding box center [357, 176] width 270 height 21
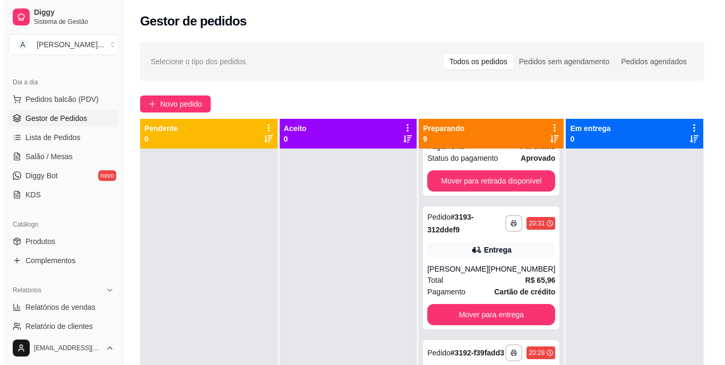
scroll to position [53, 0]
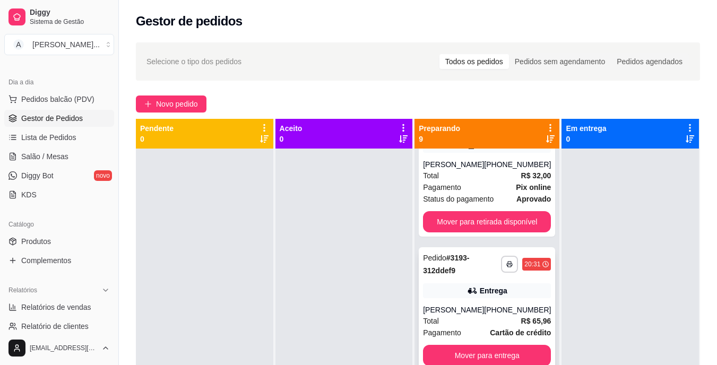
click at [476, 307] on div "[PERSON_NAME]" at bounding box center [453, 310] width 61 height 11
click at [599, 262] on div at bounding box center [629, 331] width 137 height 365
click at [464, 90] on div "**********" at bounding box center [418, 266] width 598 height 460
click at [466, 93] on div "**********" at bounding box center [418, 266] width 598 height 460
click at [465, 89] on div "**********" at bounding box center [418, 266] width 598 height 460
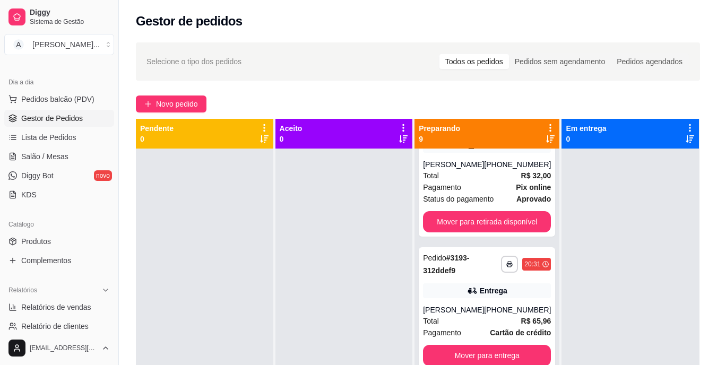
click at [155, 244] on div at bounding box center [204, 331] width 137 height 365
click at [110, 225] on div "Catálogo Produtos Complementos" at bounding box center [59, 243] width 118 height 62
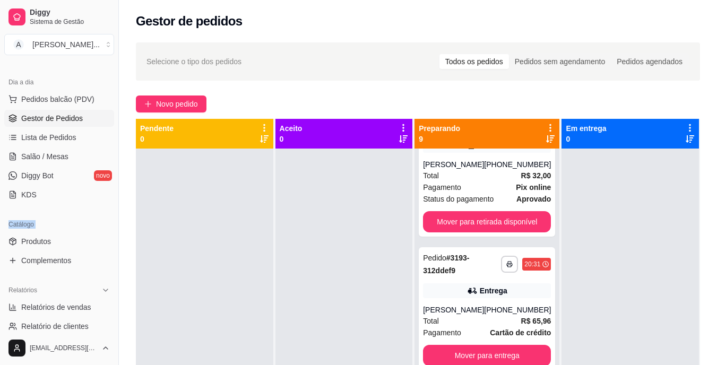
click at [110, 225] on div "Catálogo Produtos Complementos" at bounding box center [59, 243] width 118 height 62
click at [181, 217] on div at bounding box center [204, 331] width 137 height 365
click at [470, 95] on div "Novo pedido" at bounding box center [418, 103] width 564 height 17
click at [460, 88] on div "**********" at bounding box center [418, 266] width 598 height 460
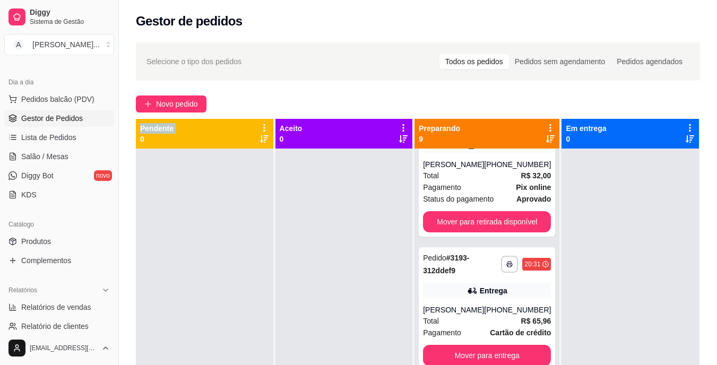
click at [460, 88] on div "**********" at bounding box center [418, 266] width 598 height 460
click at [644, 299] on div at bounding box center [629, 331] width 137 height 365
click at [623, 295] on div at bounding box center [629, 331] width 137 height 365
click at [392, 274] on div at bounding box center [343, 331] width 137 height 365
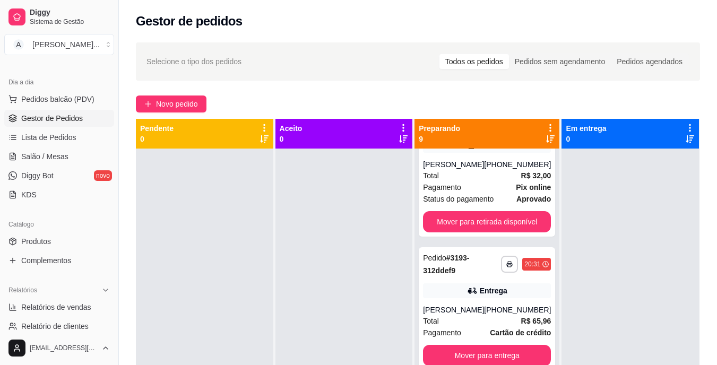
click at [393, 263] on div at bounding box center [343, 331] width 137 height 365
click at [683, 239] on div at bounding box center [629, 331] width 137 height 365
drag, startPoint x: 680, startPoint y: 240, endPoint x: 665, endPoint y: 239, distance: 15.4
click at [681, 240] on div at bounding box center [629, 331] width 137 height 365
click at [666, 235] on div at bounding box center [629, 331] width 137 height 365
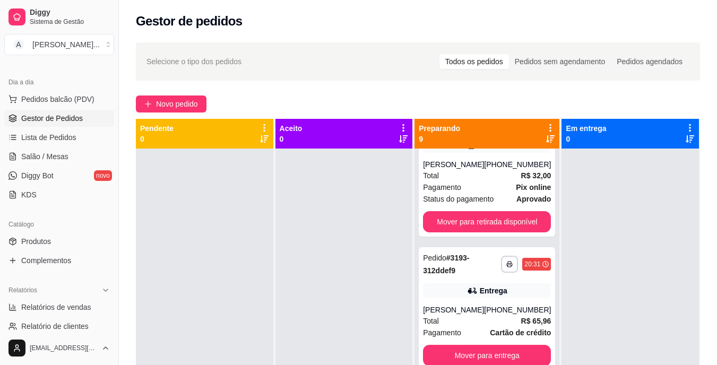
click at [647, 256] on div at bounding box center [629, 331] width 137 height 365
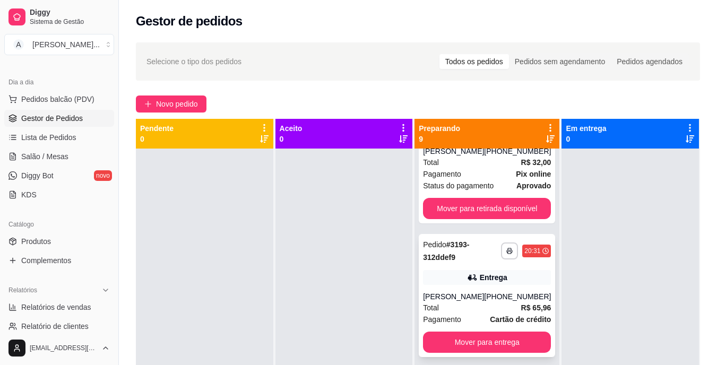
click at [462, 271] on div "**********" at bounding box center [487, 295] width 136 height 123
click at [508, 277] on div "Entrega" at bounding box center [487, 277] width 128 height 15
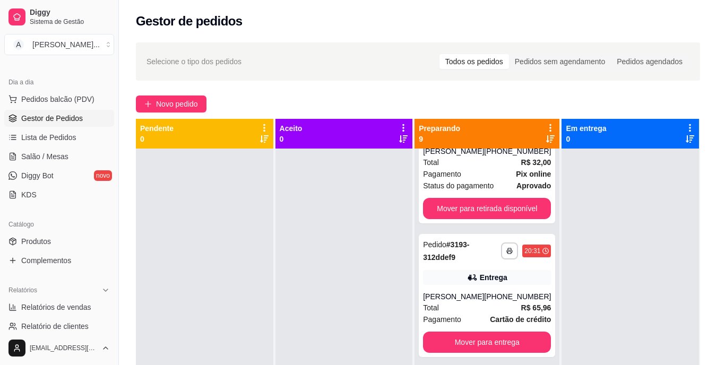
click at [611, 246] on div at bounding box center [629, 331] width 137 height 365
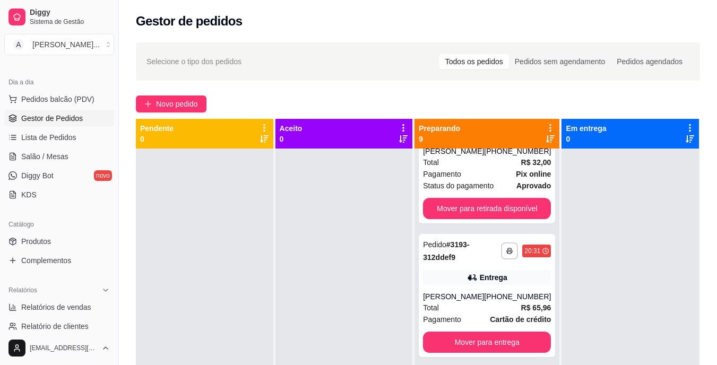
click at [611, 246] on div at bounding box center [629, 331] width 137 height 365
click at [467, 89] on div "**********" at bounding box center [418, 266] width 598 height 460
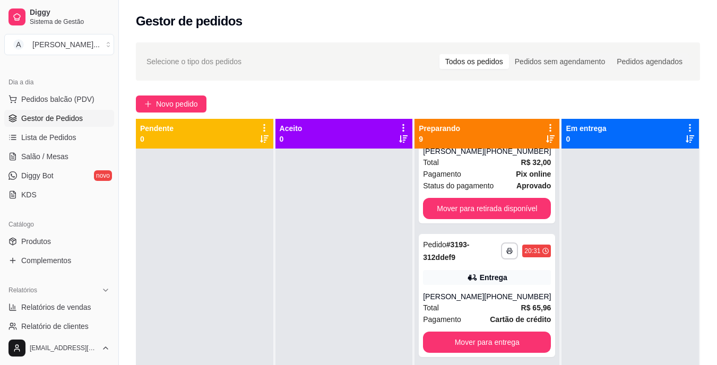
click at [137, 285] on div at bounding box center [204, 331] width 137 height 365
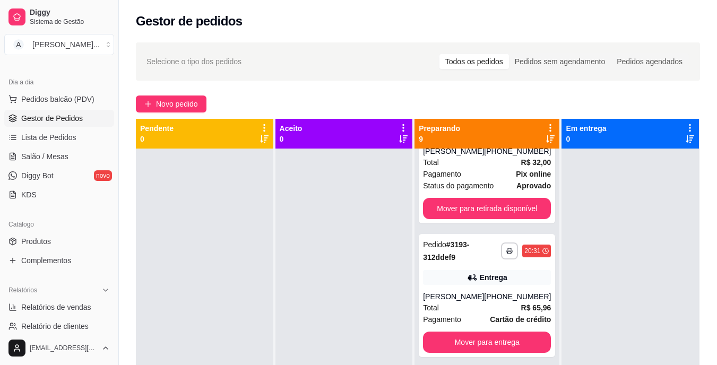
click at [137, 285] on div at bounding box center [204, 331] width 137 height 365
click at [462, 93] on div "**********" at bounding box center [418, 266] width 598 height 460
click at [461, 91] on div "**********" at bounding box center [418, 266] width 598 height 460
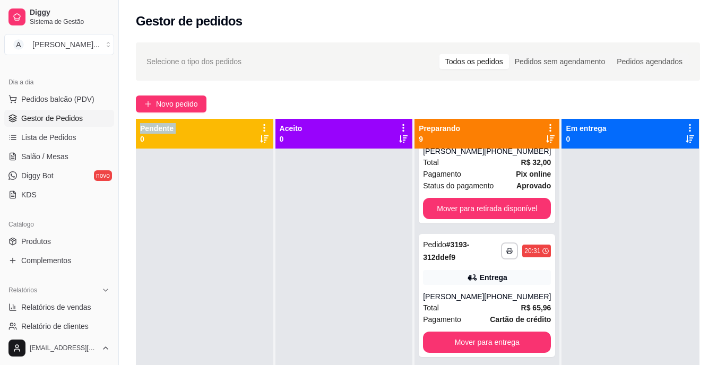
click at [461, 91] on div "**********" at bounding box center [418, 266] width 598 height 460
click at [101, 352] on html "**********" at bounding box center [358, 182] width 717 height 365
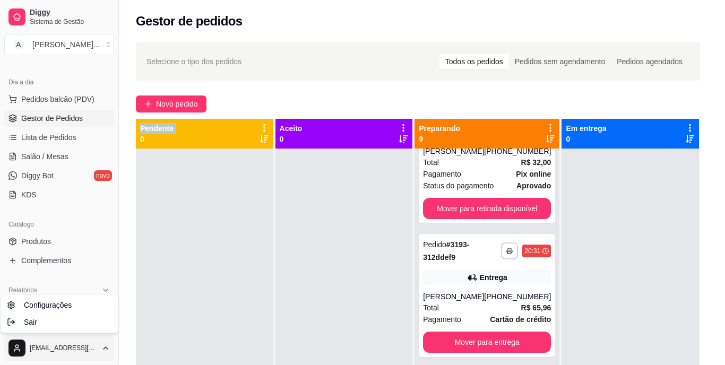
click at [101, 352] on html "**********" at bounding box center [362, 182] width 725 height 365
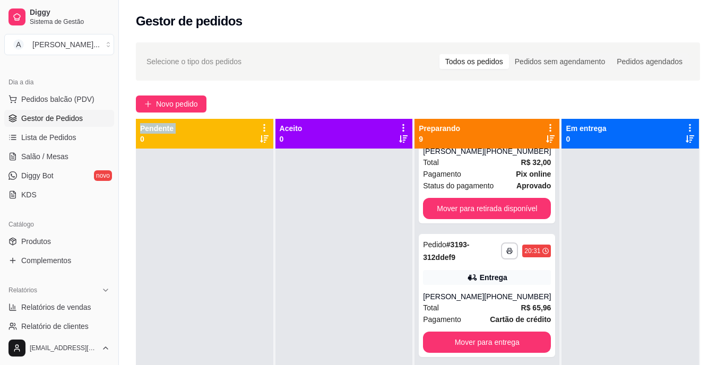
click at [20, 364] on html "**********" at bounding box center [358, 182] width 717 height 365
